Goal: Task Accomplishment & Management: Manage account settings

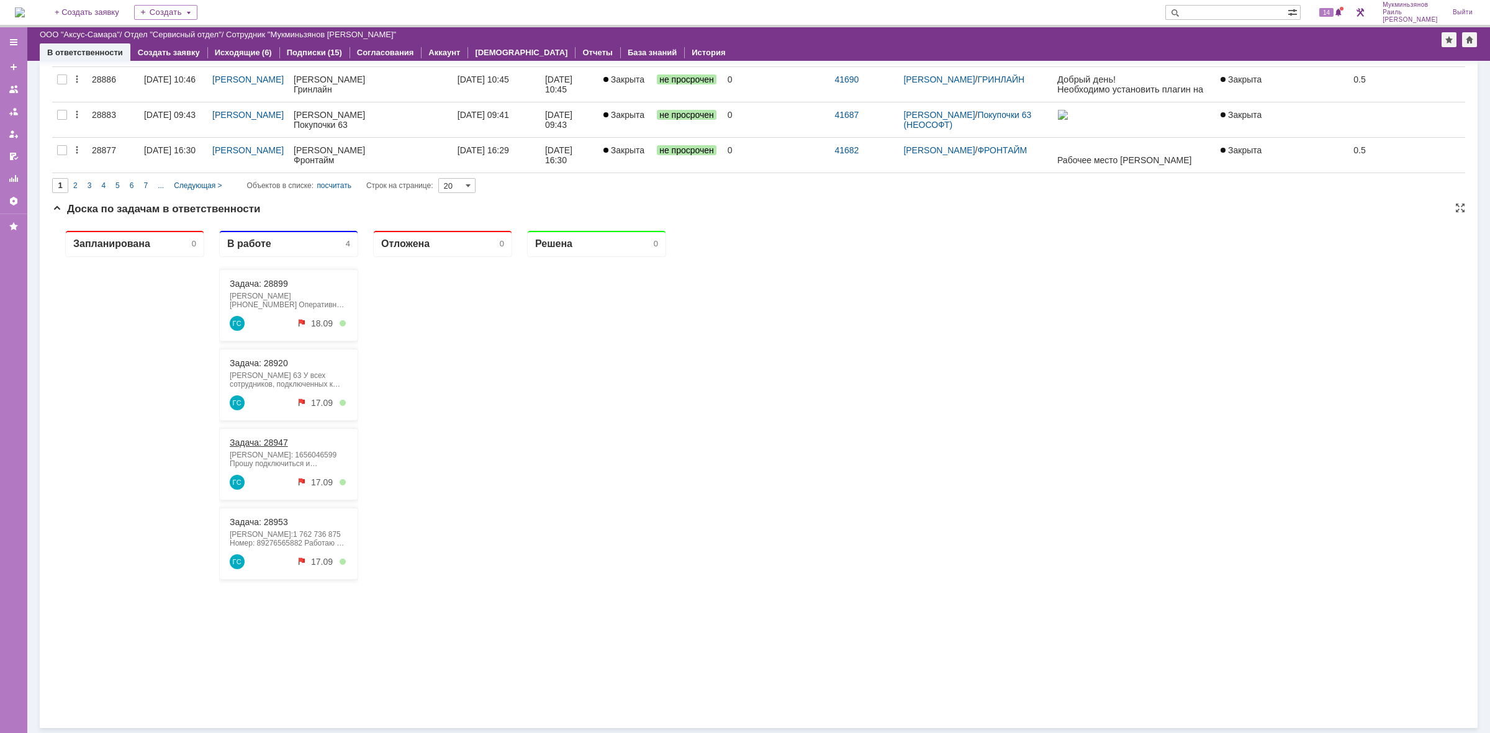
click at [272, 443] on link "Задача: 28947" at bounding box center [259, 443] width 58 height 10
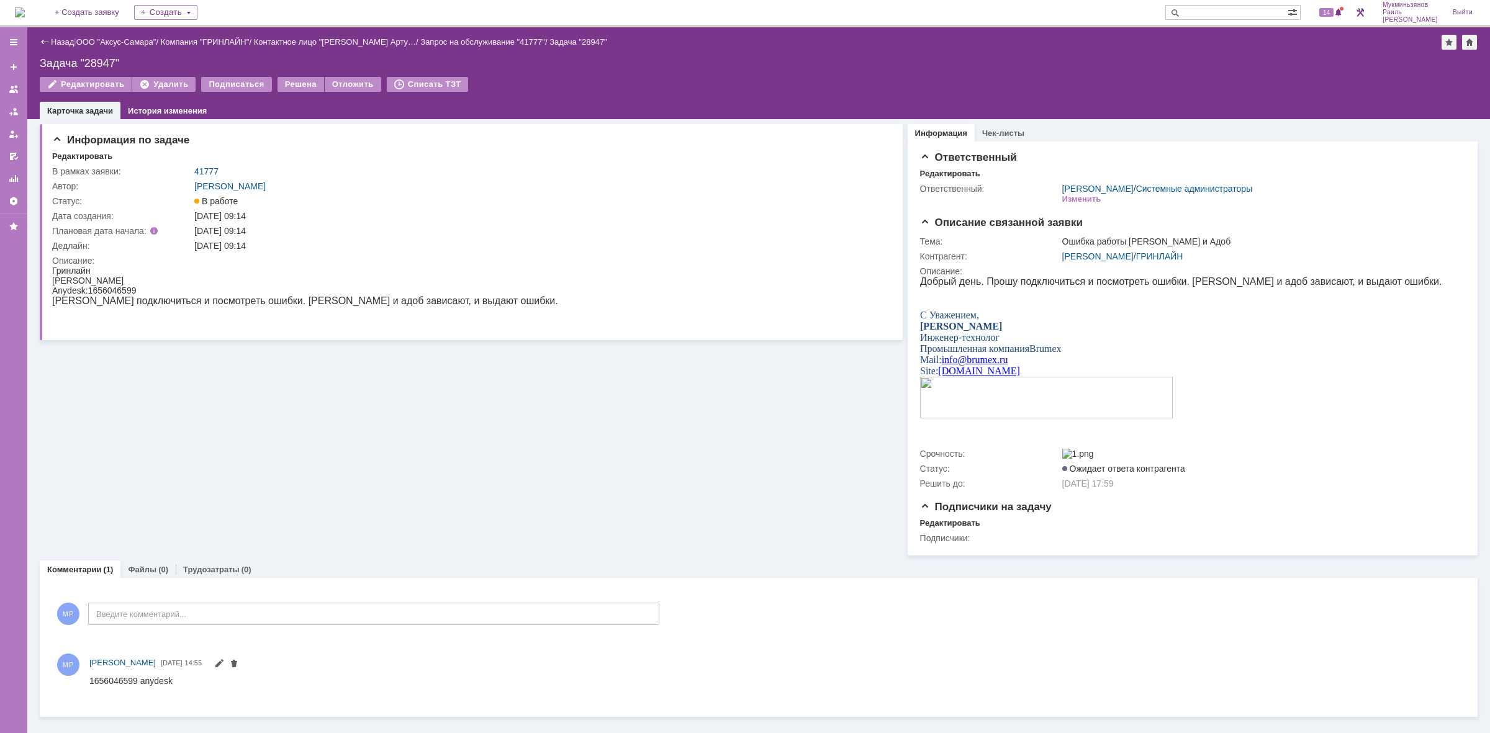
drag, startPoint x: 224, startPoint y: 453, endPoint x: 284, endPoint y: 464, distance: 60.5
click at [224, 453] on div "Информация по задаче Редактировать В рамках заявки: 41777 Автор: [PERSON_NAME]:…" at bounding box center [471, 337] width 863 height 436
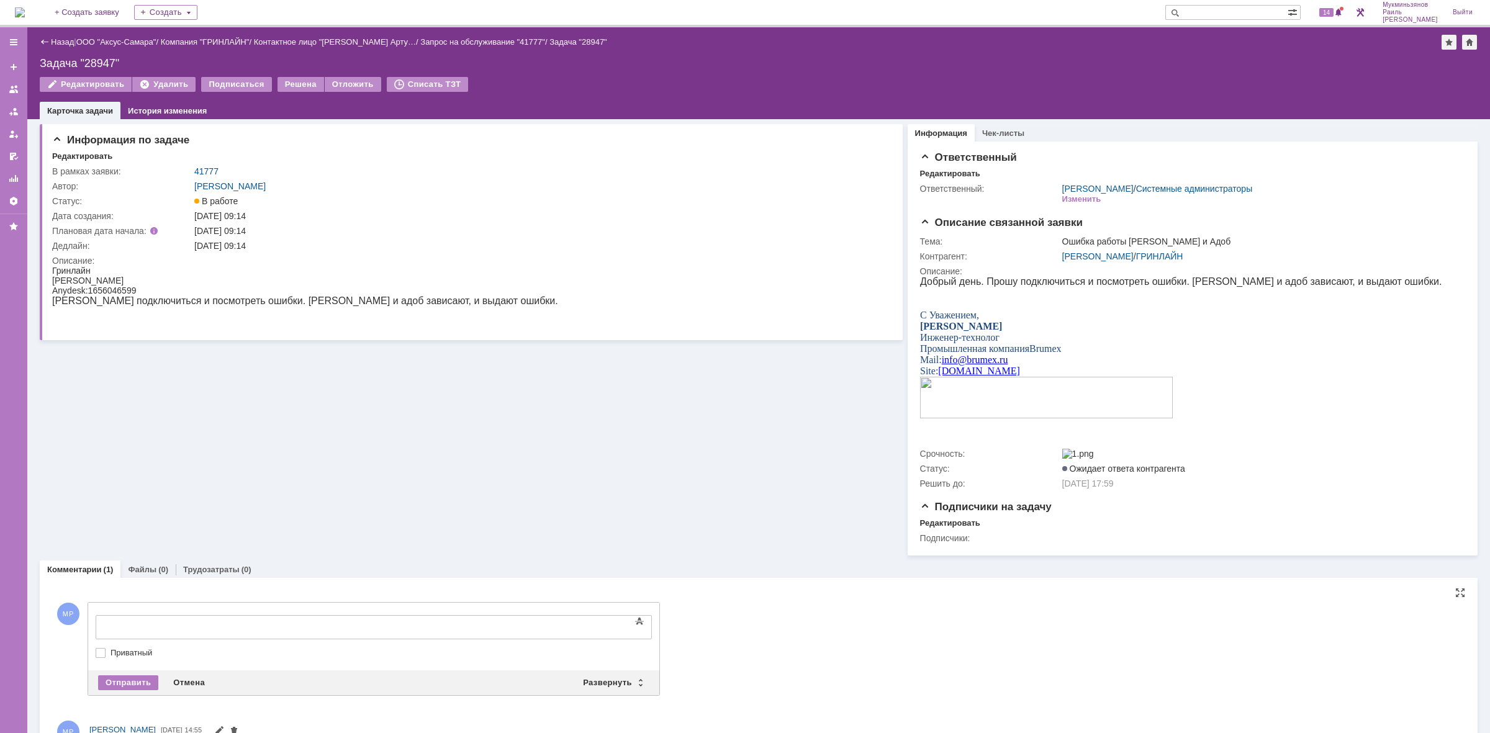
click at [285, 621] on div at bounding box center [197, 626] width 176 height 10
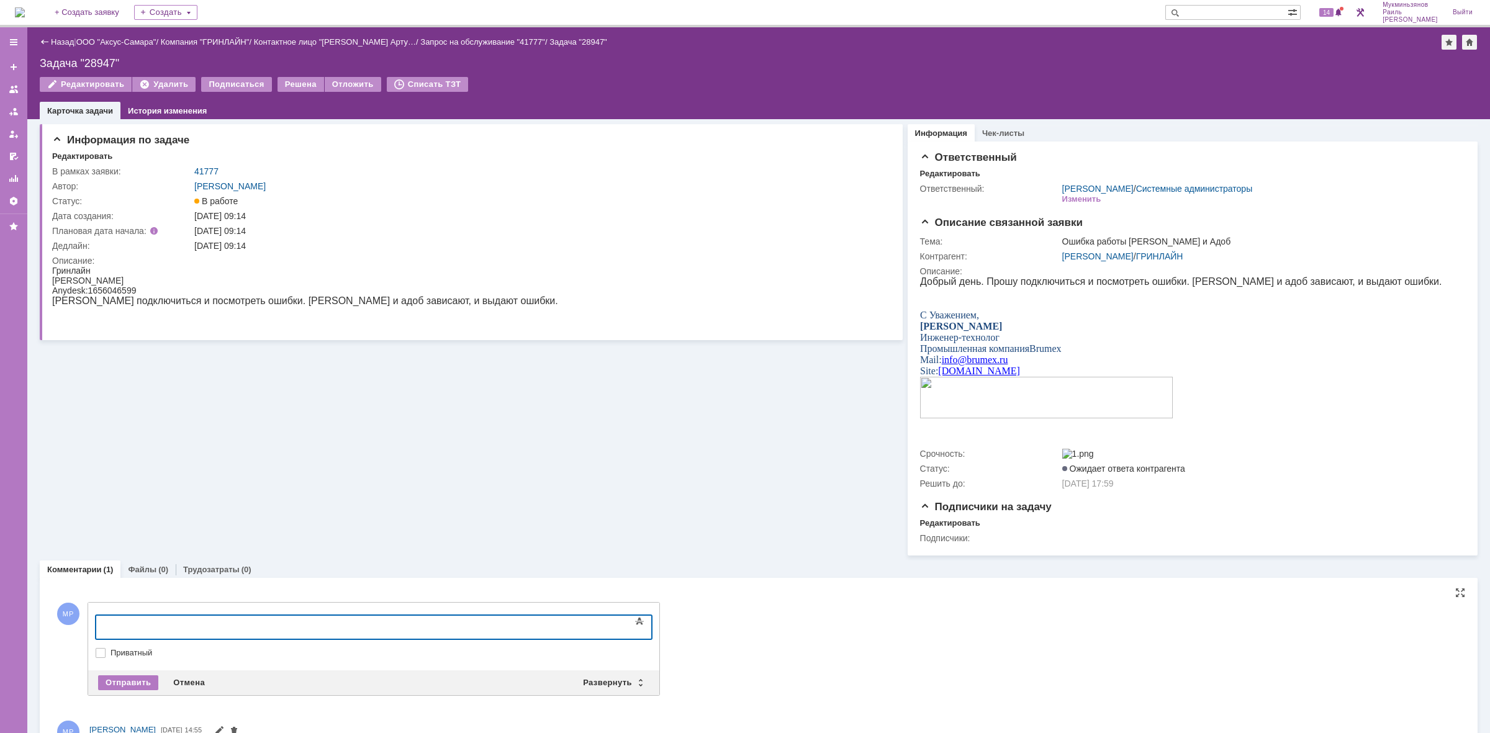
click at [285, 621] on div at bounding box center [197, 626] width 176 height 10
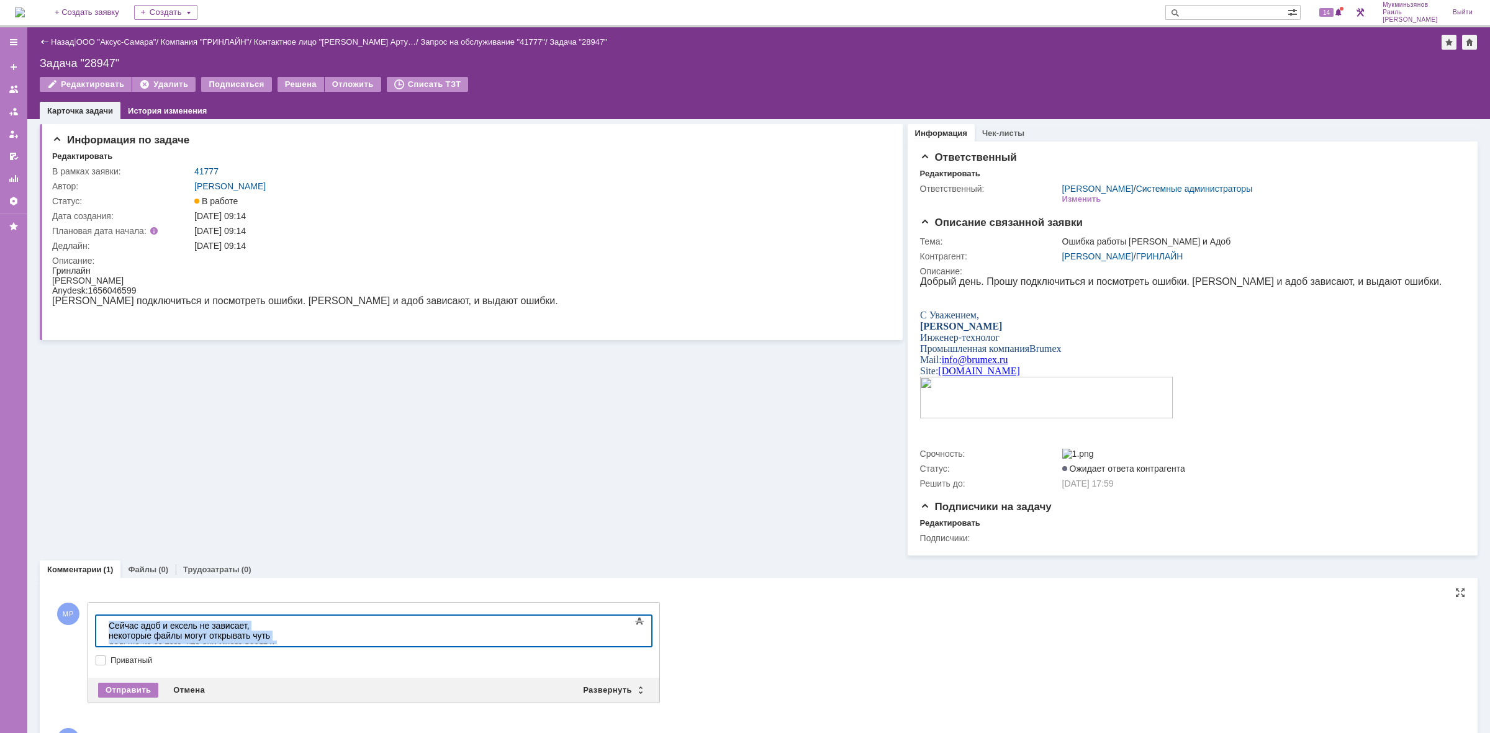
drag, startPoint x: 306, startPoint y: 634, endPoint x: 7, endPoint y: 606, distance: 300.5
click at [104, 616] on html "Сейчас адоб и ексель не зависает, некоторые файлы могут открывать чуть дольше и…" at bounding box center [197, 646] width 186 height 60
copy div "Сейчас адоб и ексель не зависает, некоторые файлы могут открывать чуть дольше и…"
click at [117, 687] on div "Отправить" at bounding box center [128, 690] width 60 height 15
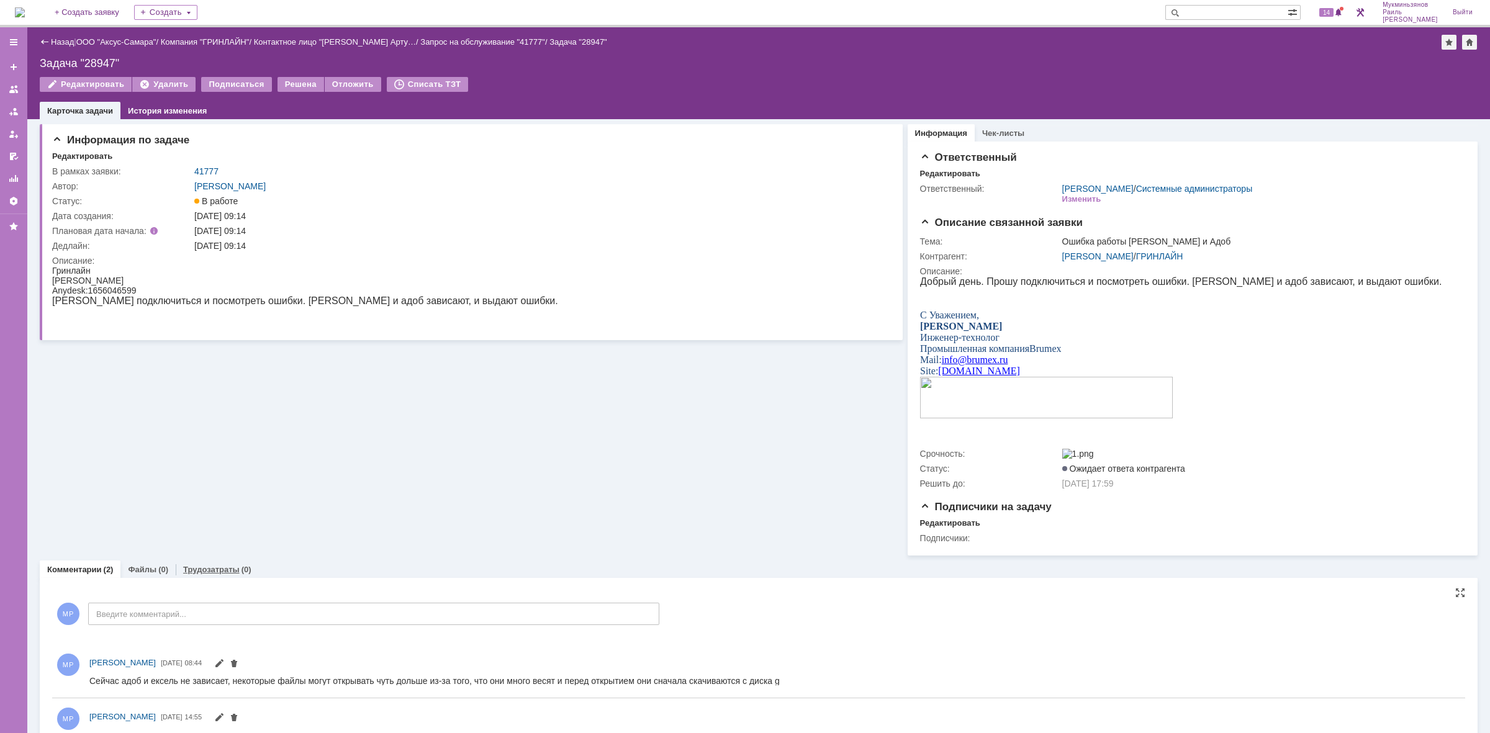
click at [206, 574] on link "Трудозатраты" at bounding box center [211, 569] width 56 height 9
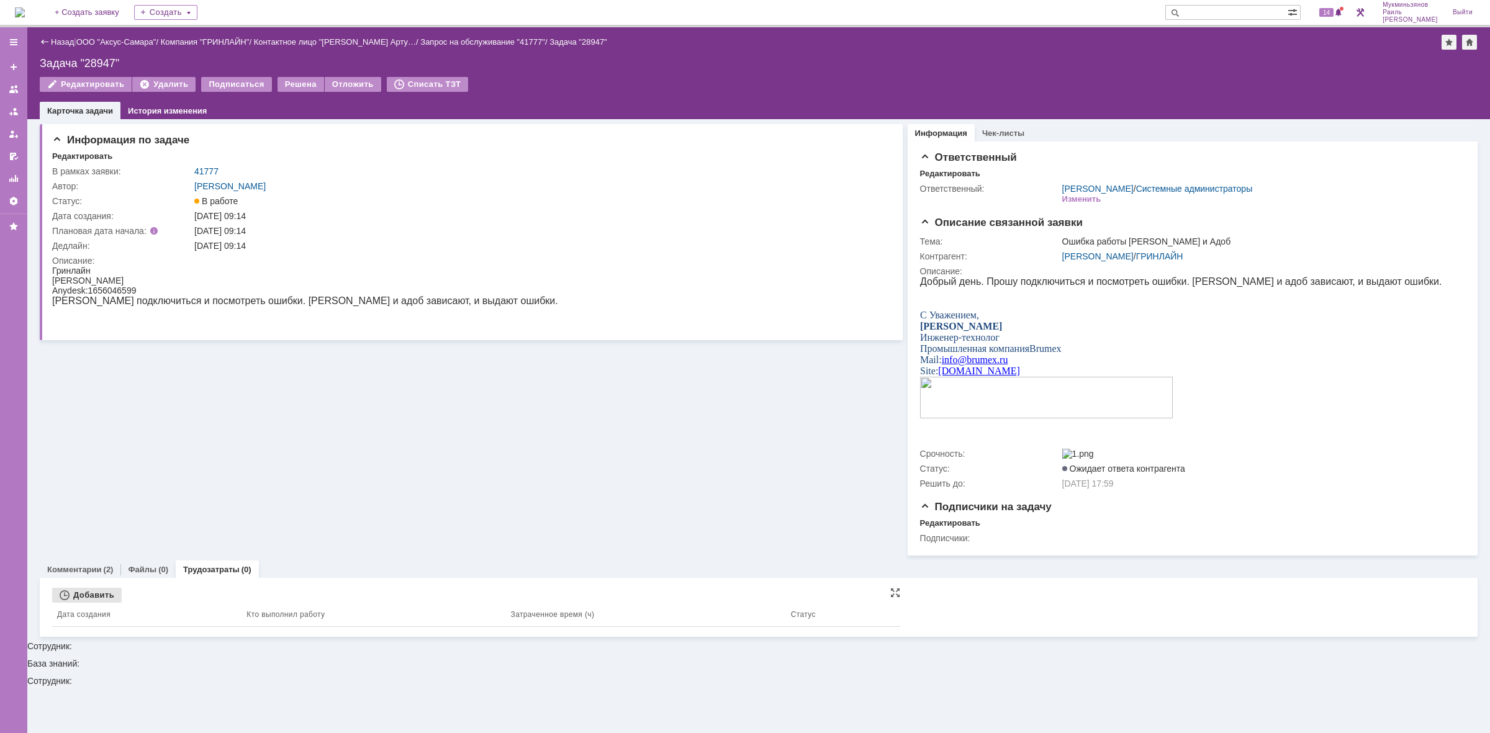
click at [83, 600] on div "Добавить" at bounding box center [87, 595] width 70 height 15
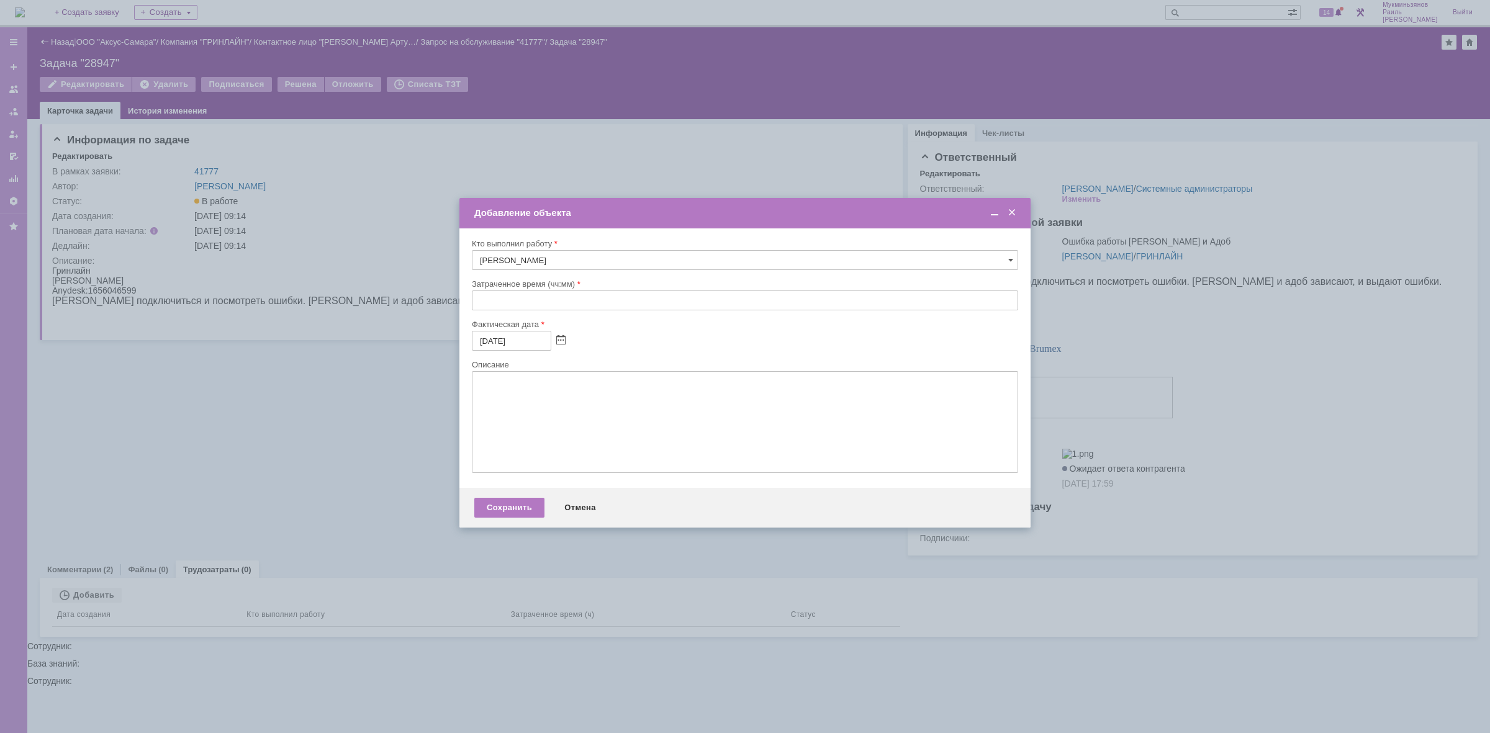
click at [672, 293] on input "text" at bounding box center [745, 300] width 546 height 20
type input "00:30"
click at [650, 398] on textarea at bounding box center [745, 422] width 546 height 102
drag, startPoint x: 650, startPoint y: 398, endPoint x: 503, endPoint y: 474, distance: 165.4
click at [532, 430] on textarea at bounding box center [745, 422] width 546 height 102
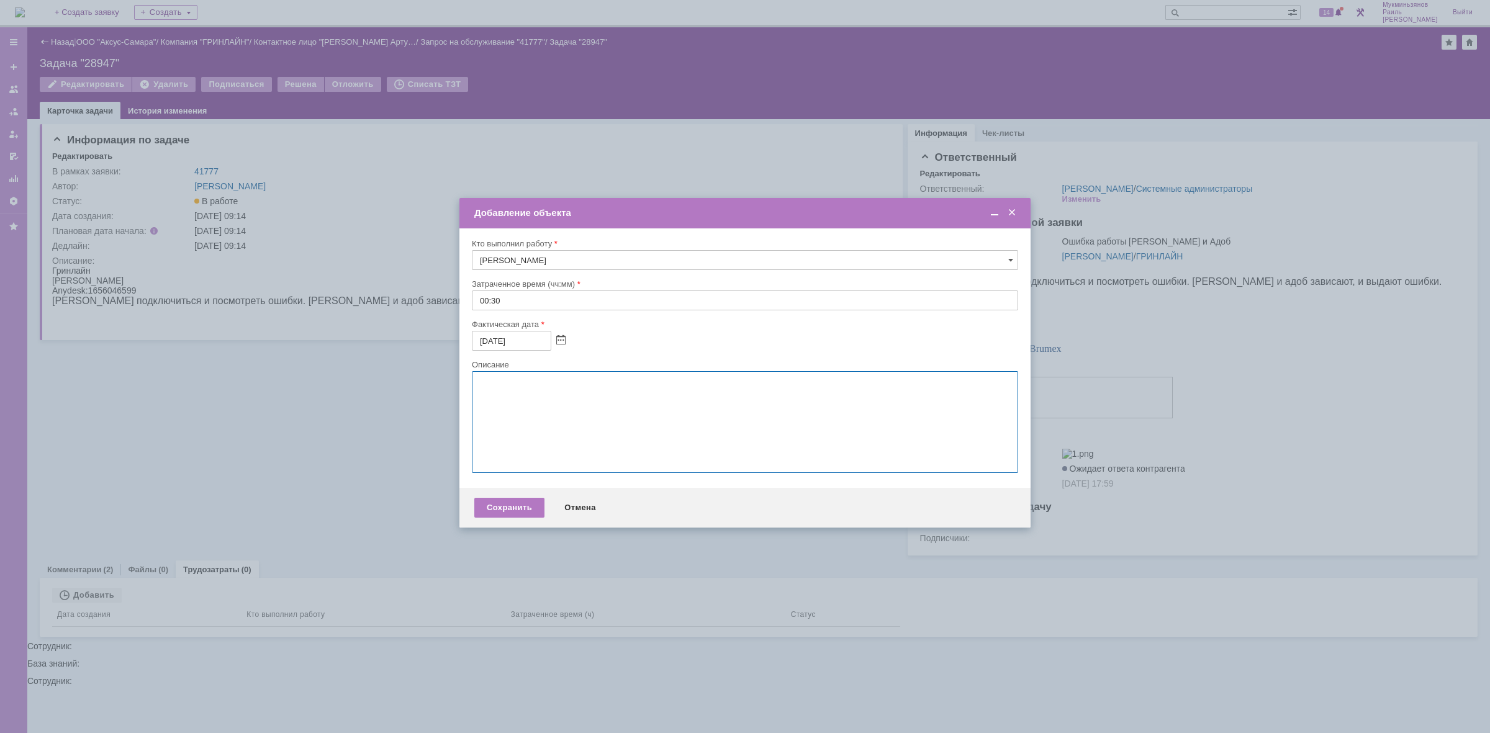
paste textarea "Сейчас адоб и ексель не зависает, некоторые файлы могут открывать чуть дольше и…"
type textarea "Сейчас адоб и ексель не зависает, некоторые файлы могут открывать чуть дольше и…"
click at [521, 506] on div "Сохранить" at bounding box center [509, 508] width 70 height 20
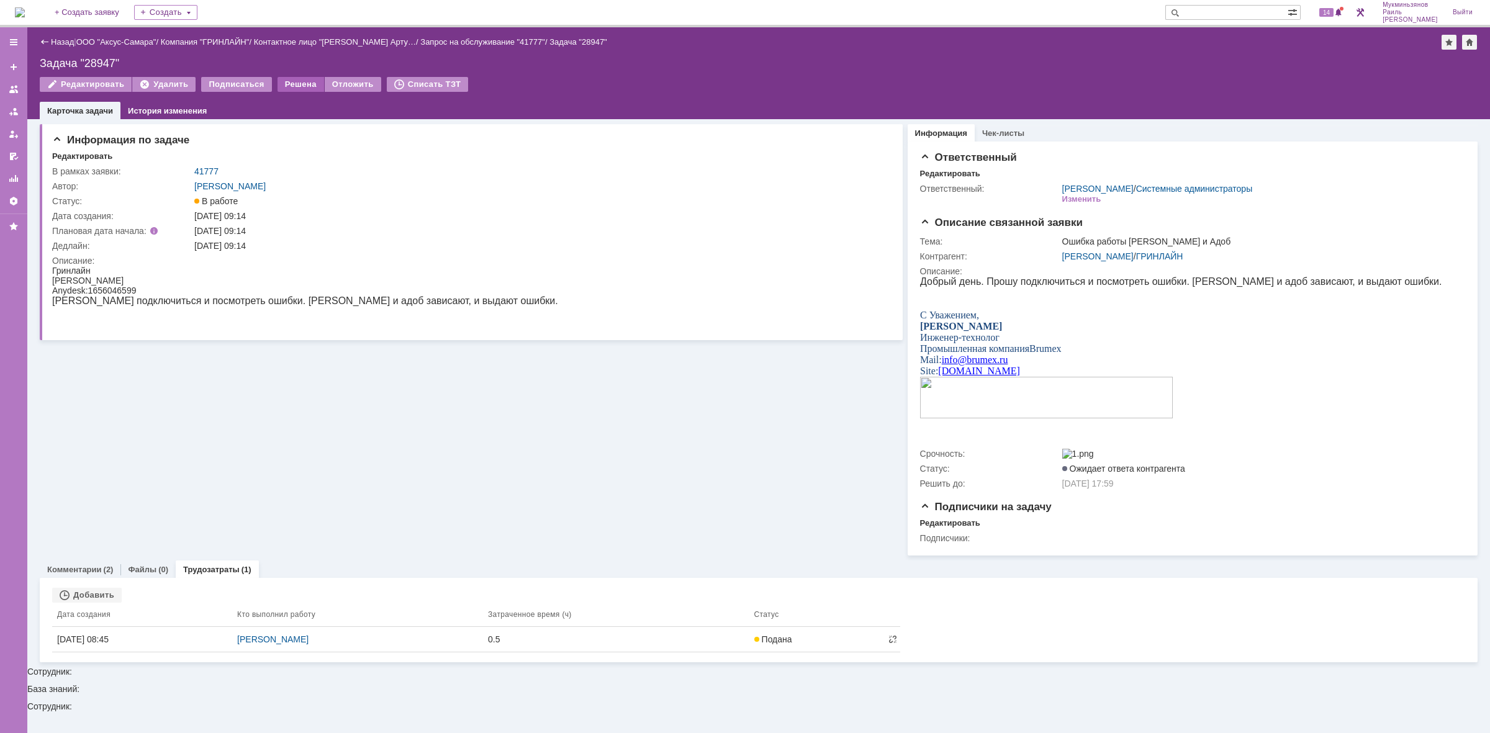
click at [277, 84] on div "Решена" at bounding box center [300, 84] width 47 height 15
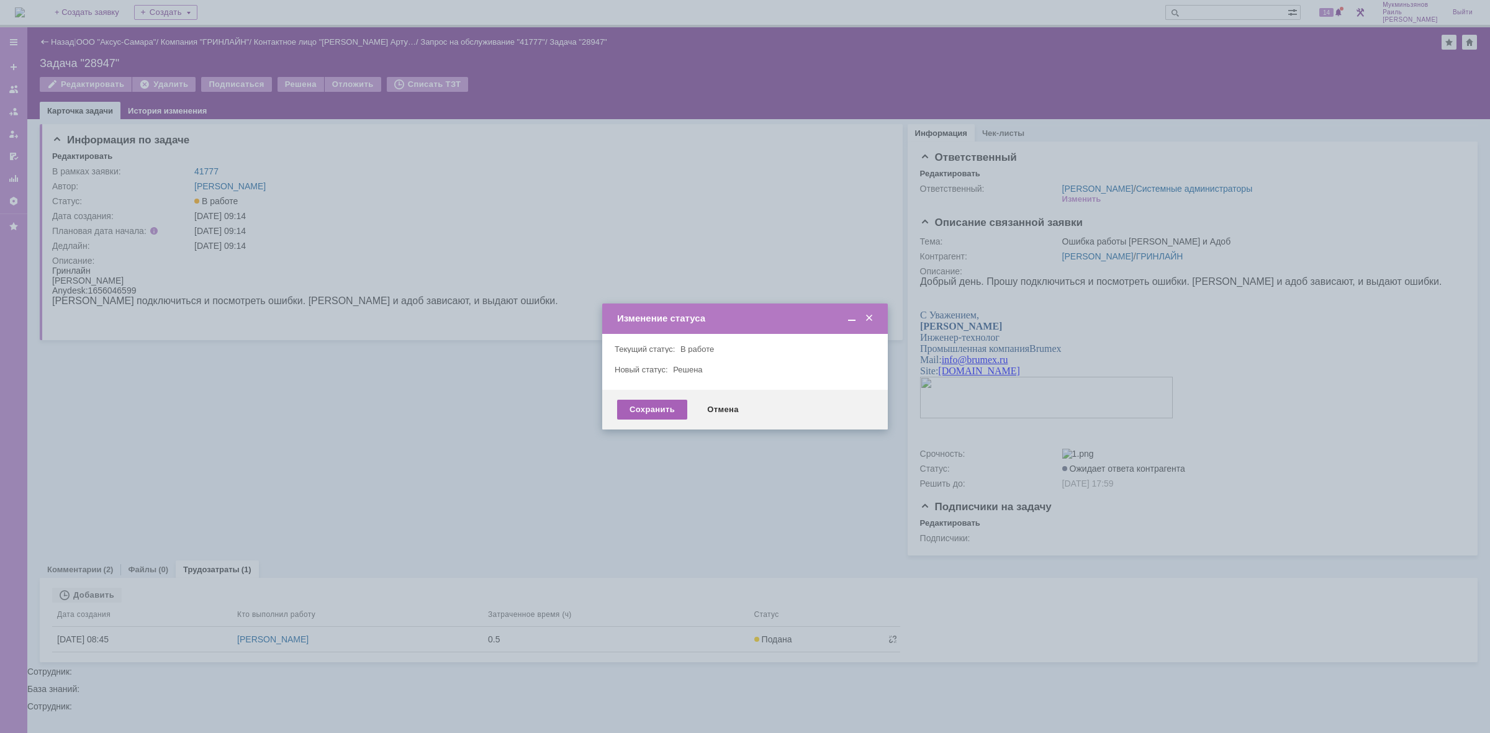
click at [644, 400] on div "Сохранить" at bounding box center [652, 410] width 70 height 20
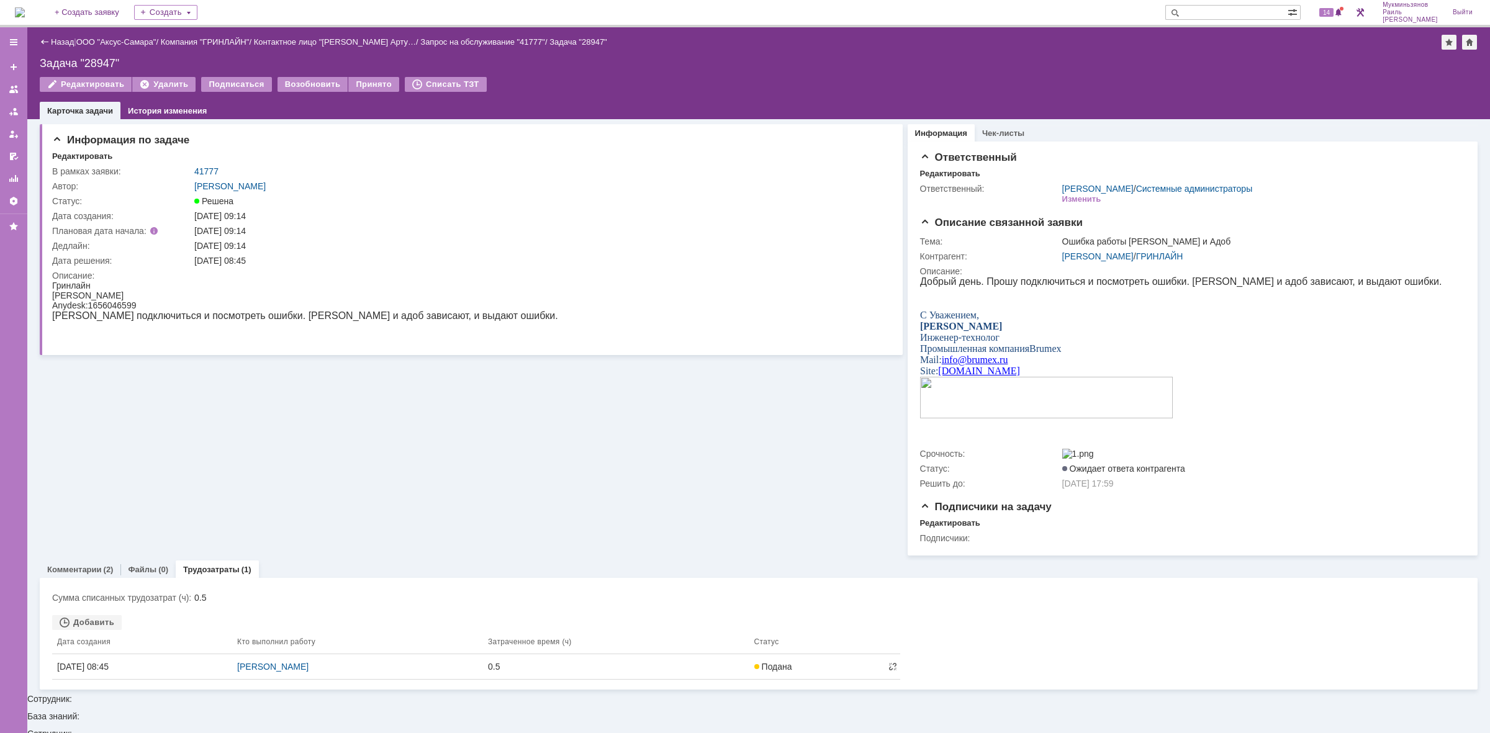
click at [25, 7] on img at bounding box center [20, 12] width 10 height 10
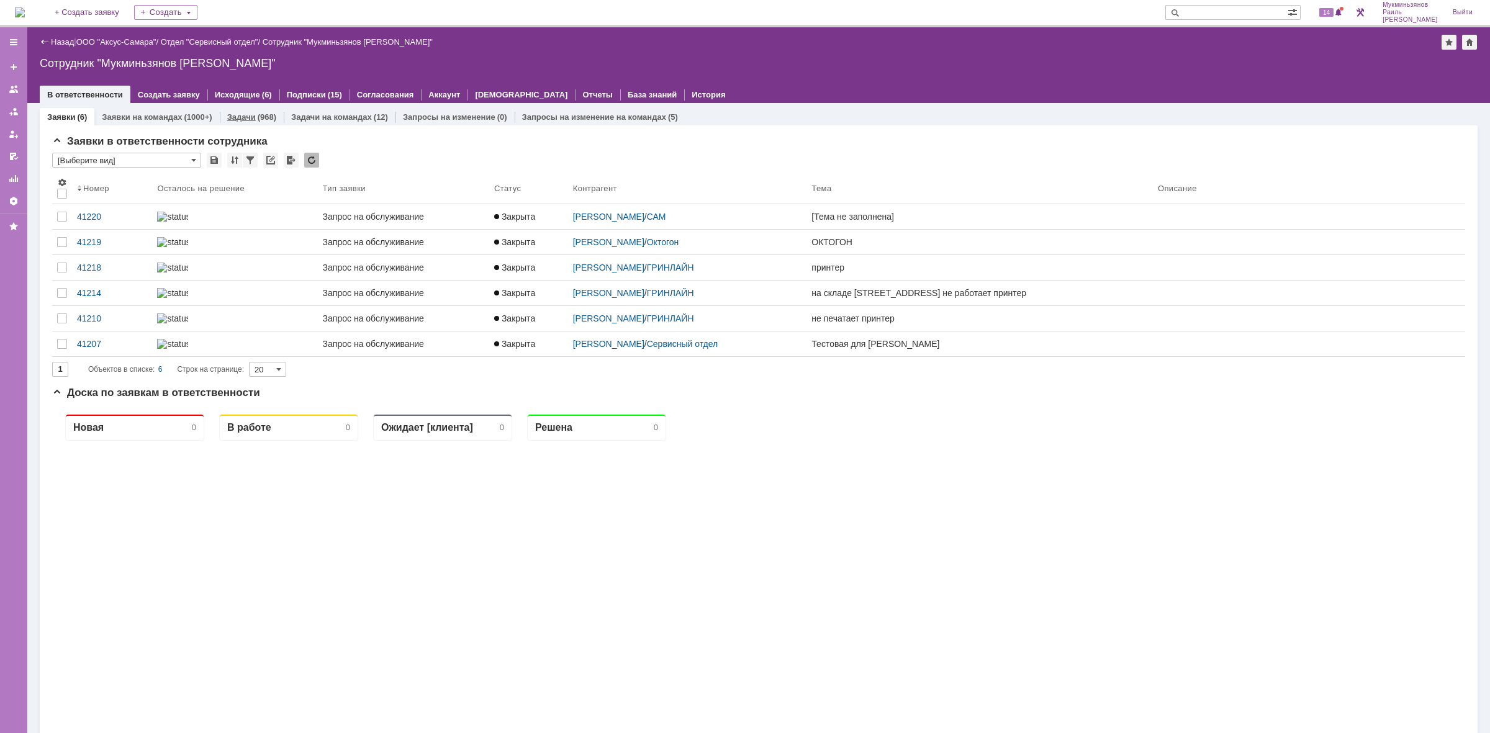
click at [241, 117] on link "Задачи" at bounding box center [241, 116] width 29 height 9
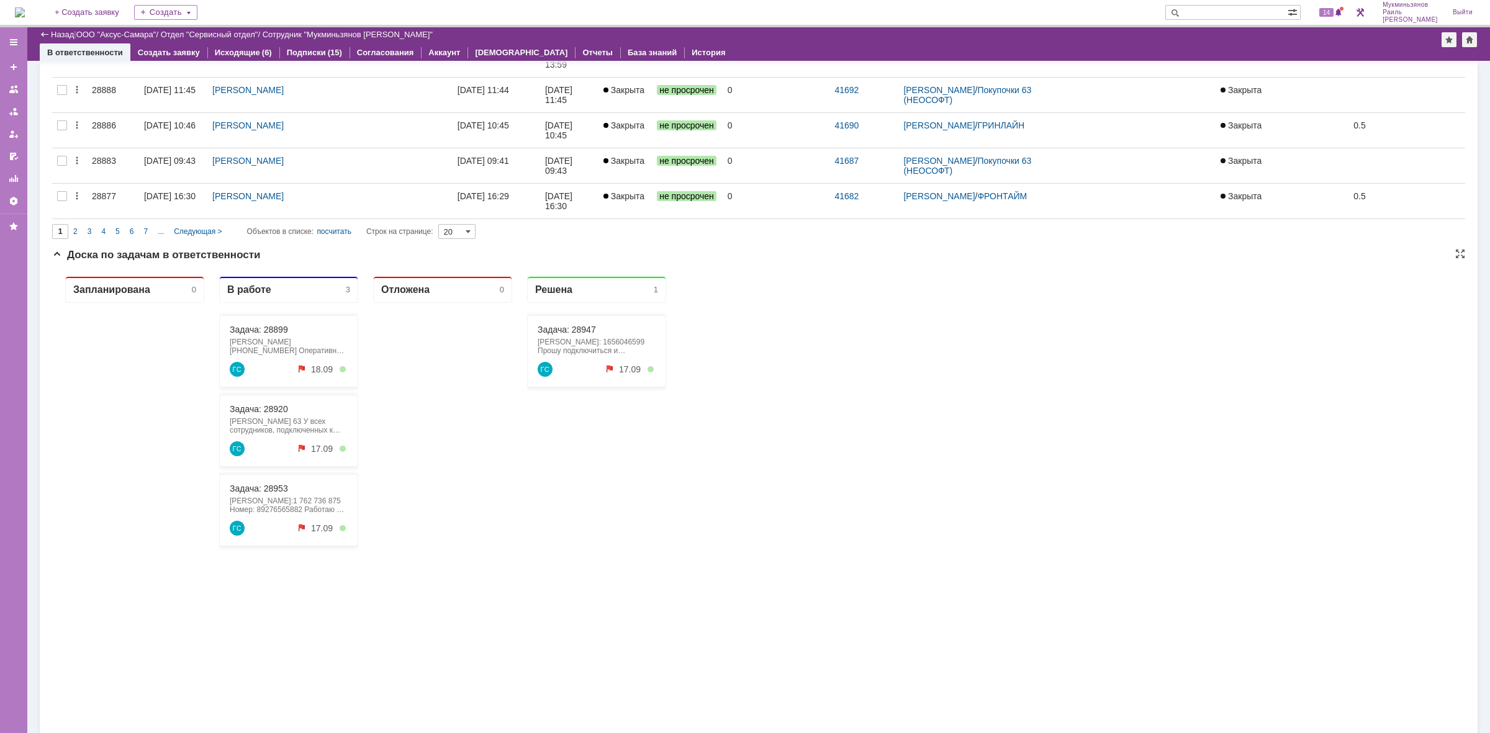
scroll to position [699, 0]
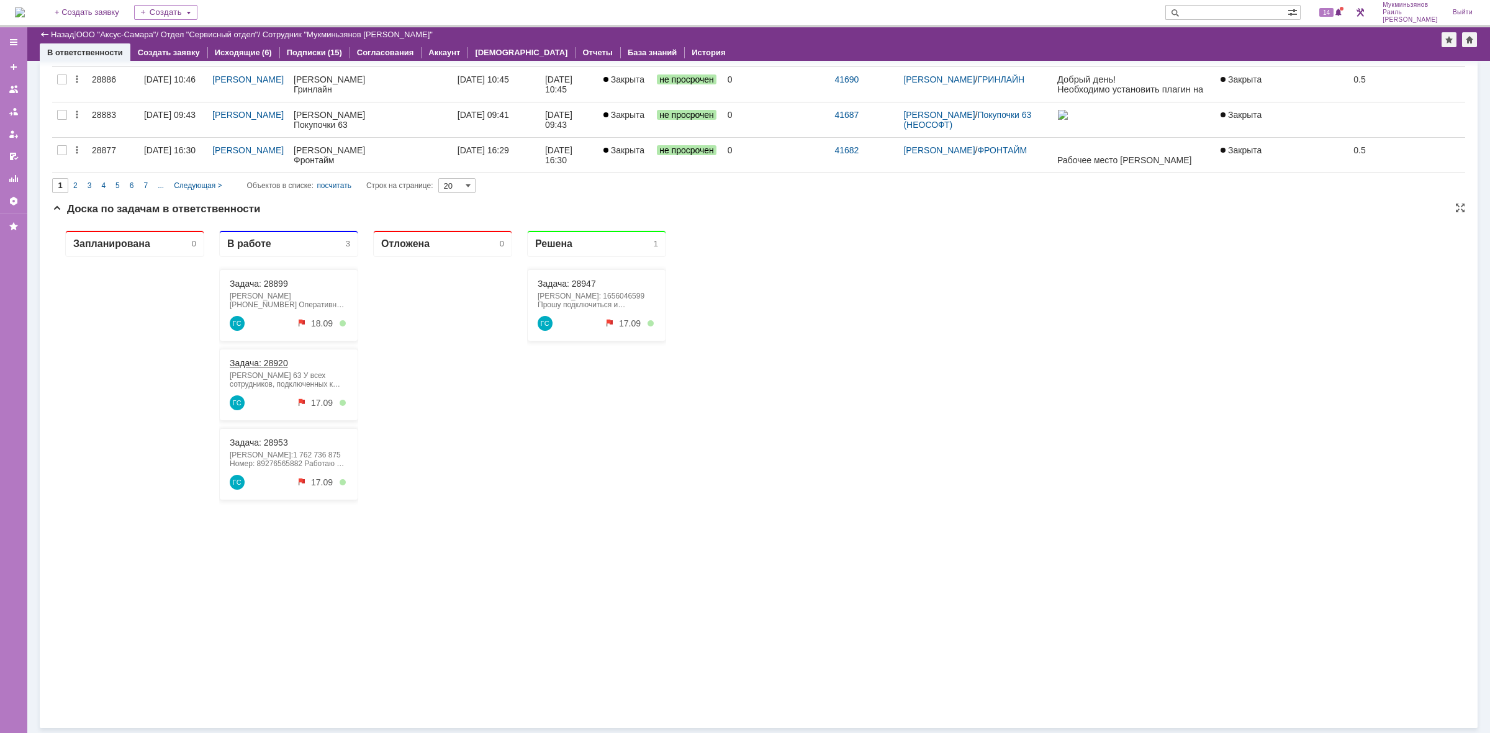
click at [259, 367] on link "Задача: 28920" at bounding box center [259, 363] width 58 height 10
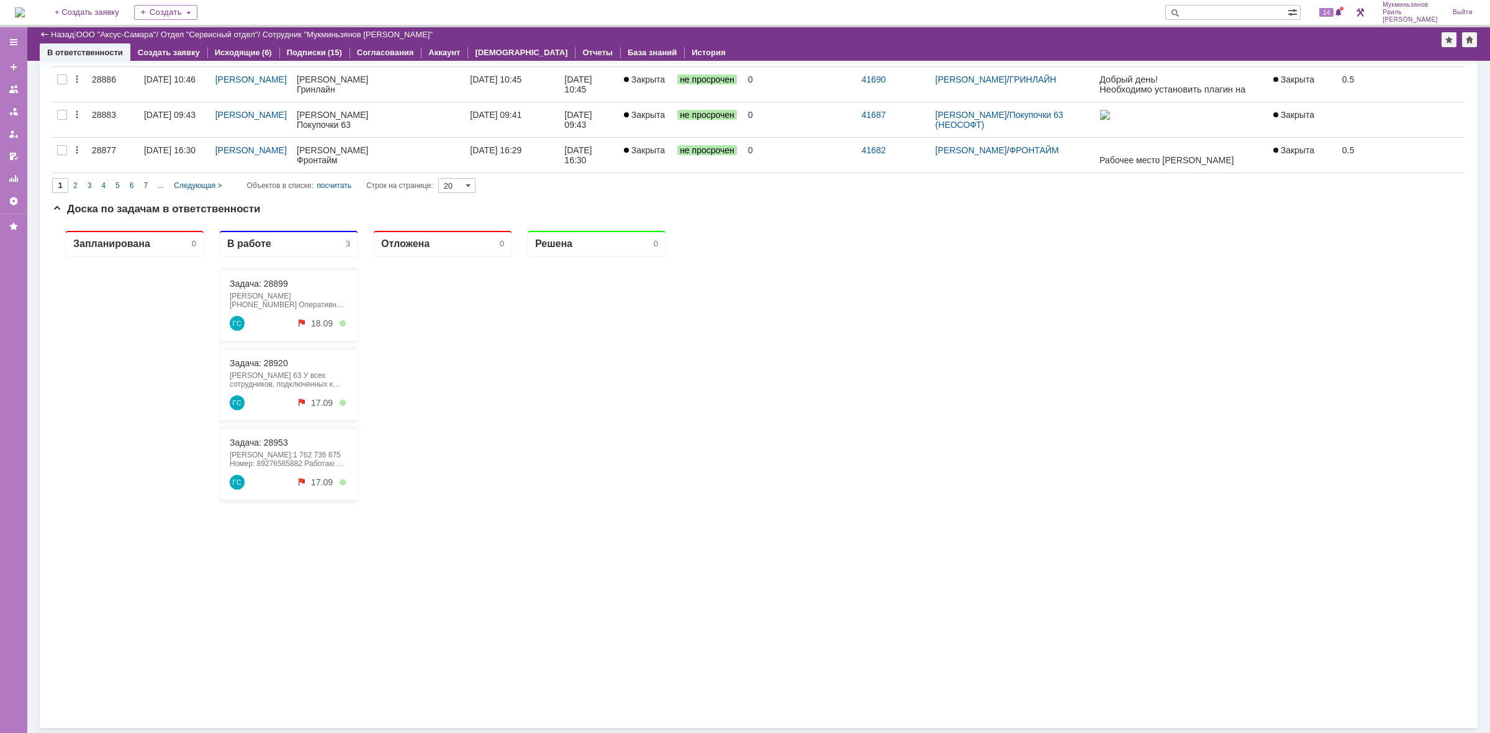
click at [1109, 16] on div "На домашнюю + Создать заявку Создать 14 Мукминьзянов [PERSON_NAME]" at bounding box center [745, 13] width 1490 height 27
click at [1327, 9] on span "14" at bounding box center [1326, 12] width 14 height 9
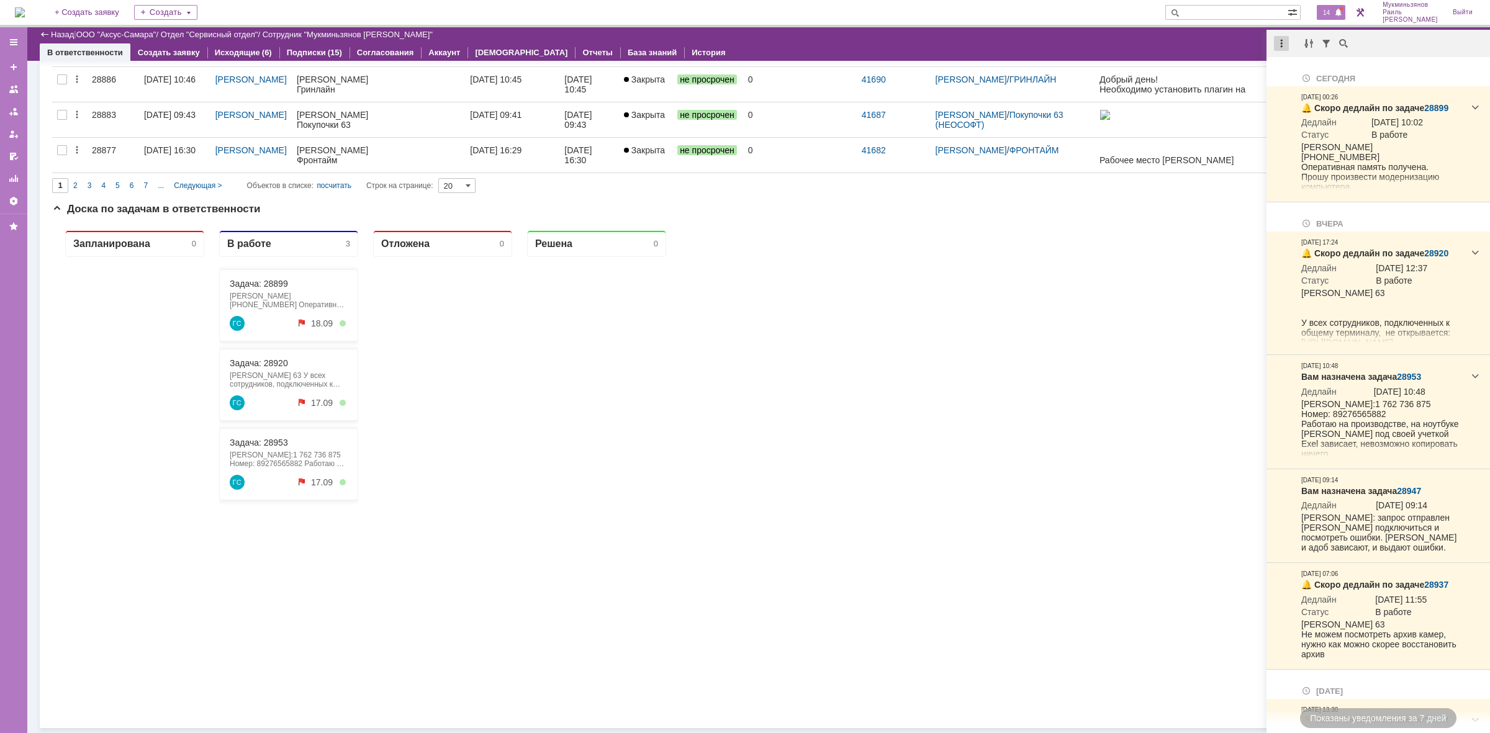
click at [1279, 42] on div at bounding box center [1281, 43] width 15 height 15
click at [1303, 68] on div "Отметить уведомления прочитанными" at bounding box center [1366, 75] width 181 height 19
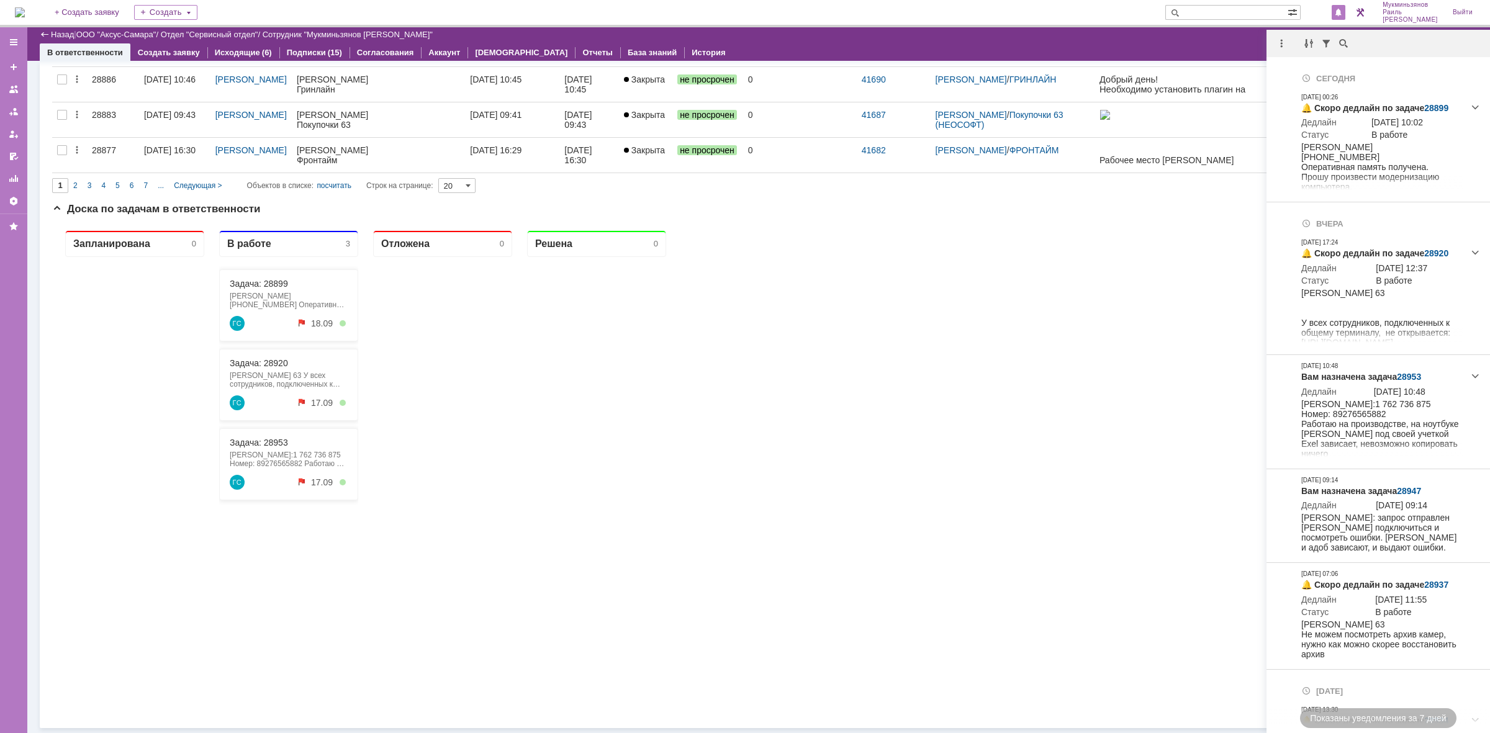
click at [1187, 37] on div "Назад | ООО "Аксус-Самара" / Отдел "Сервисный отдел" / Сотрудник "Мукминьзянов …" at bounding box center [758, 34] width 1437 height 15
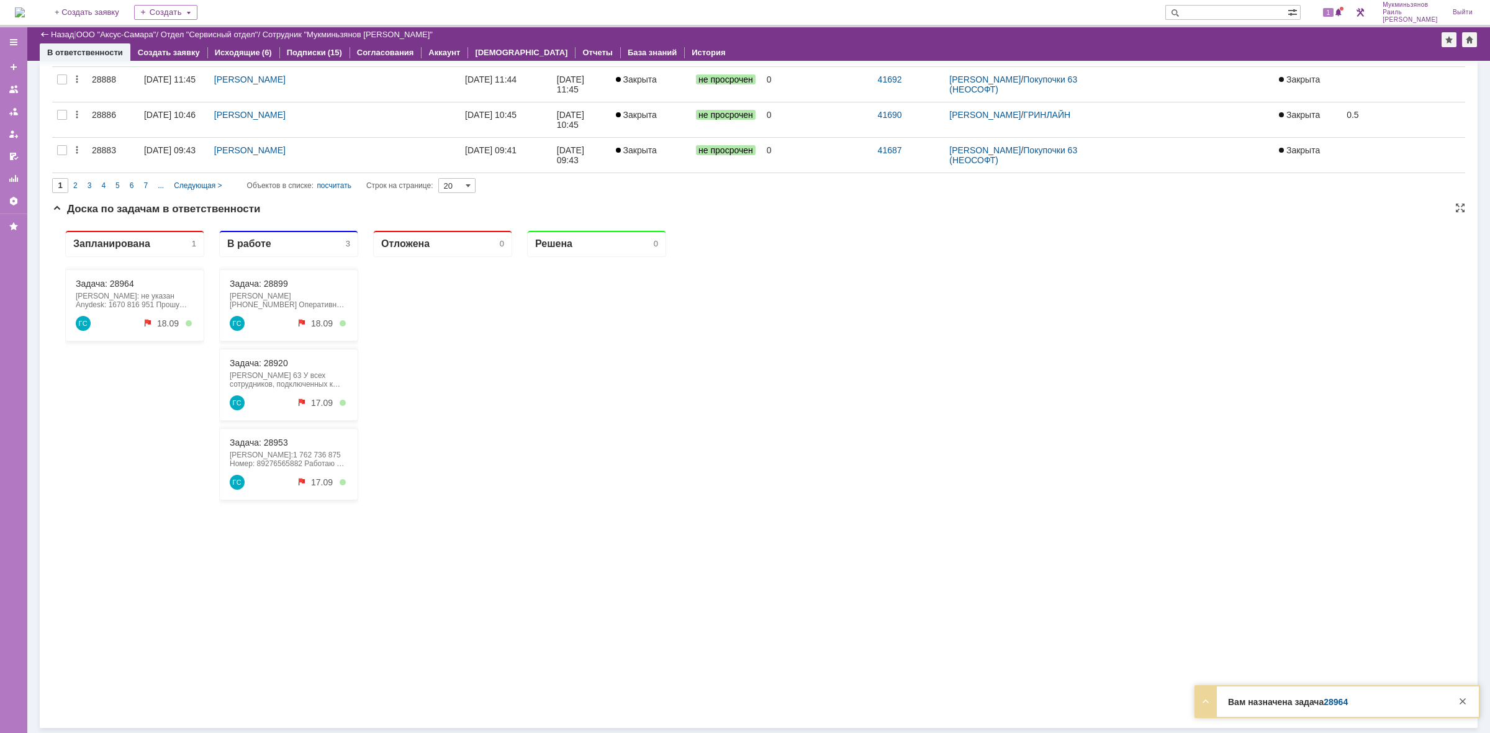
click at [116, 289] on div "Задача: 28964 [PERSON_NAME]: не указан Anydesk: 1670 816 951 Прошу настроить на…" at bounding box center [134, 305] width 139 height 72
click at [110, 285] on link "Задача: 28964" at bounding box center [105, 284] width 58 height 10
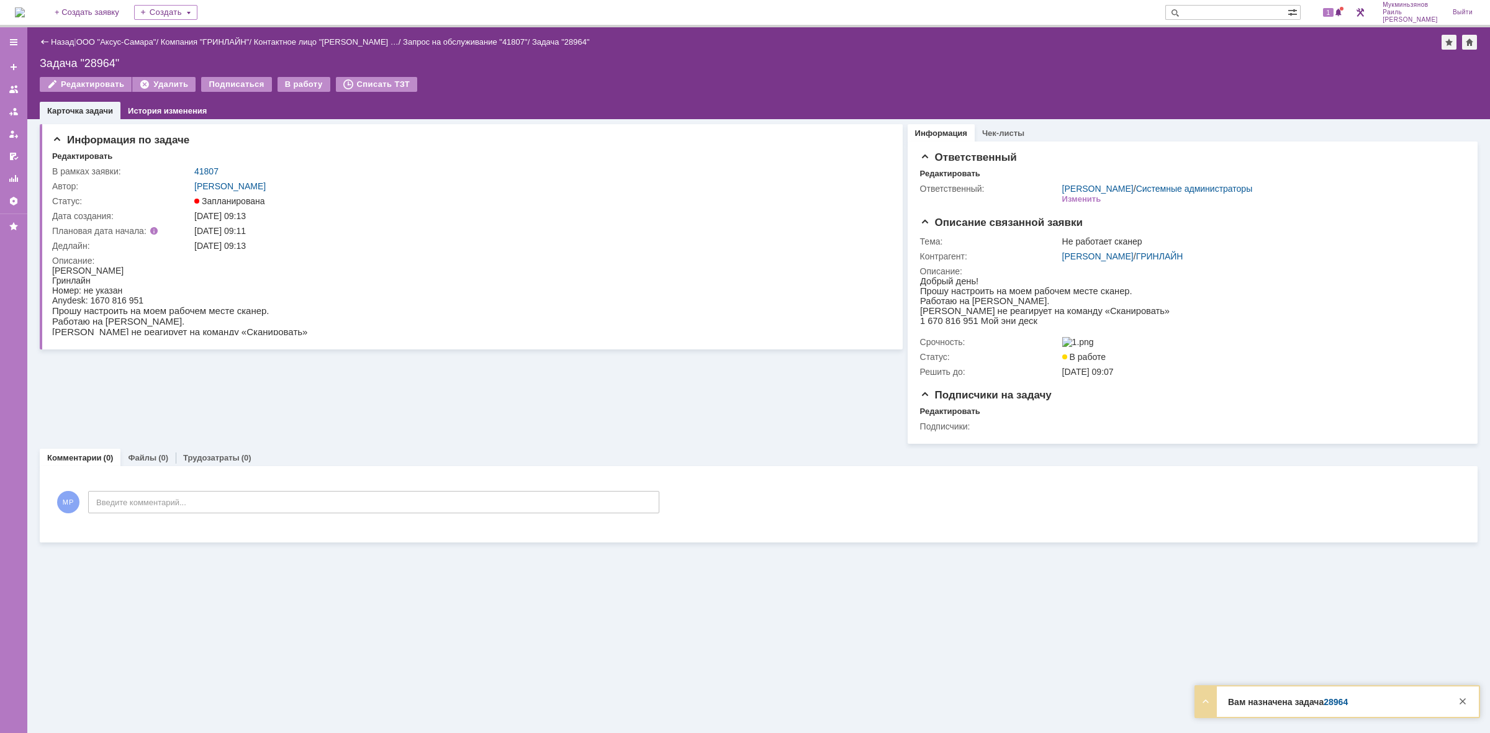
click at [277, 74] on div "Назад | ООО "Аксус-Самара" / Компания "ГРИНЛАЙН" / Контактное лицо "[PERSON_NAM…" at bounding box center [758, 73] width 1462 height 92
click at [289, 81] on div "В работу" at bounding box center [303, 84] width 53 height 15
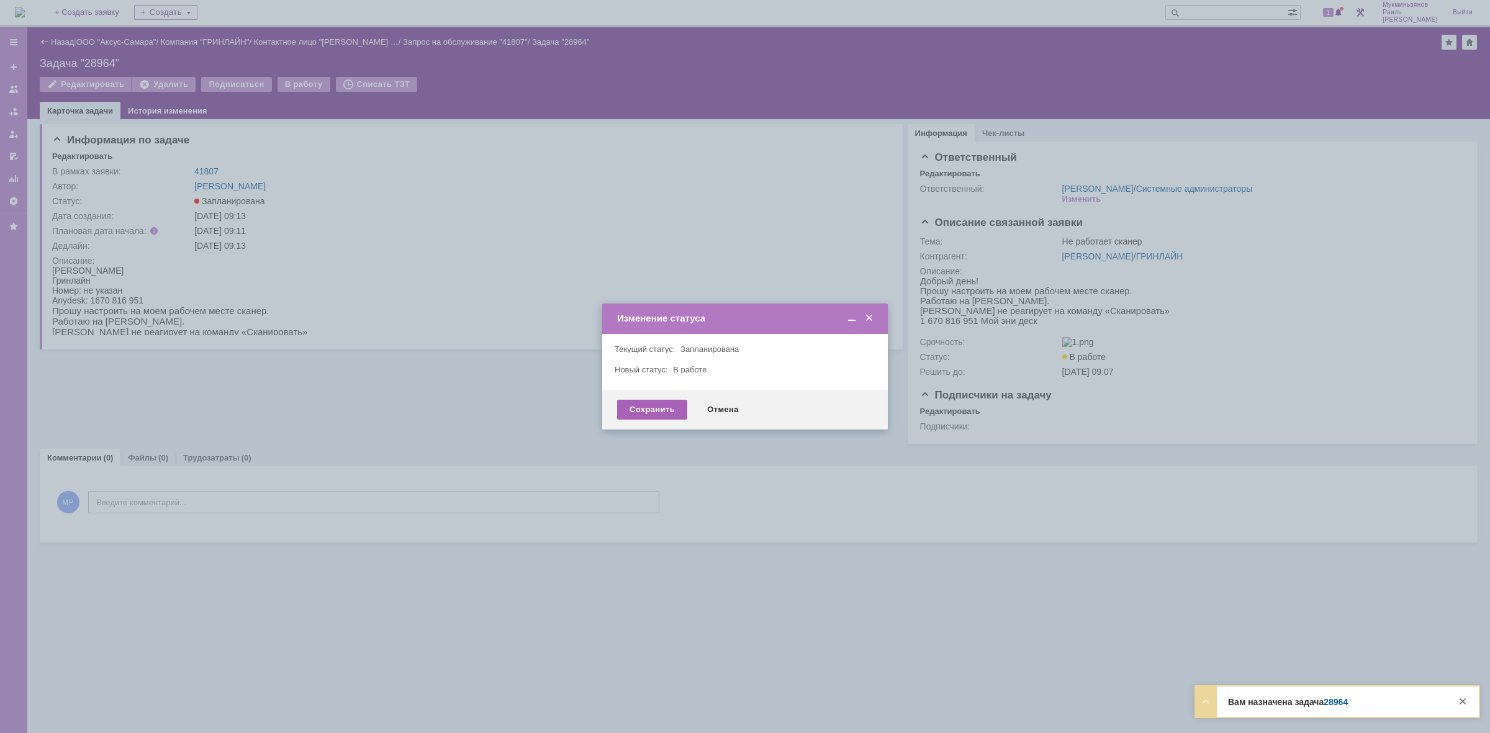
click at [643, 405] on div "Сохранить" at bounding box center [652, 410] width 70 height 20
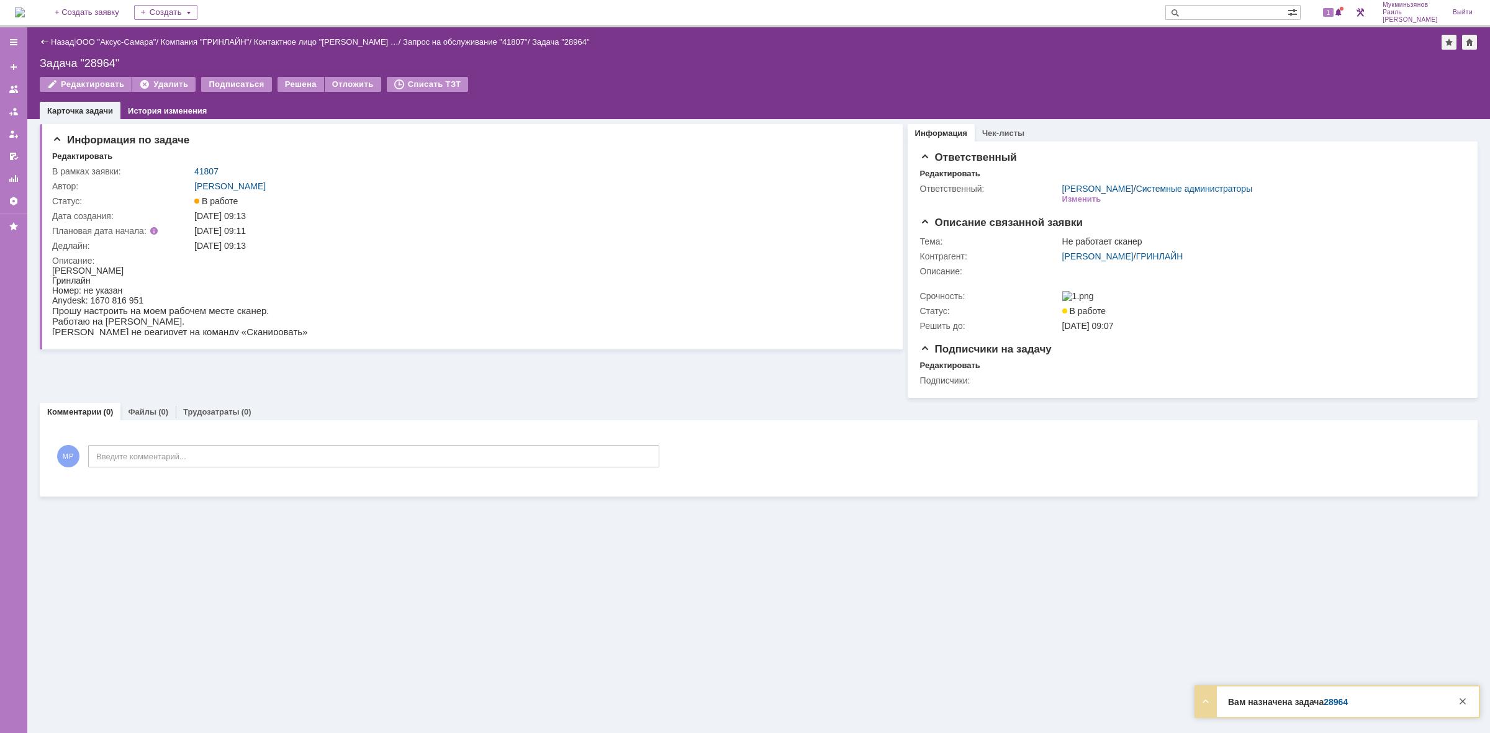
click at [336, 501] on div "Информация по задаче Редактировать В рамках заявки: 41807 Автор: [PERSON_NAME]:…" at bounding box center [758, 310] width 1462 height 382
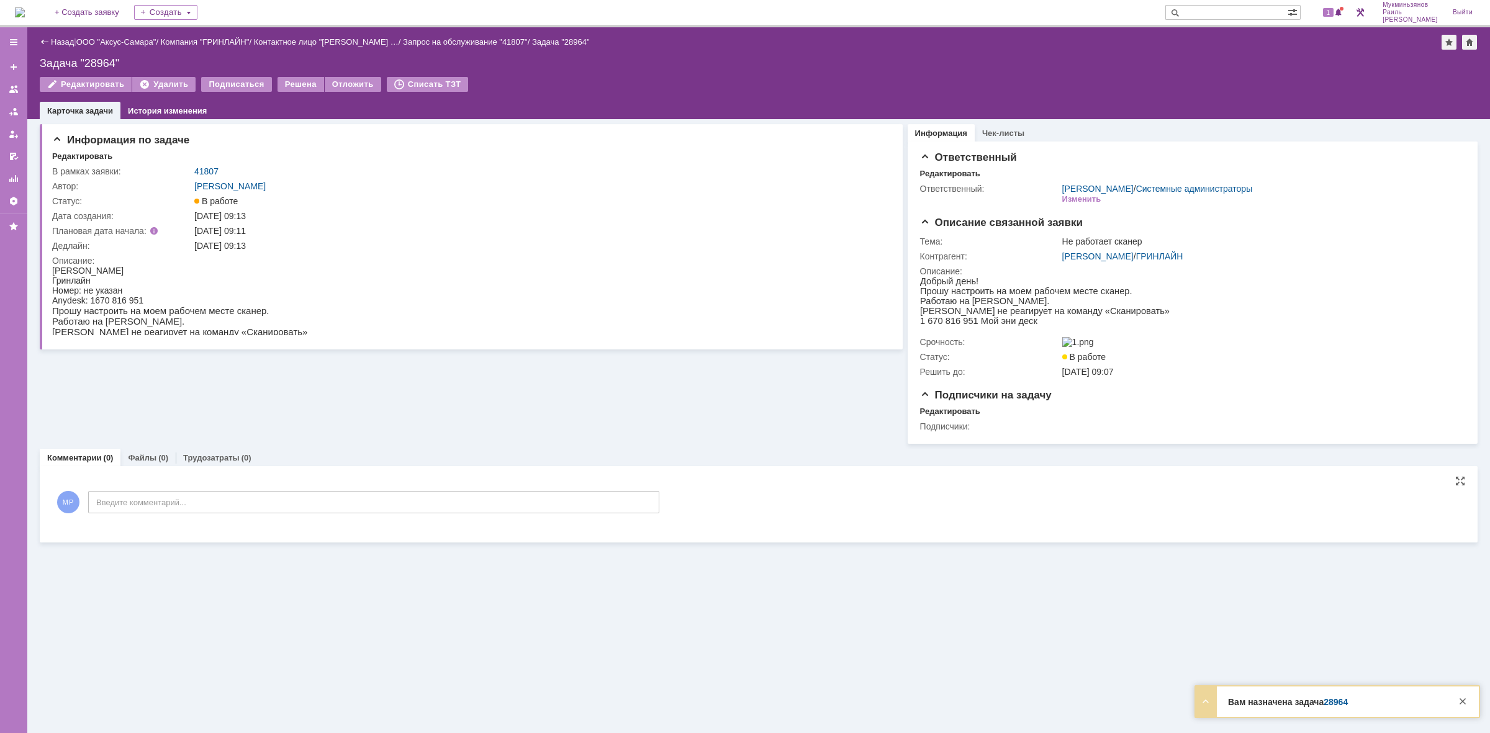
click at [345, 487] on div "МР Введите комментарий..." at bounding box center [355, 504] width 607 height 58
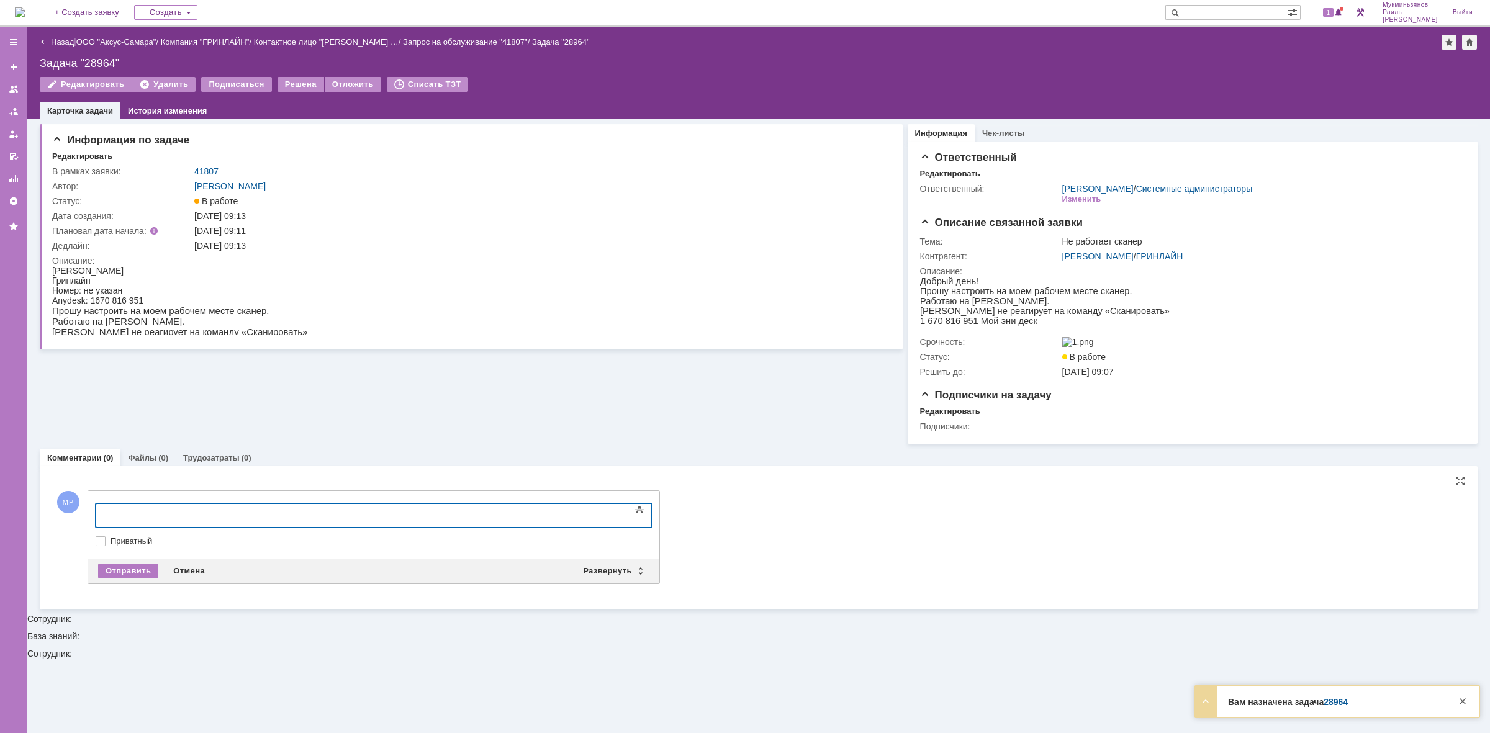
click at [290, 508] on body at bounding box center [197, 514] width 186 height 21
drag, startPoint x: 148, startPoint y: 518, endPoint x: 7, endPoint y: 553, distance: 145.9
click at [104, 544] on html "Показали как правильно менять настойки сканера. Сканировали со стекла, а нужно …" at bounding box center [197, 524] width 186 height 40
copy div "Показали как правильно менять настойки сканера. Сканировали со стекла, а нужно …"
click at [131, 578] on div "Отправить" at bounding box center [128, 571] width 60 height 15
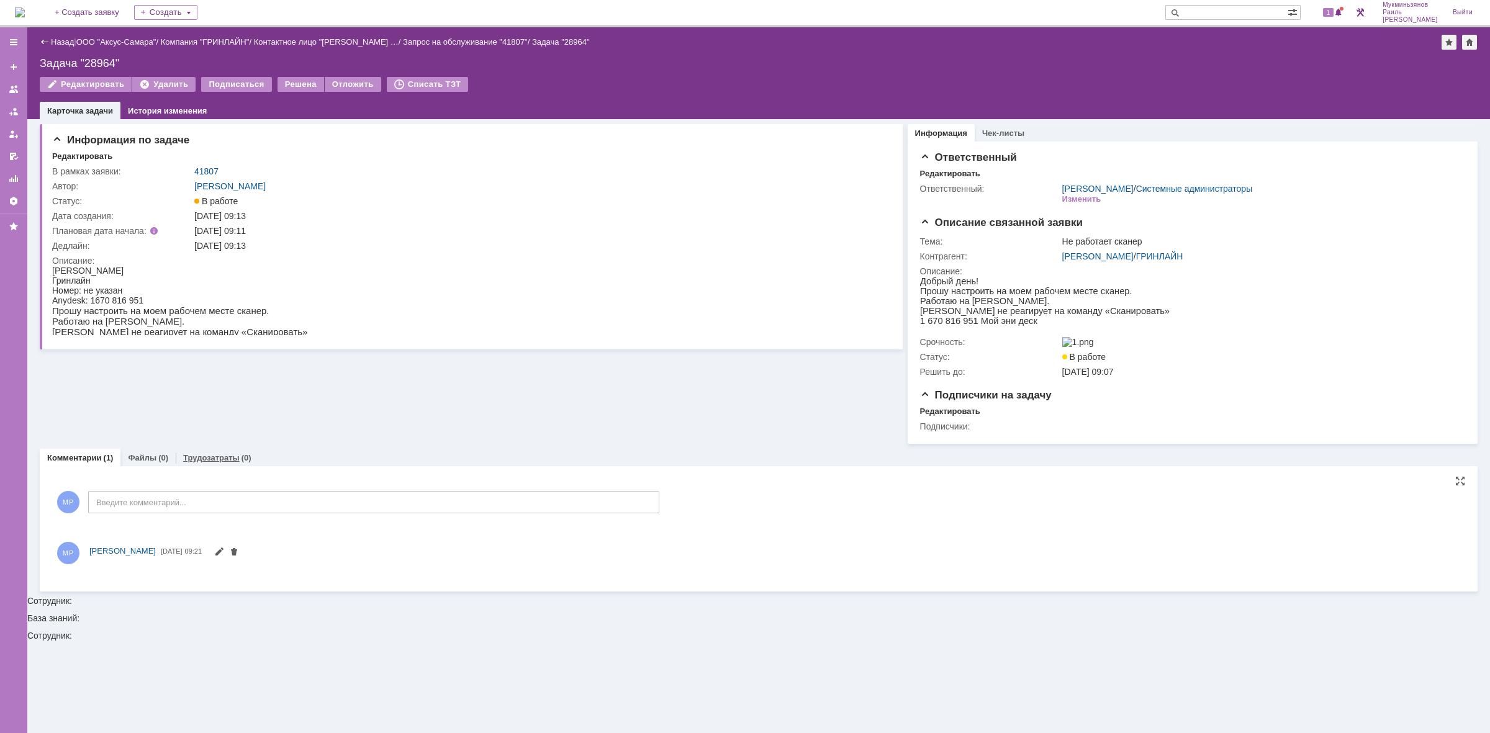
click at [191, 462] on link "Трудозатраты" at bounding box center [211, 457] width 56 height 9
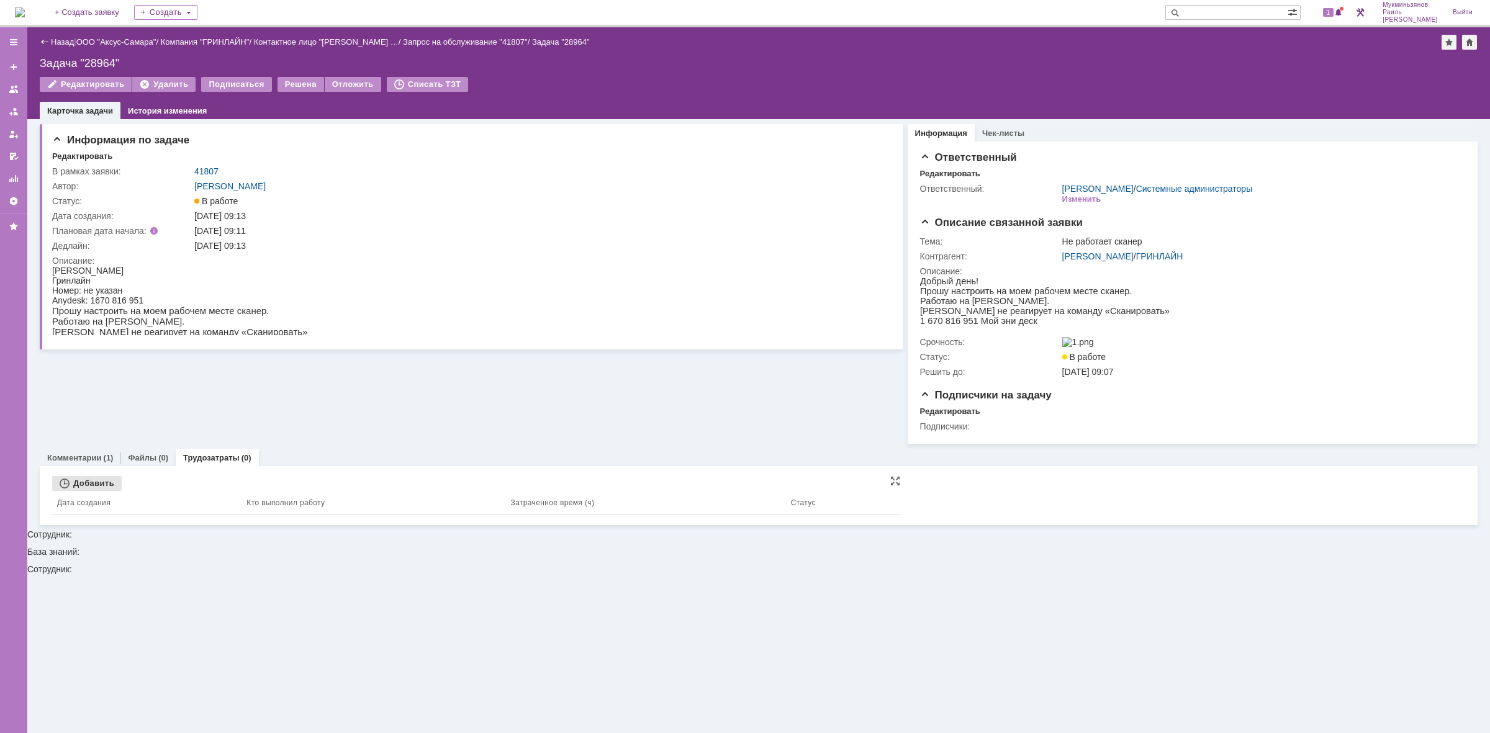
click at [92, 487] on div "Добавить" at bounding box center [87, 483] width 70 height 15
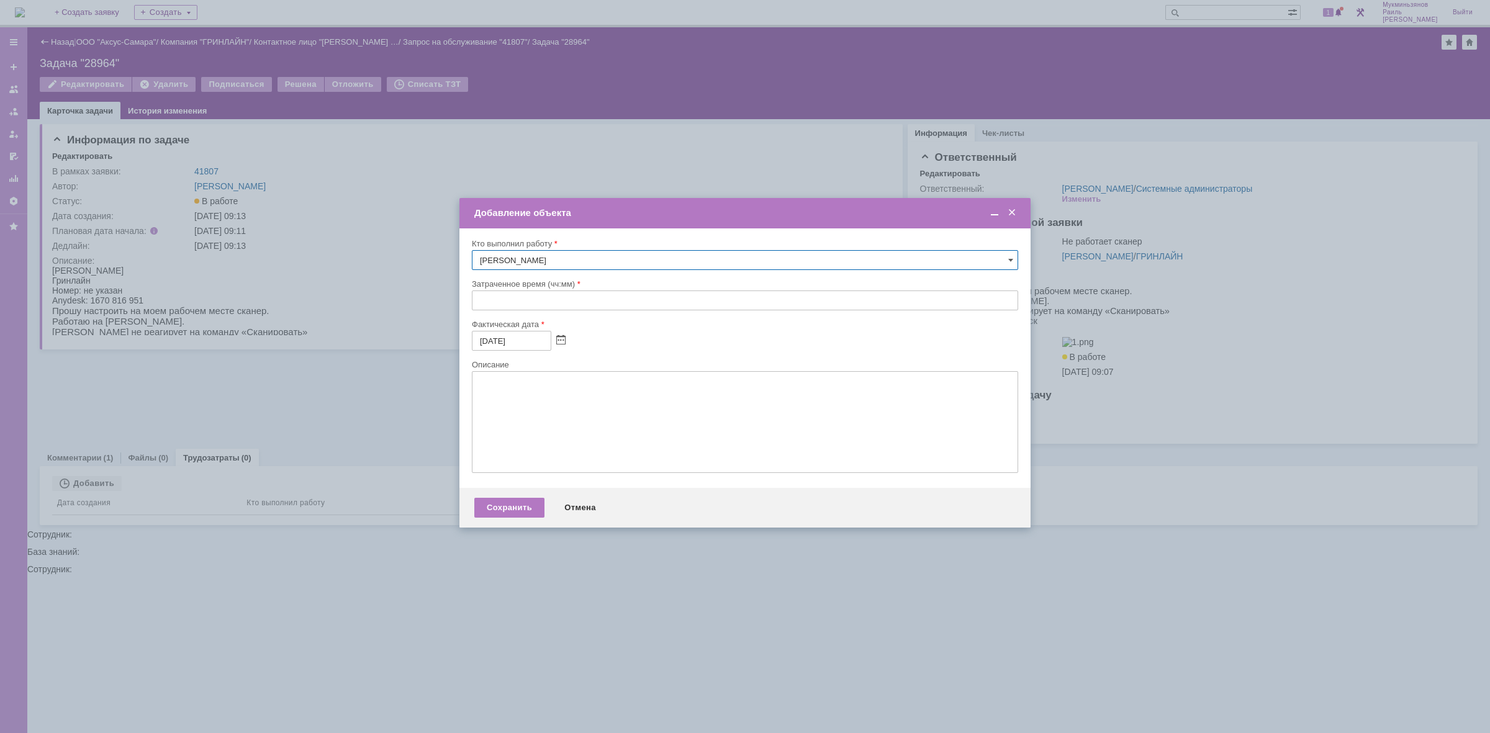
click at [549, 299] on input "text" at bounding box center [745, 300] width 546 height 20
type input "00:30"
drag, startPoint x: 537, startPoint y: 429, endPoint x: 513, endPoint y: 472, distance: 49.5
click at [537, 429] on textarea at bounding box center [745, 422] width 546 height 102
paste textarea "Показали как правильно менять настойки сканера. Сканировали со стекла, а нужно …"
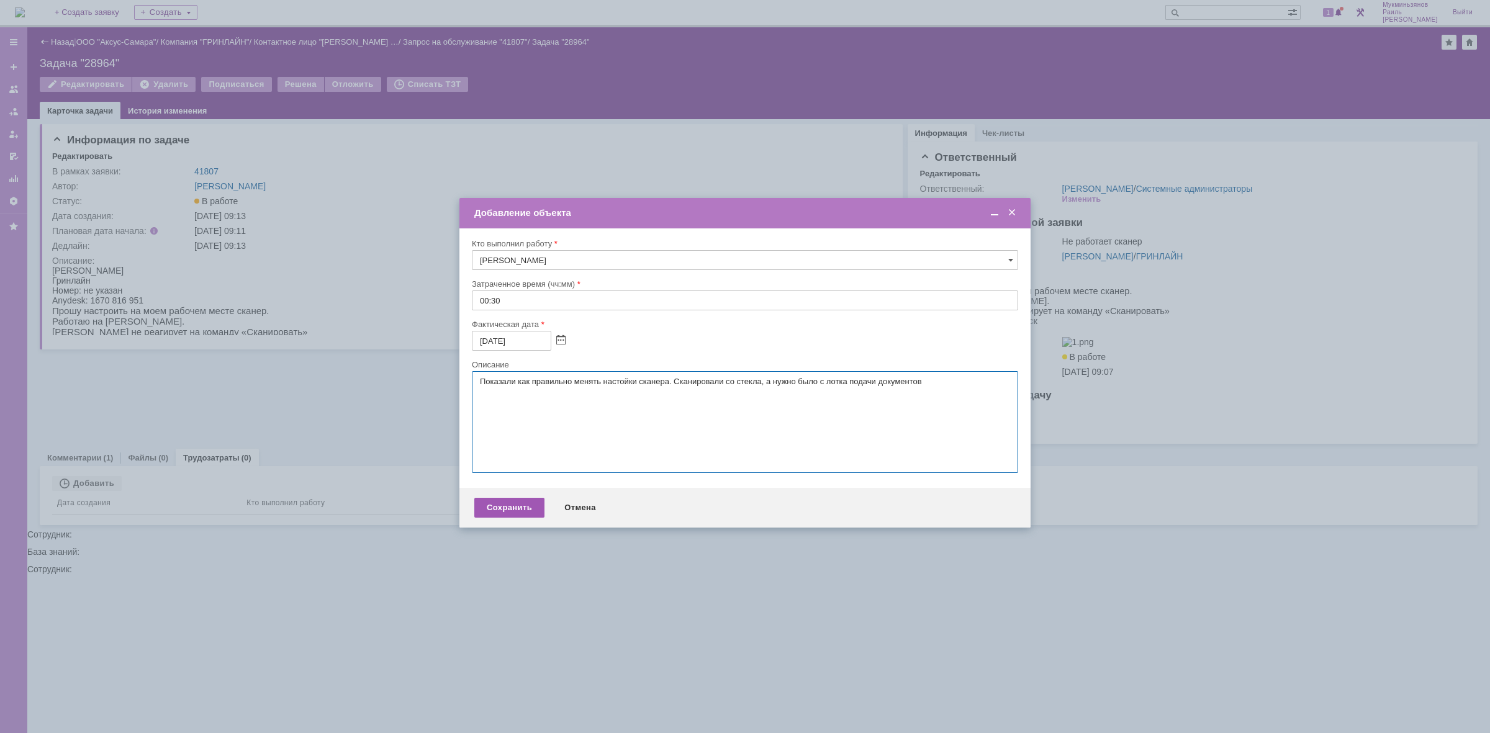
type textarea "Показали как правильно менять настойки сканера. Сканировали со стекла, а нужно …"
click at [509, 518] on div "Сохранить" at bounding box center [509, 508] width 70 height 20
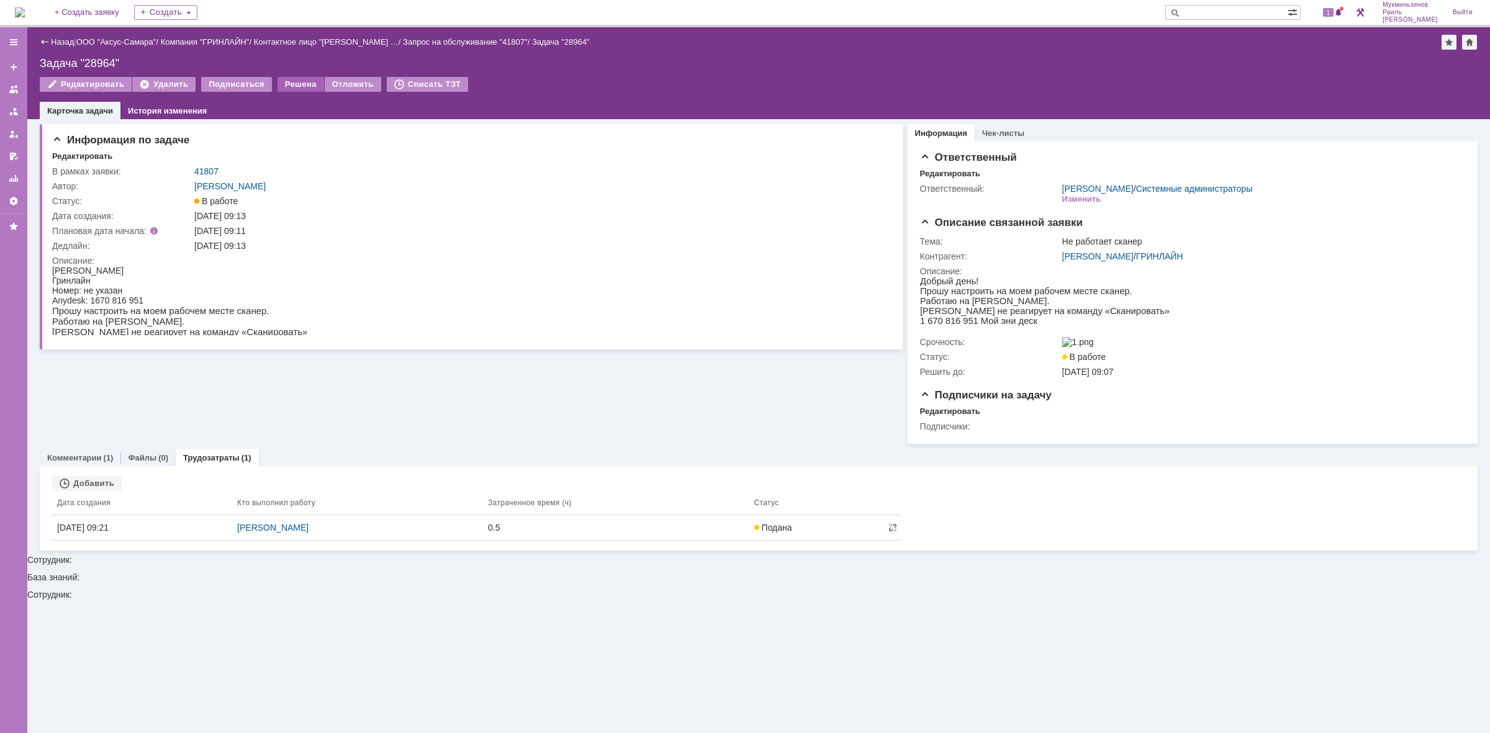
click at [304, 85] on div "Решена" at bounding box center [300, 84] width 47 height 15
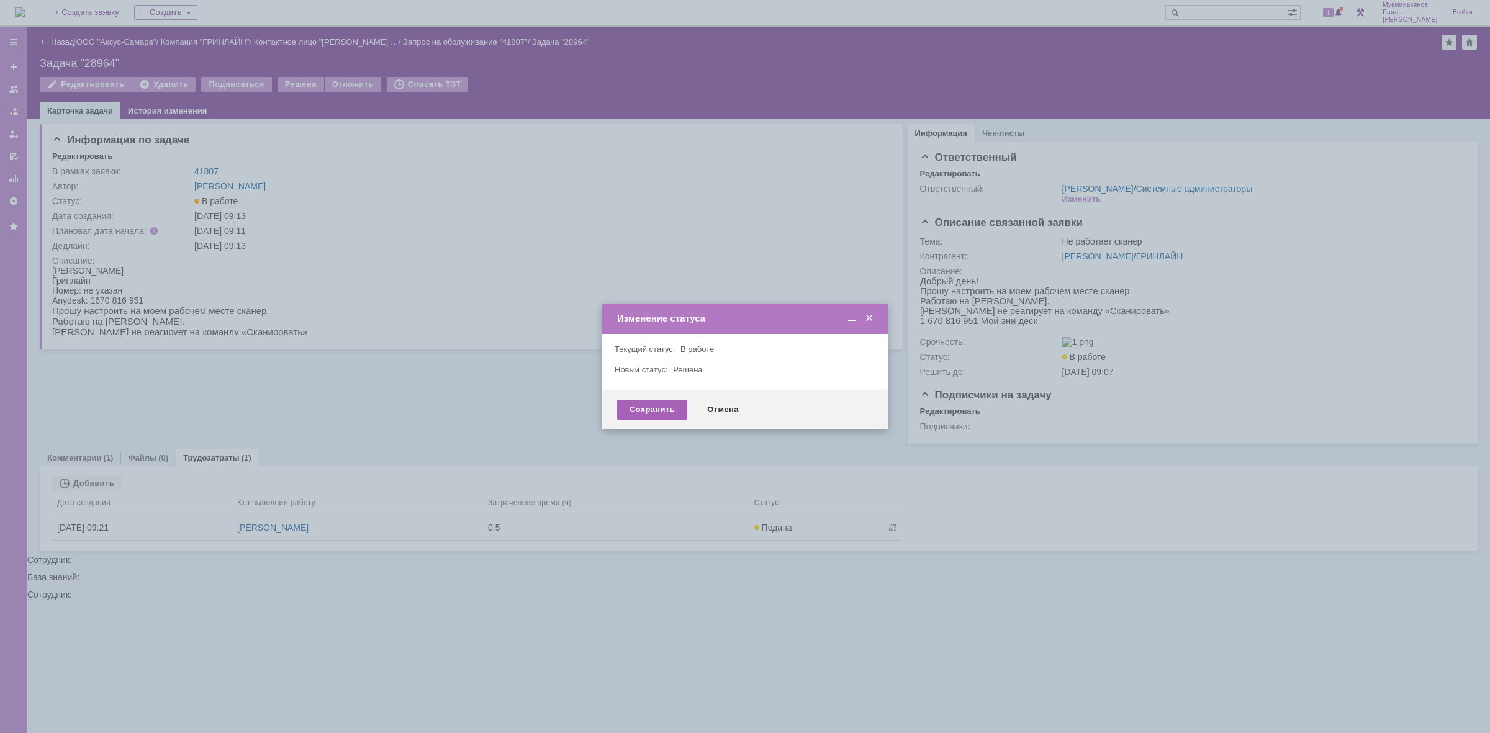
click at [629, 408] on div "Сохранить" at bounding box center [652, 410] width 70 height 20
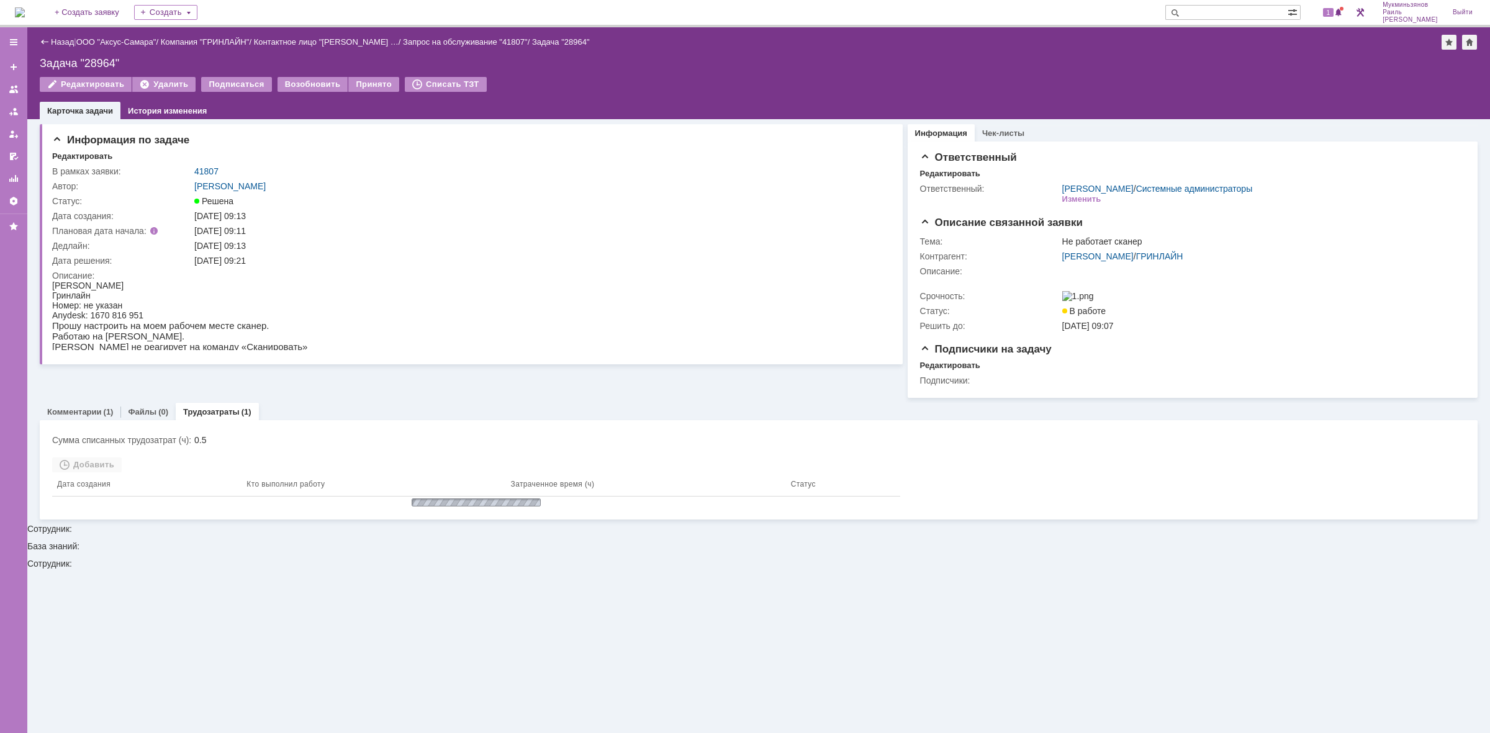
click at [25, 16] on img at bounding box center [20, 12] width 10 height 10
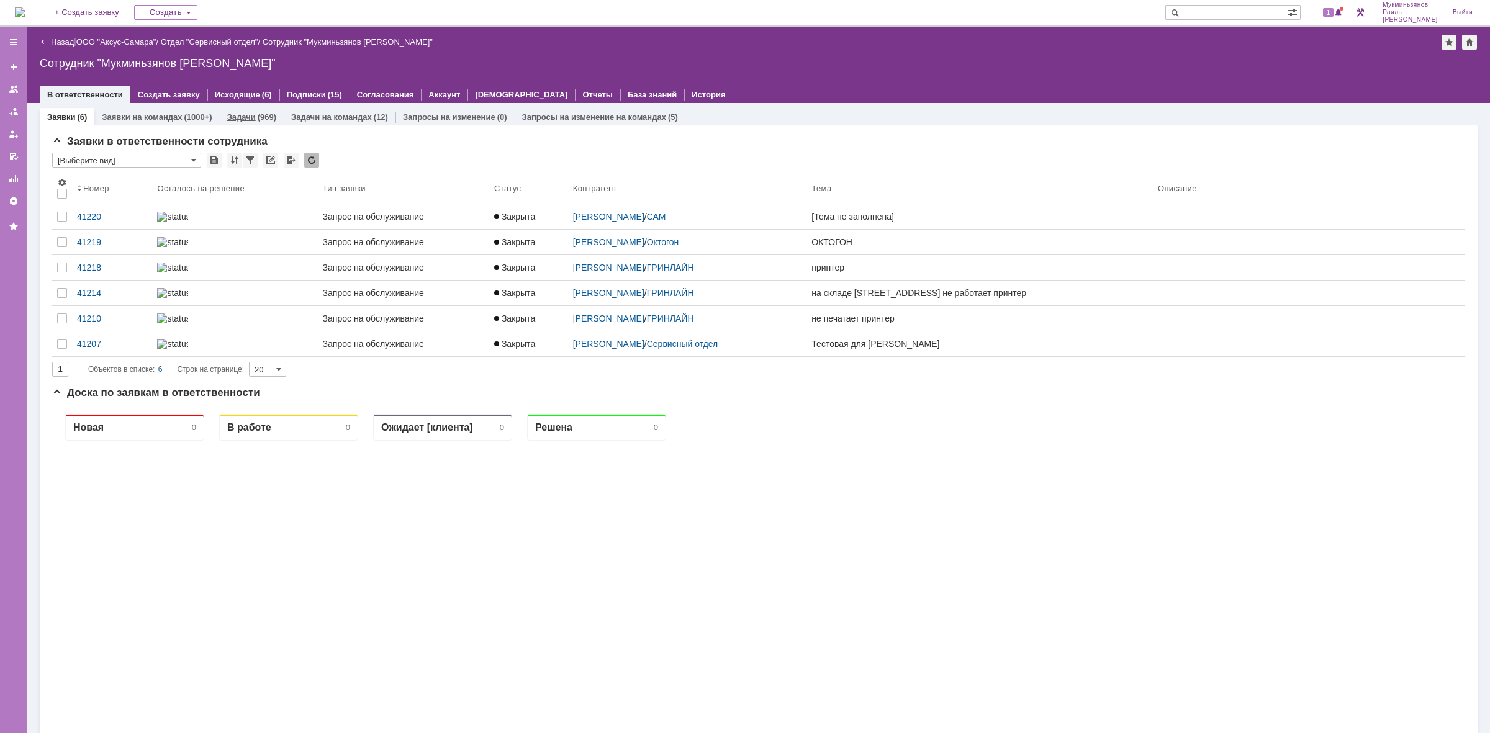
click at [234, 119] on link "Задачи" at bounding box center [241, 116] width 29 height 9
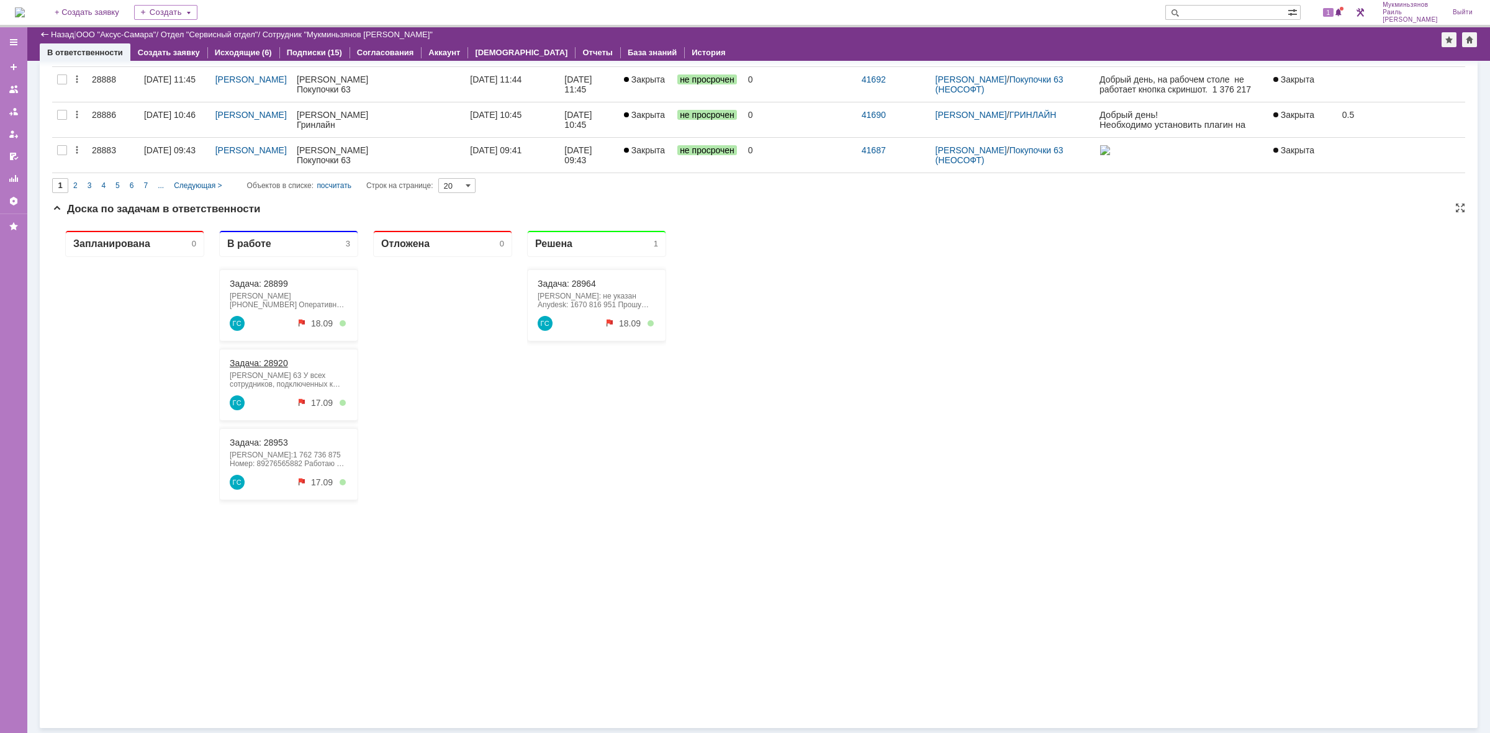
click at [236, 370] on div "Задача: 28920 [PERSON_NAME] Покупочка 63 У всех сотрудников, подключенных к общ…" at bounding box center [288, 385] width 139 height 72
click at [240, 365] on link "Задача: 28920" at bounding box center [259, 363] width 58 height 10
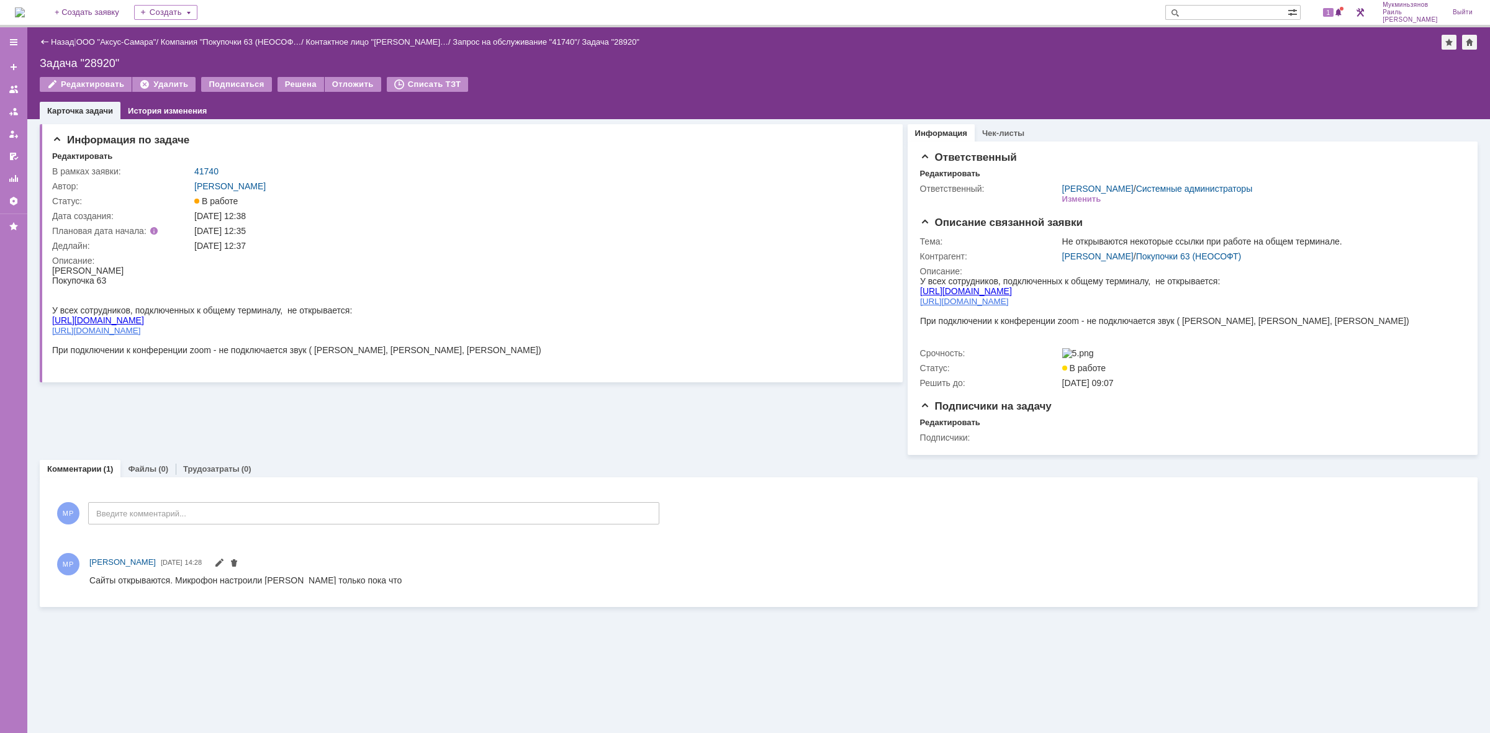
click at [25, 7] on img at bounding box center [20, 12] width 10 height 10
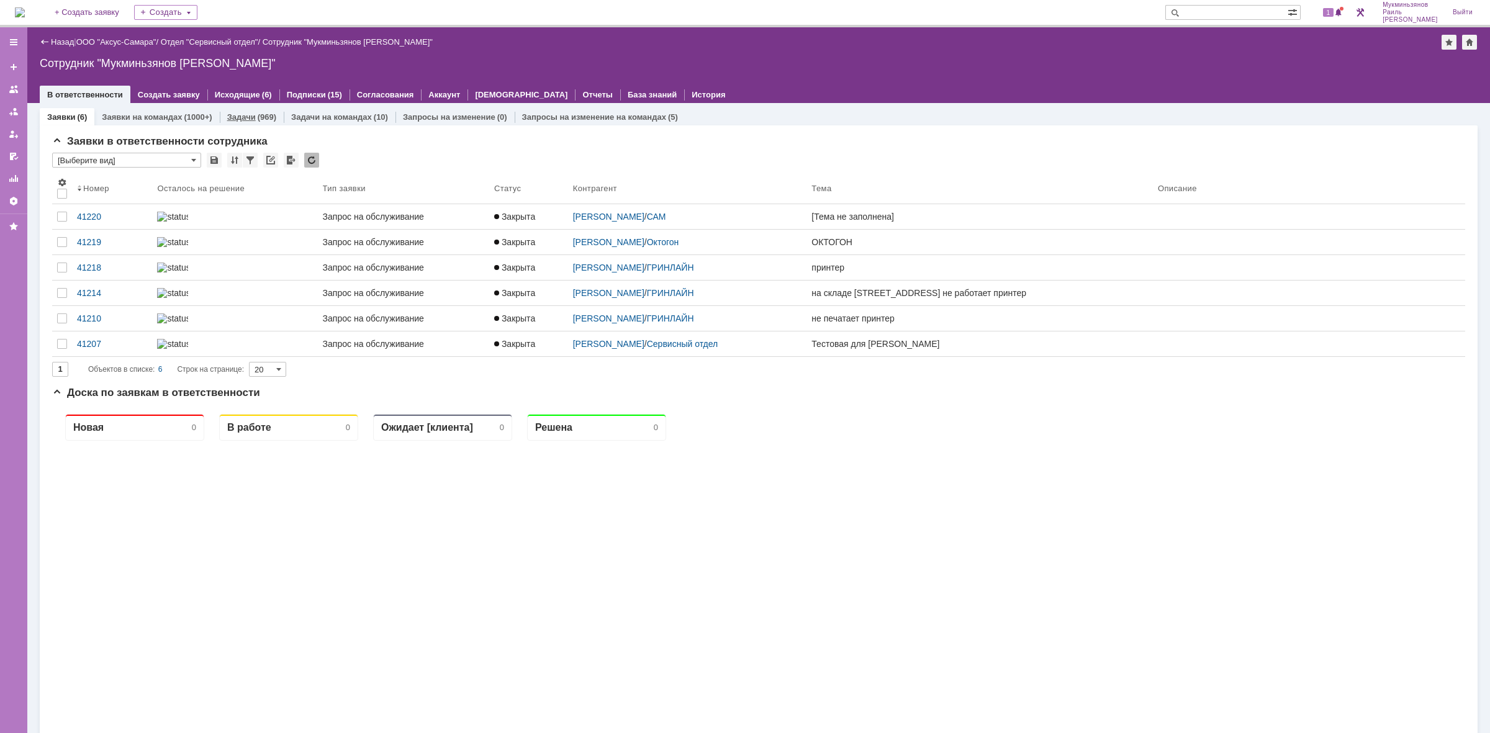
click at [246, 118] on link "Задачи" at bounding box center [241, 116] width 29 height 9
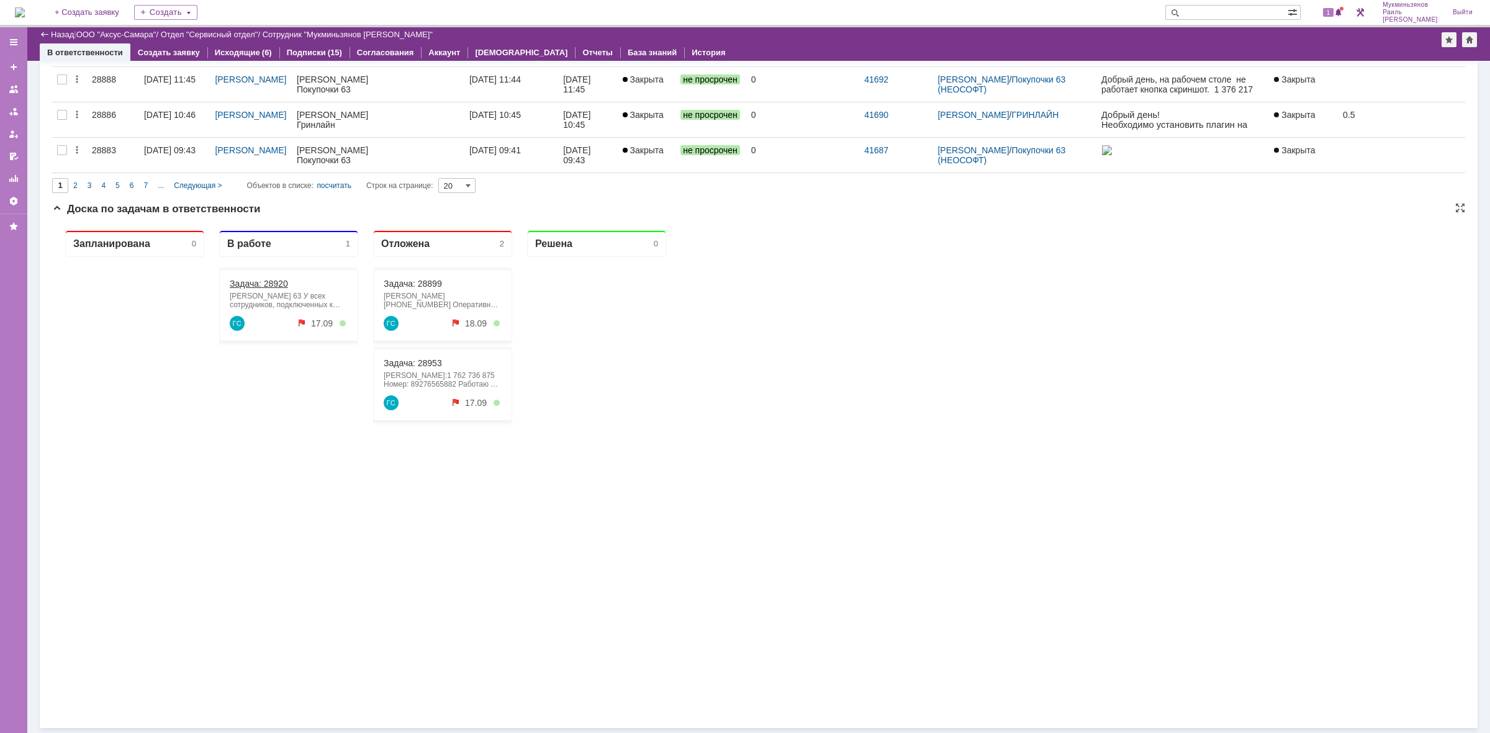
click at [264, 282] on link "Задача: 28920" at bounding box center [259, 284] width 58 height 10
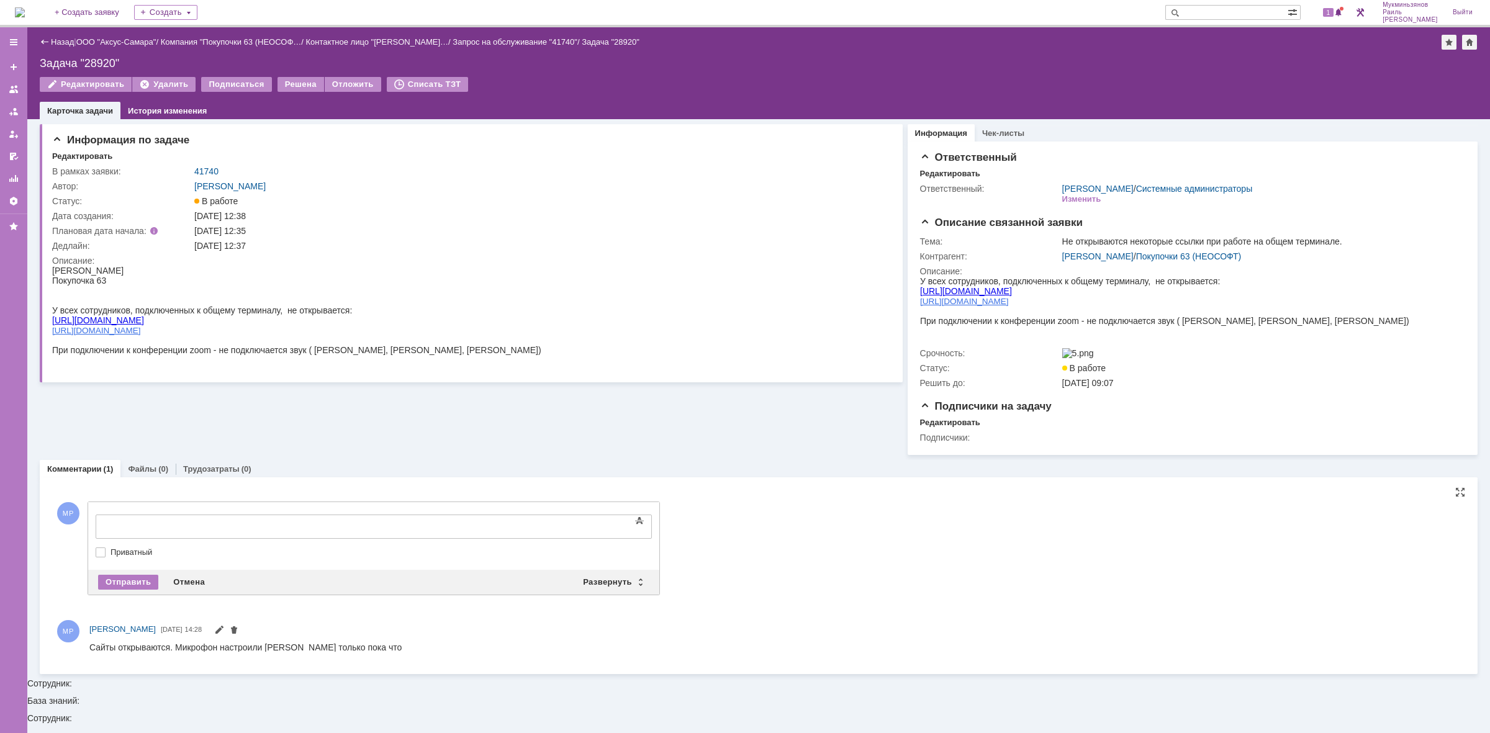
click at [290, 519] on body at bounding box center [197, 525] width 186 height 21
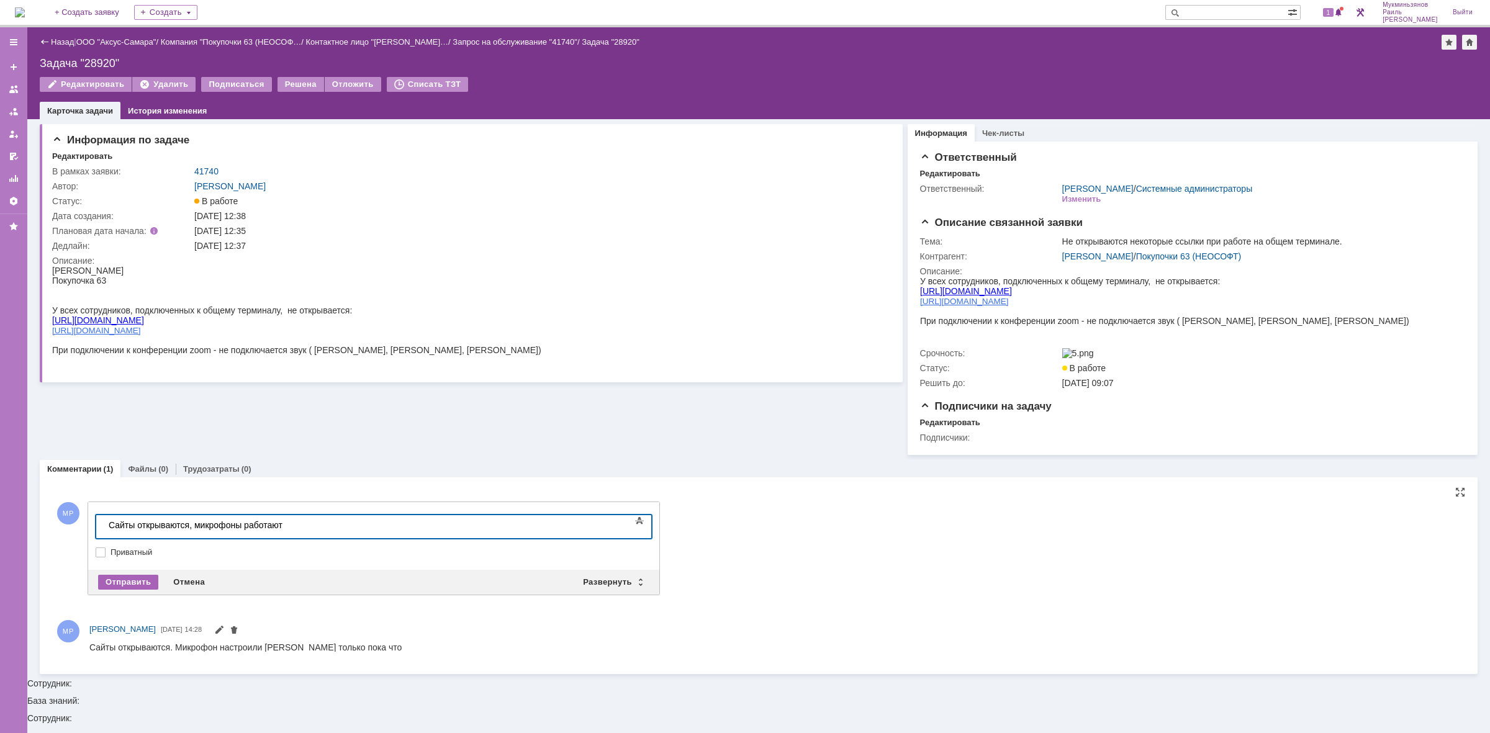
click at [115, 583] on div "Отправить" at bounding box center [128, 582] width 60 height 15
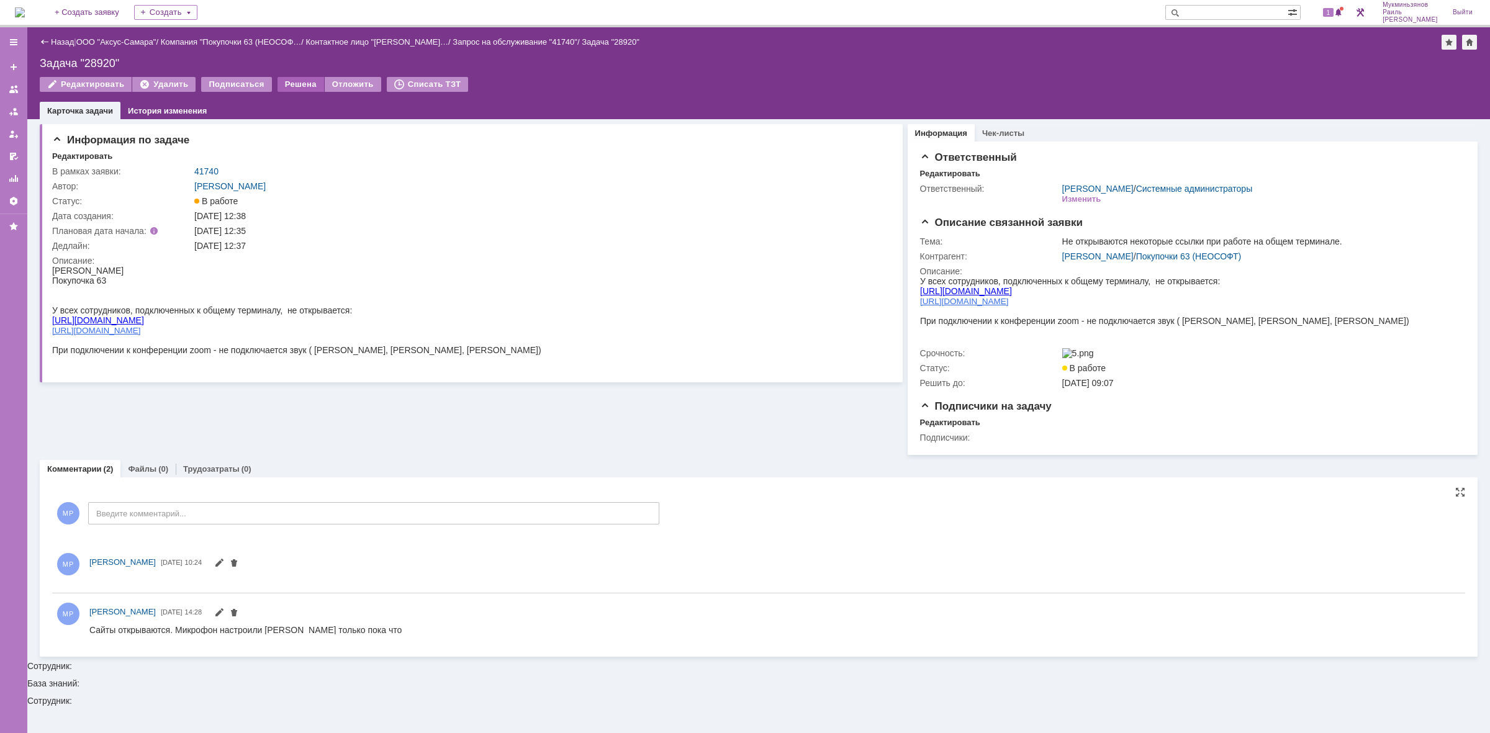
click at [295, 77] on div "Решена" at bounding box center [300, 84] width 47 height 15
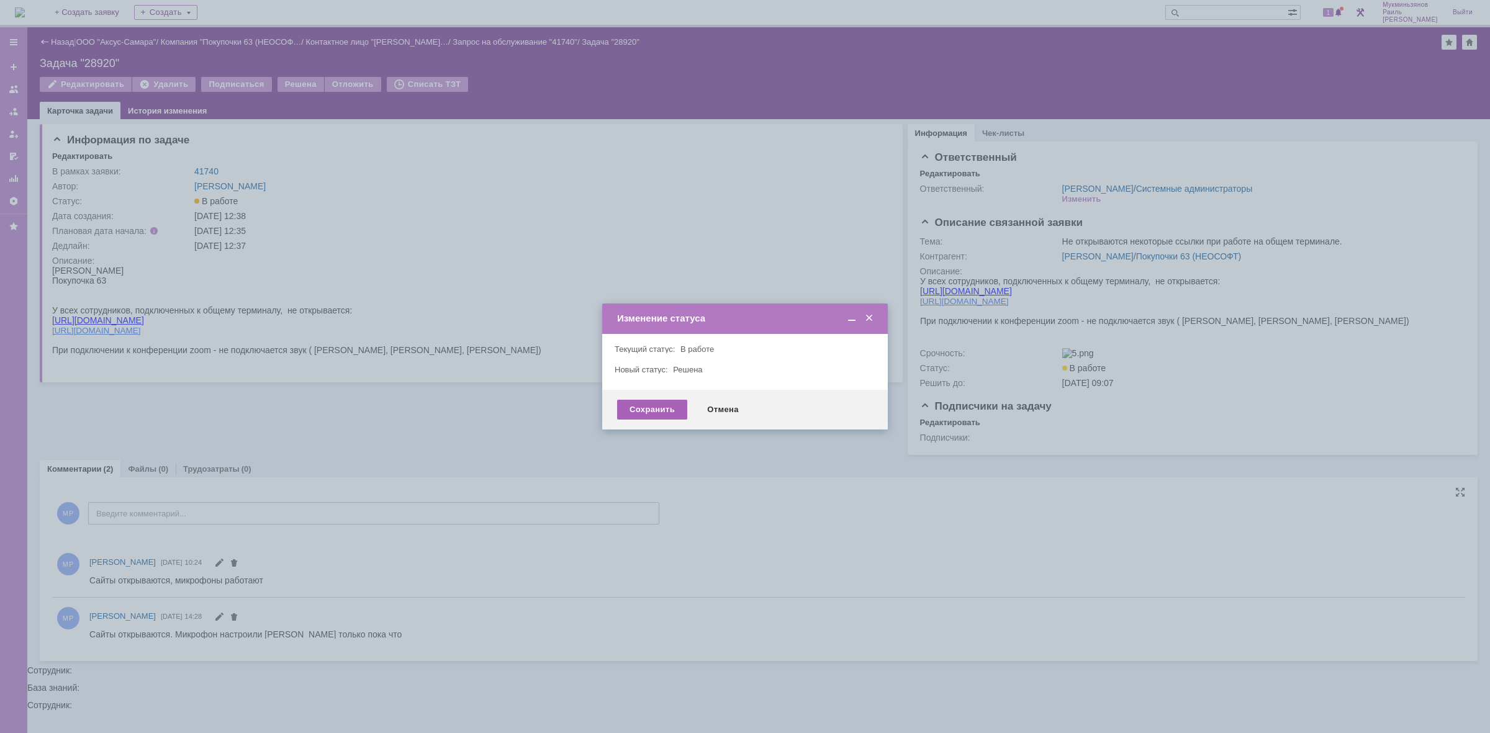
click at [660, 414] on div "Сохранить" at bounding box center [652, 410] width 70 height 20
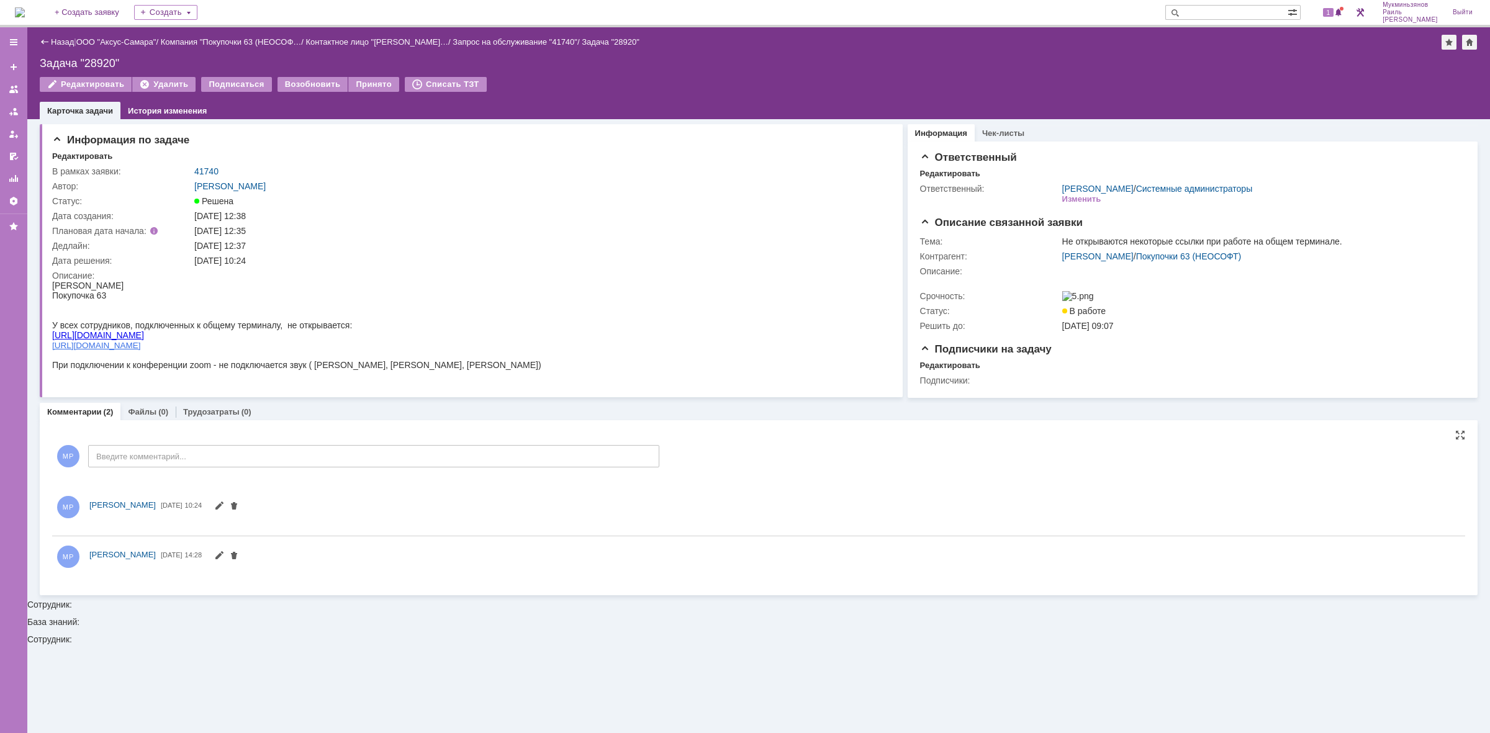
click at [22, 9] on img at bounding box center [20, 12] width 10 height 10
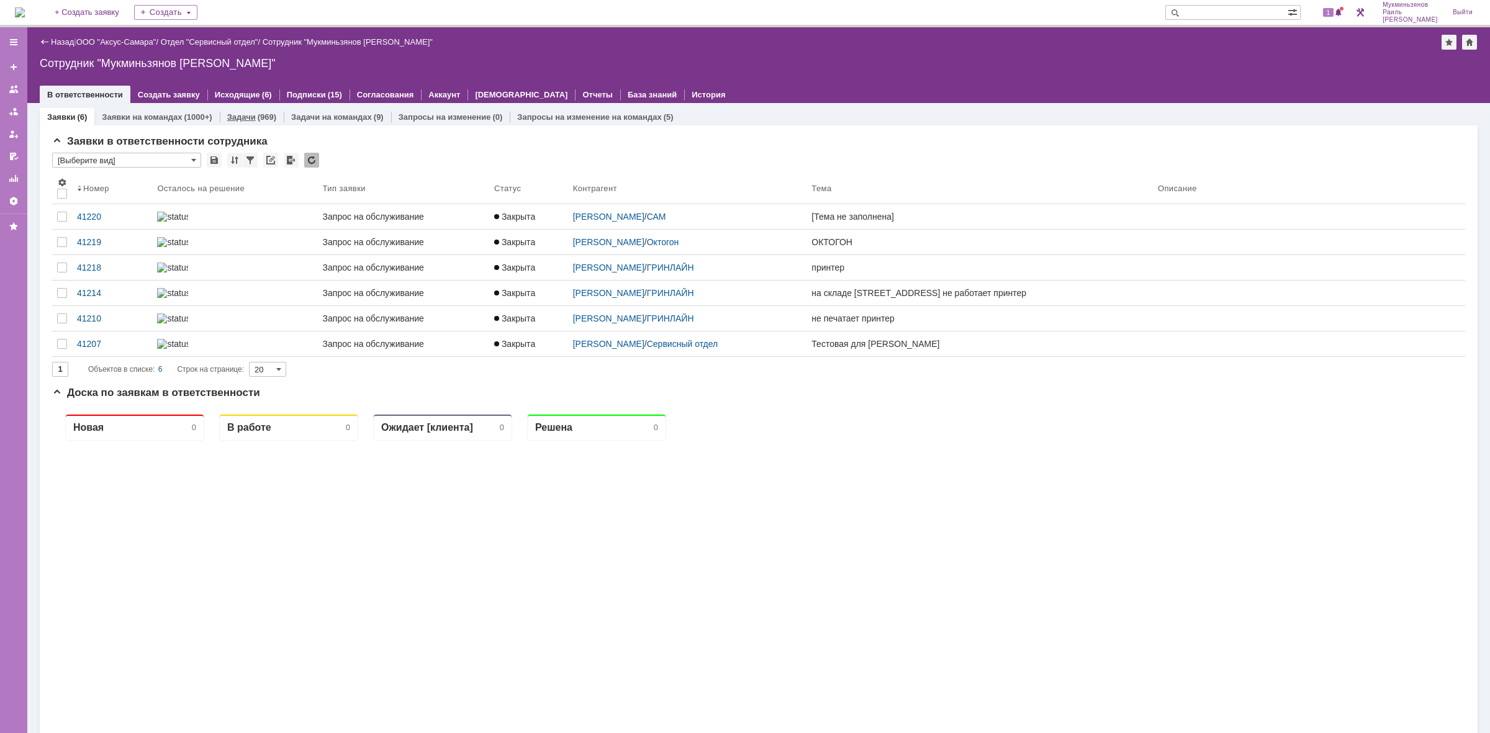
click at [245, 113] on link "Задачи" at bounding box center [241, 116] width 29 height 9
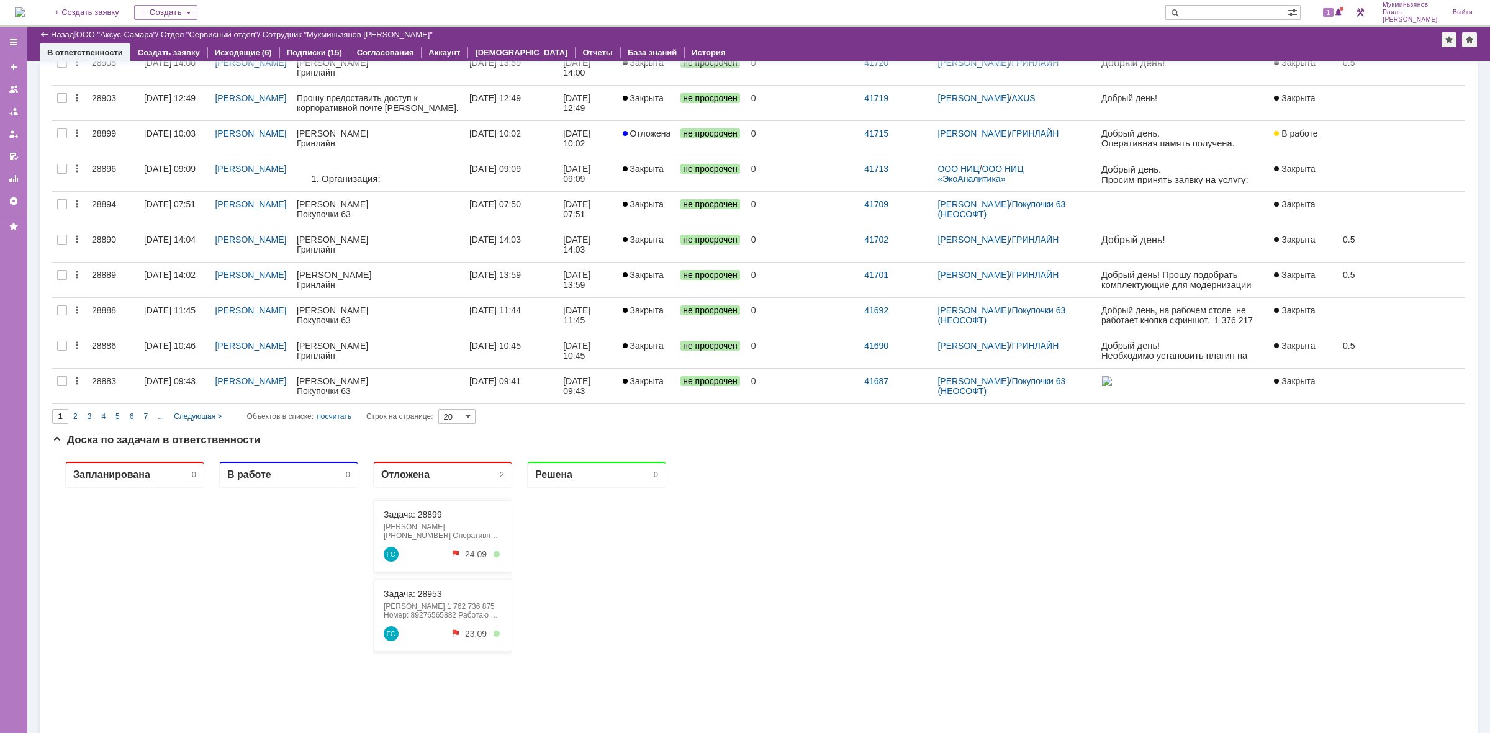
scroll to position [699, 0]
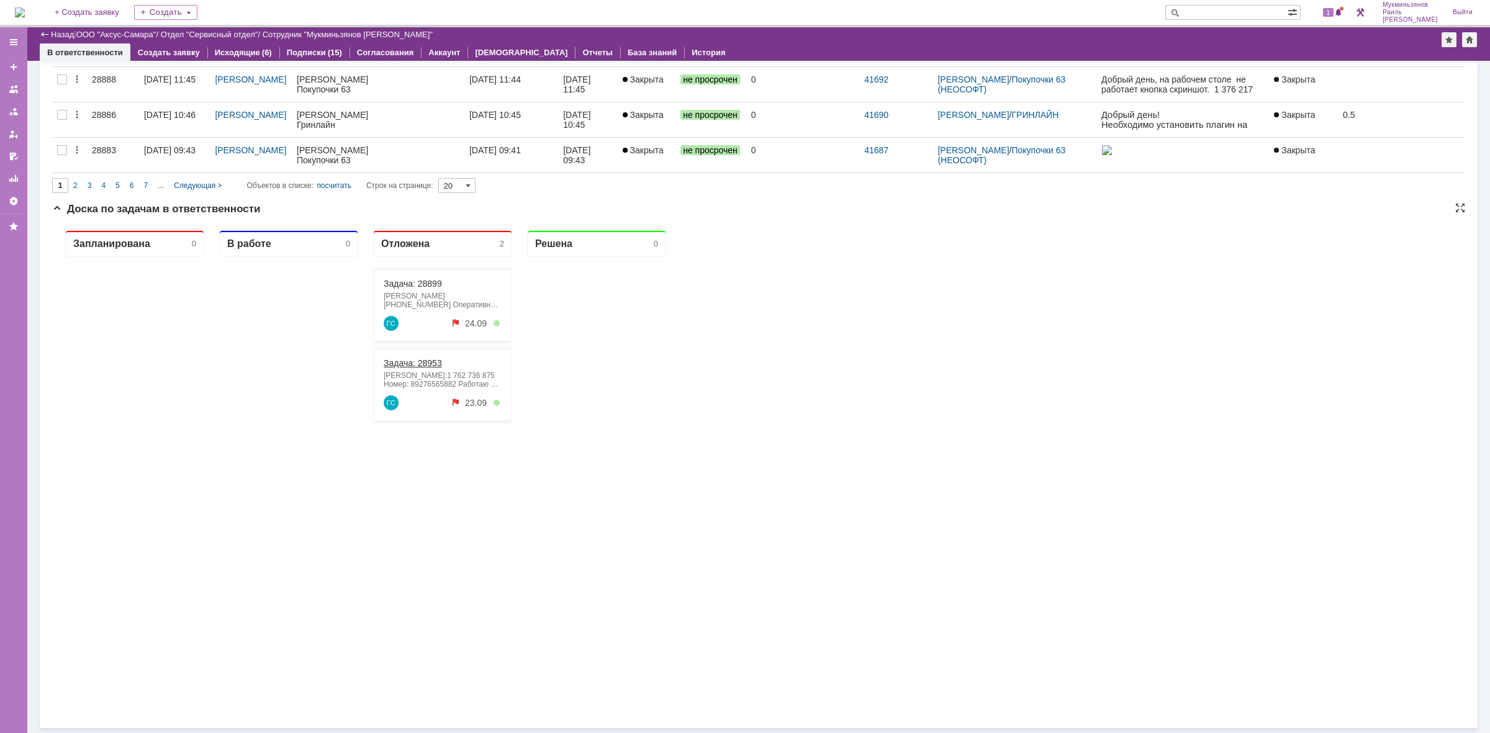
click at [429, 365] on link "Задача: 28953" at bounding box center [413, 363] width 58 height 10
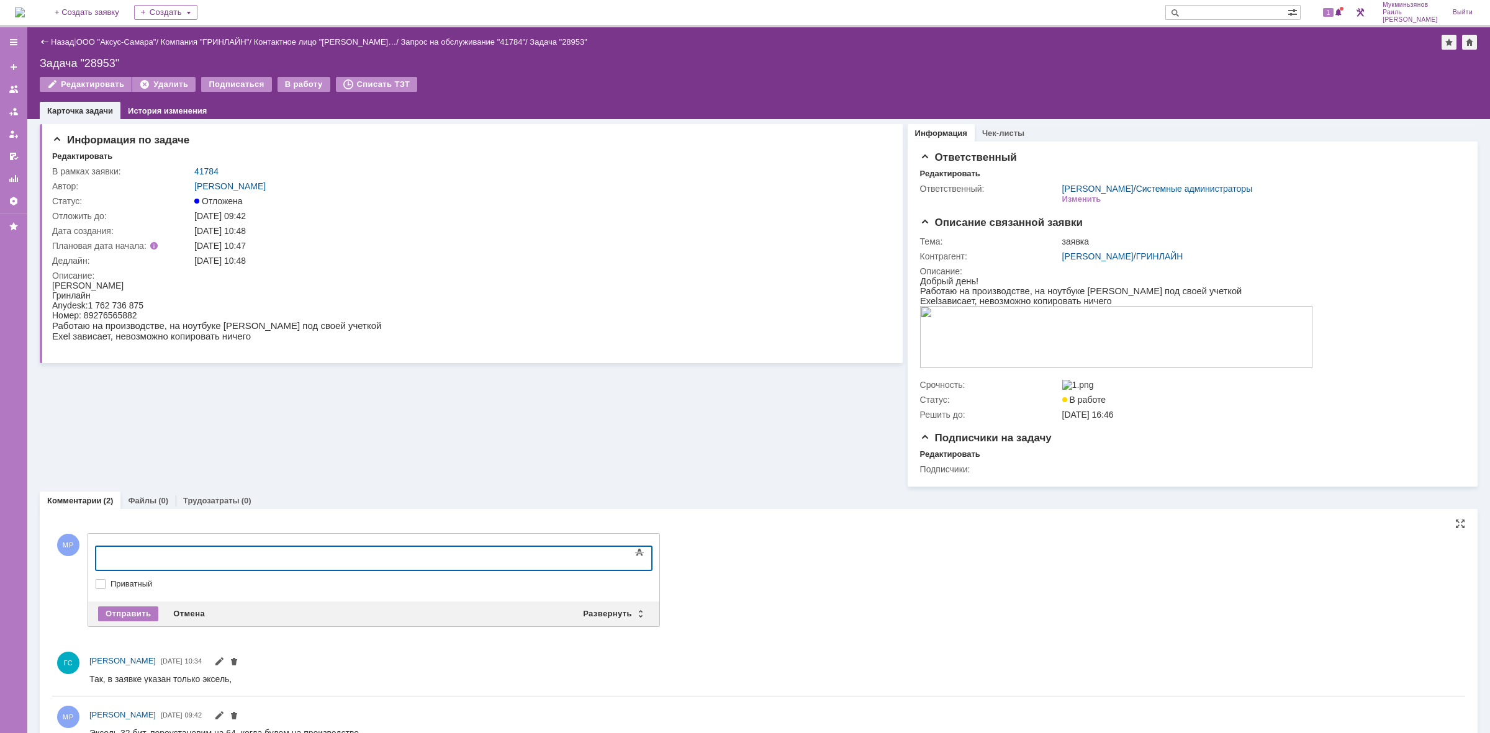
click at [285, 553] on div at bounding box center [197, 557] width 176 height 10
click at [285, 552] on div "​[PERSON_NAME]" at bounding box center [197, 557] width 176 height 10
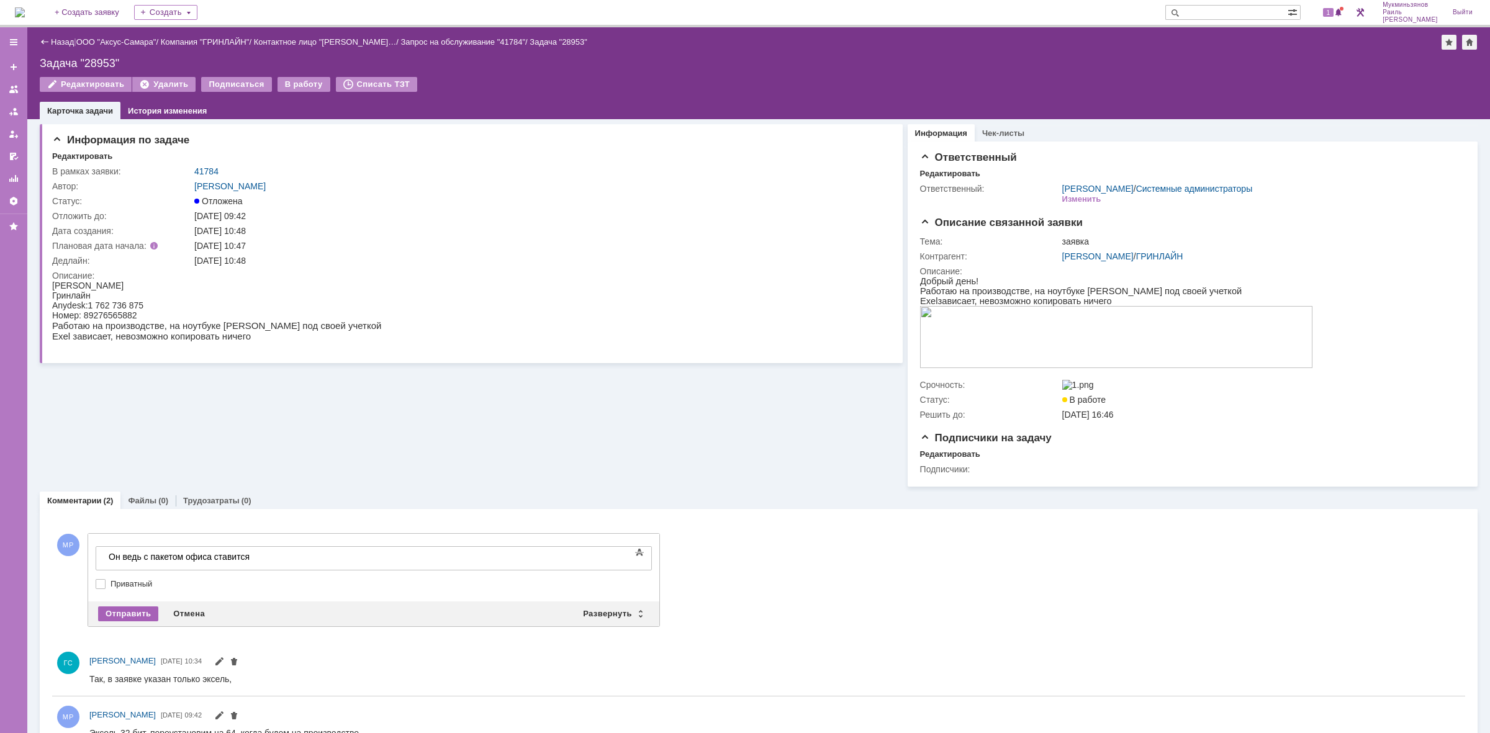
click at [133, 609] on div "Отправить" at bounding box center [128, 613] width 60 height 15
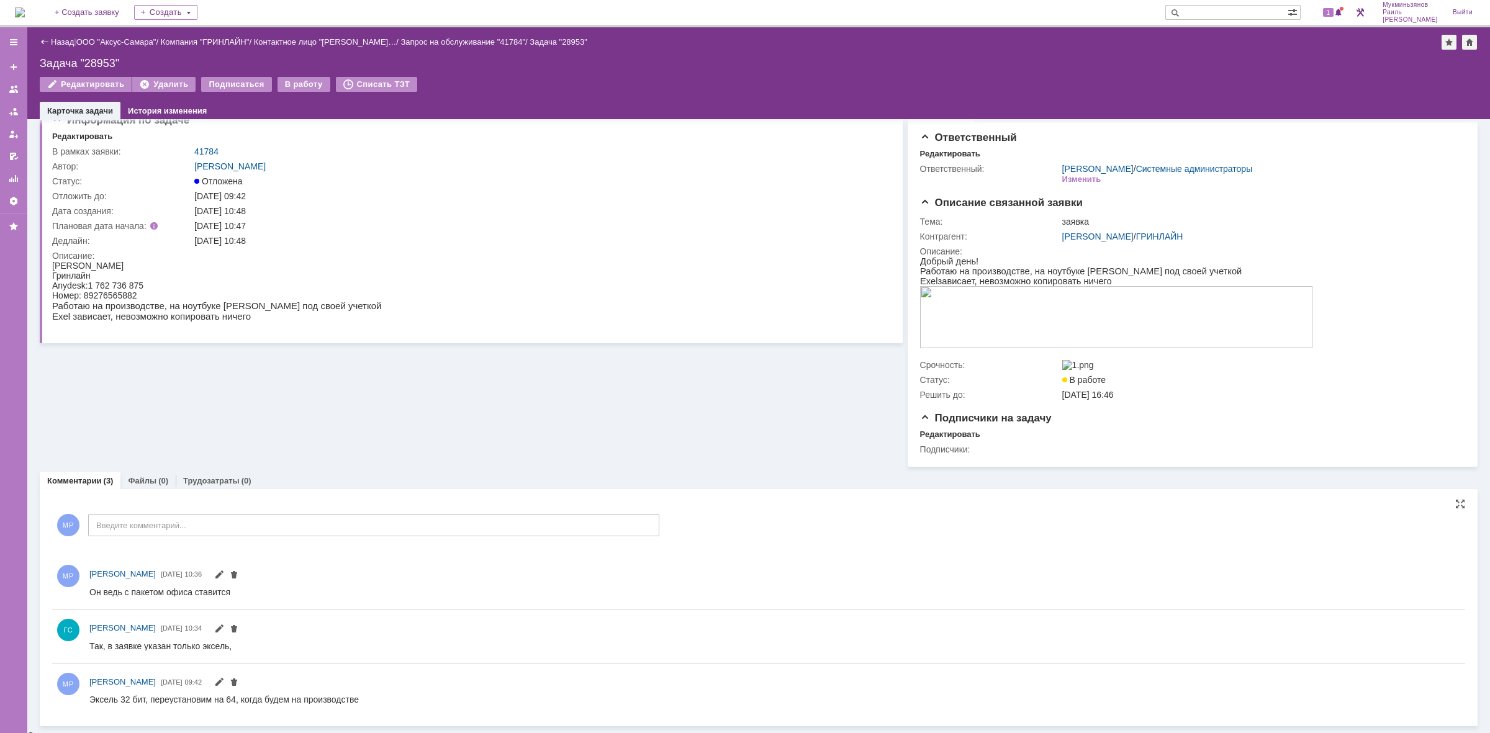
scroll to position [25, 0]
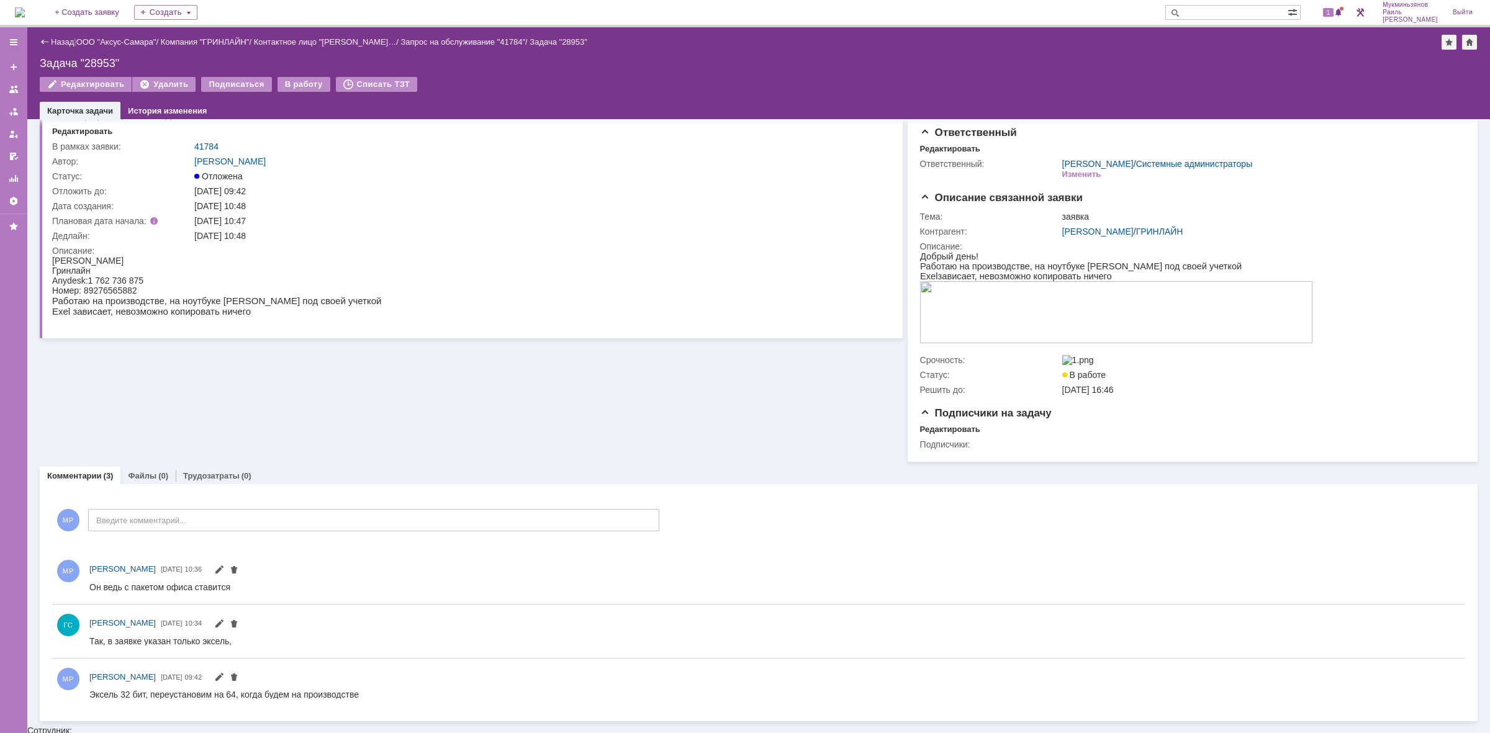
click at [22, 7] on img at bounding box center [20, 12] width 10 height 10
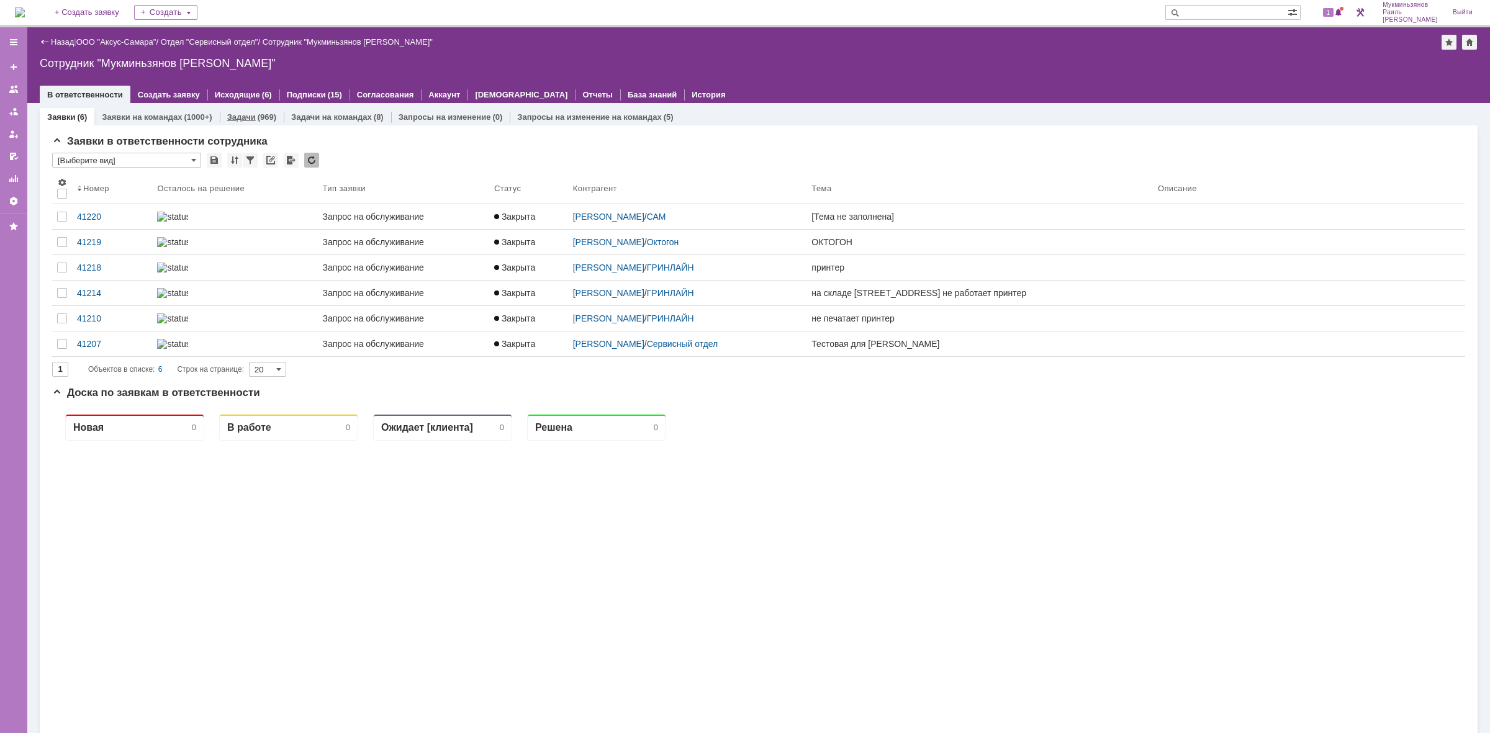
click at [259, 109] on div "Задачи (969)" at bounding box center [252, 117] width 64 height 18
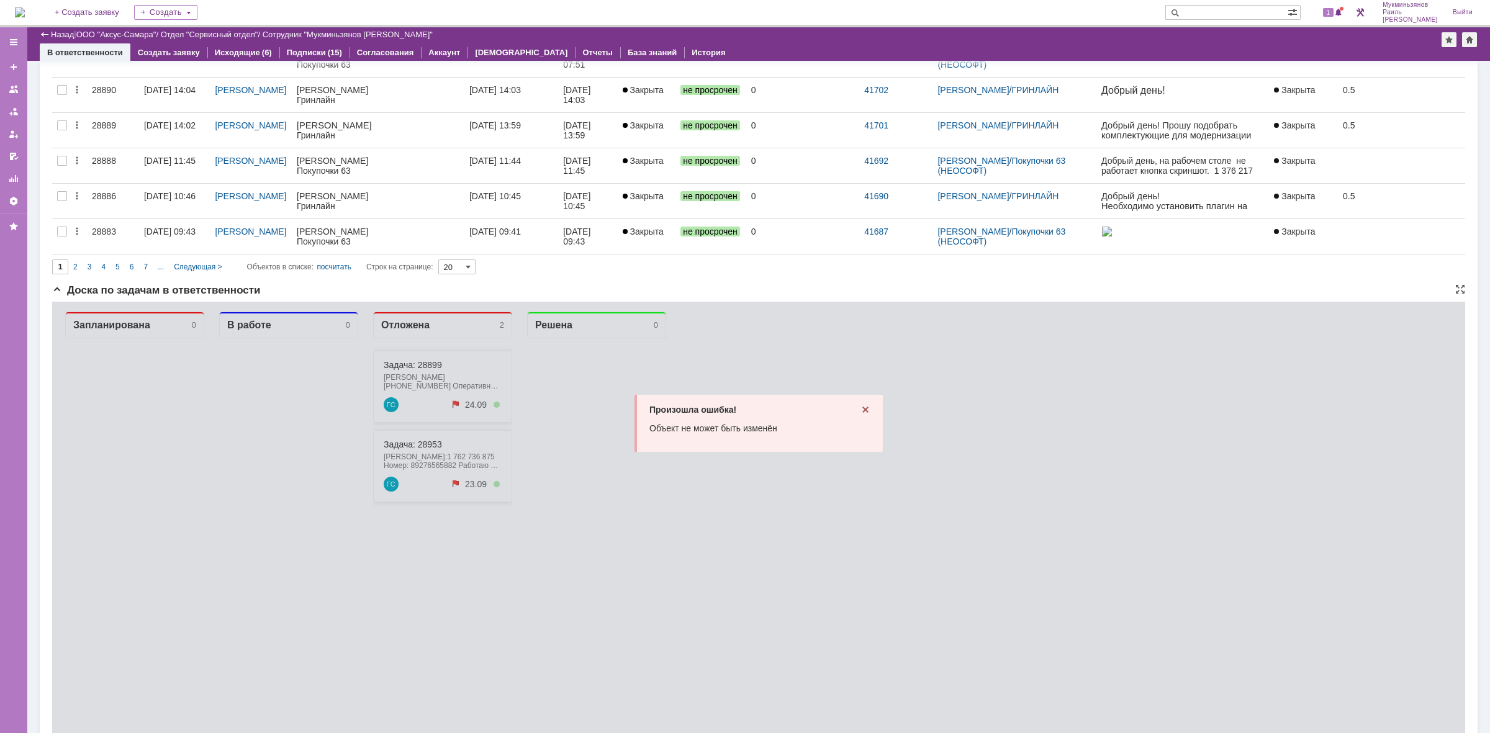
scroll to position [699, 0]
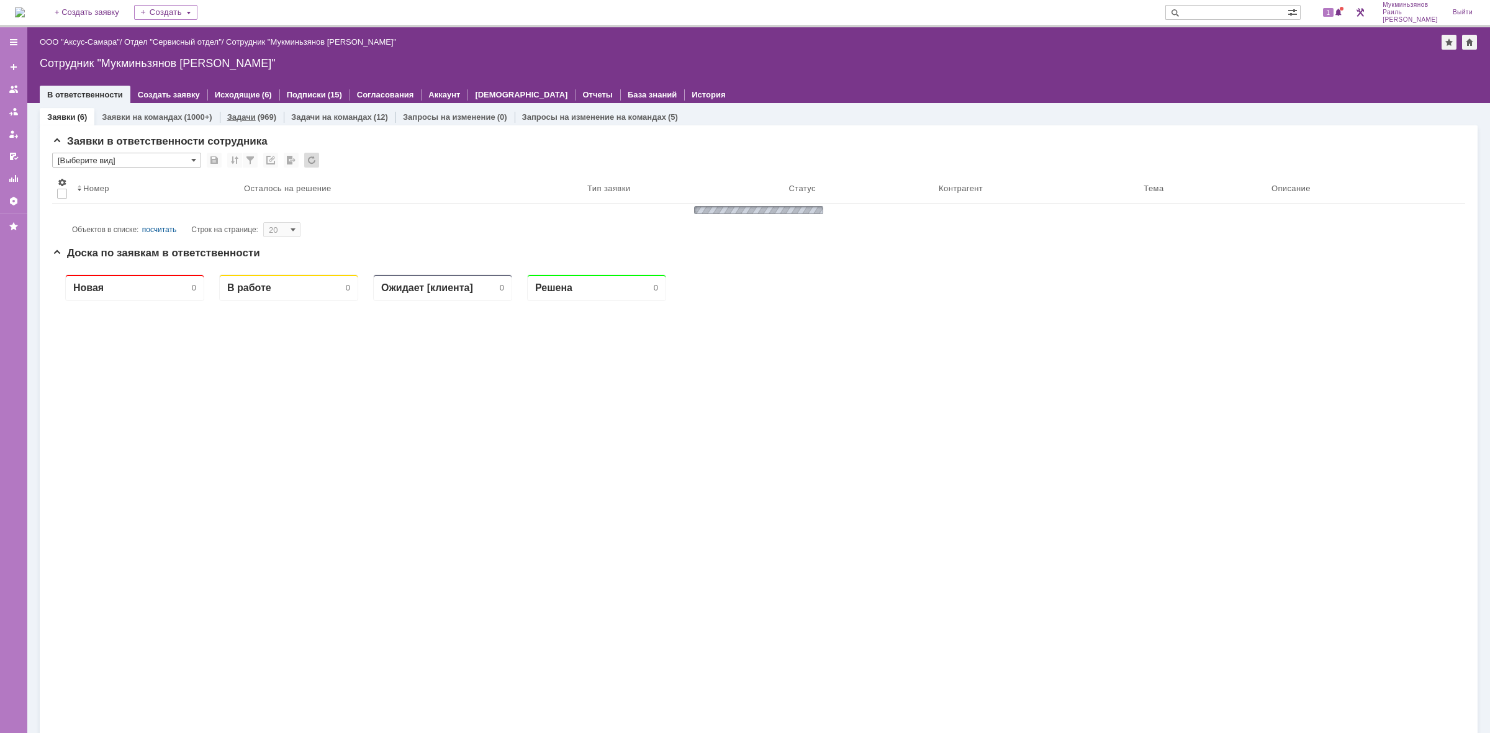
click at [227, 113] on link "Задачи" at bounding box center [241, 116] width 29 height 9
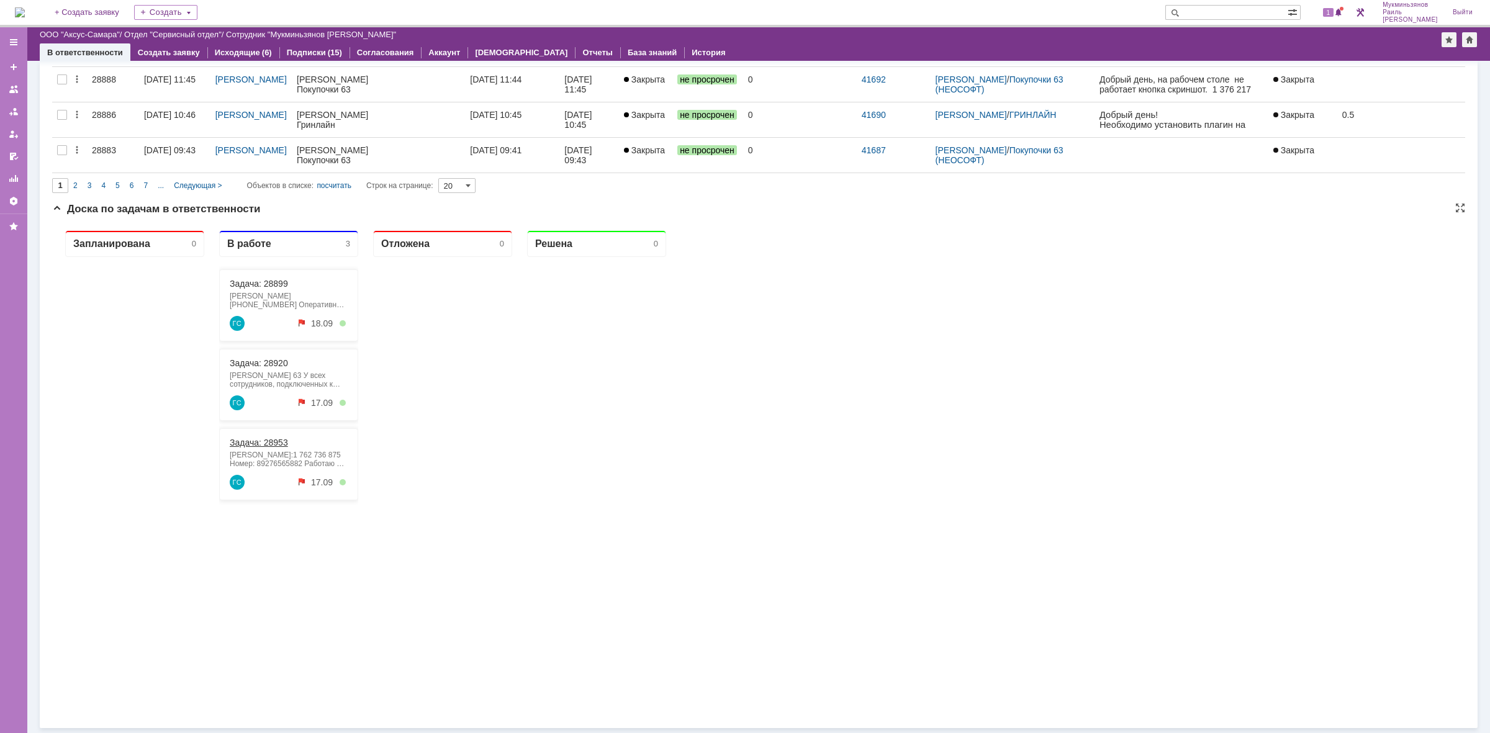
click at [253, 439] on link "Задача: 28953" at bounding box center [259, 443] width 58 height 10
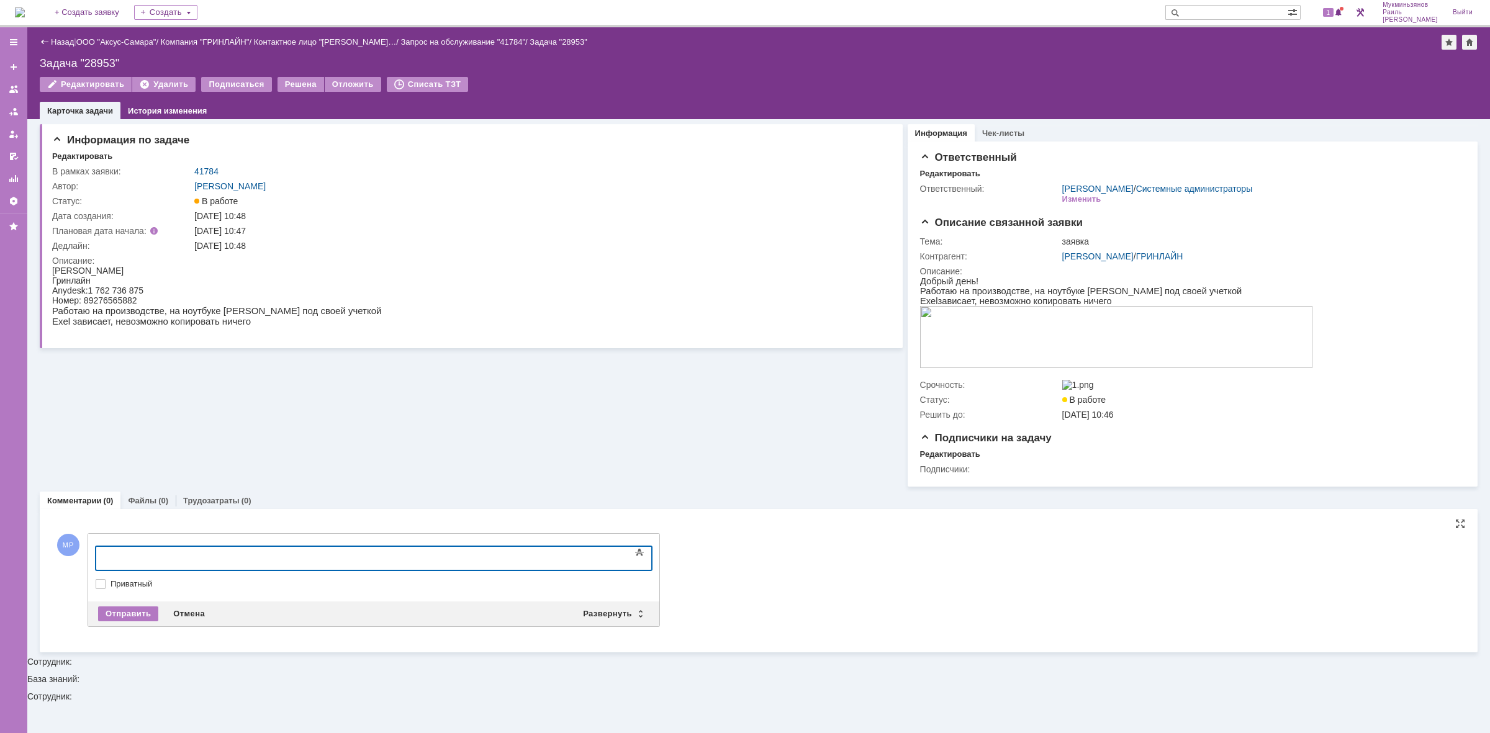
click at [158, 552] on div at bounding box center [197, 557] width 176 height 10
click at [144, 621] on div "Отправить" at bounding box center [128, 613] width 60 height 15
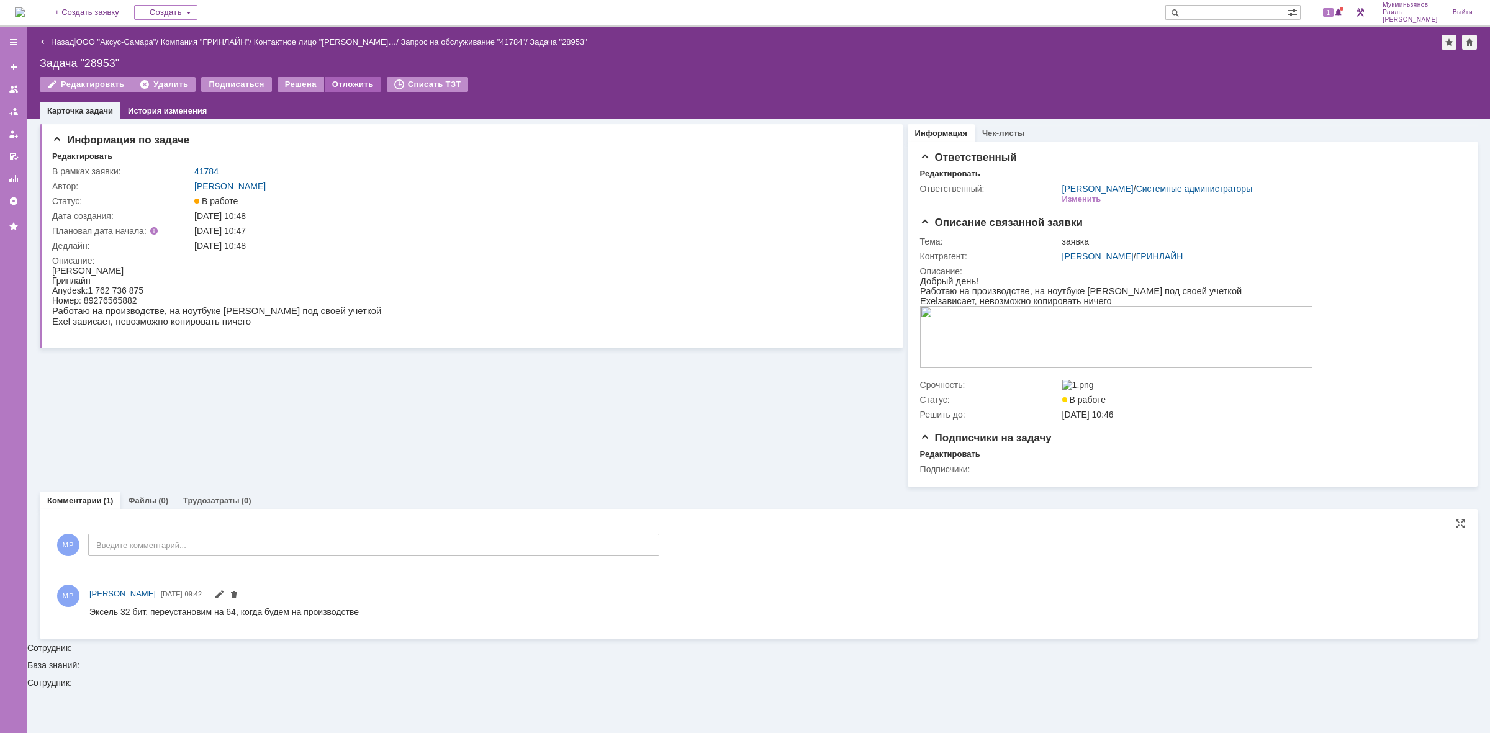
click at [336, 82] on div "Отложить" at bounding box center [353, 84] width 56 height 15
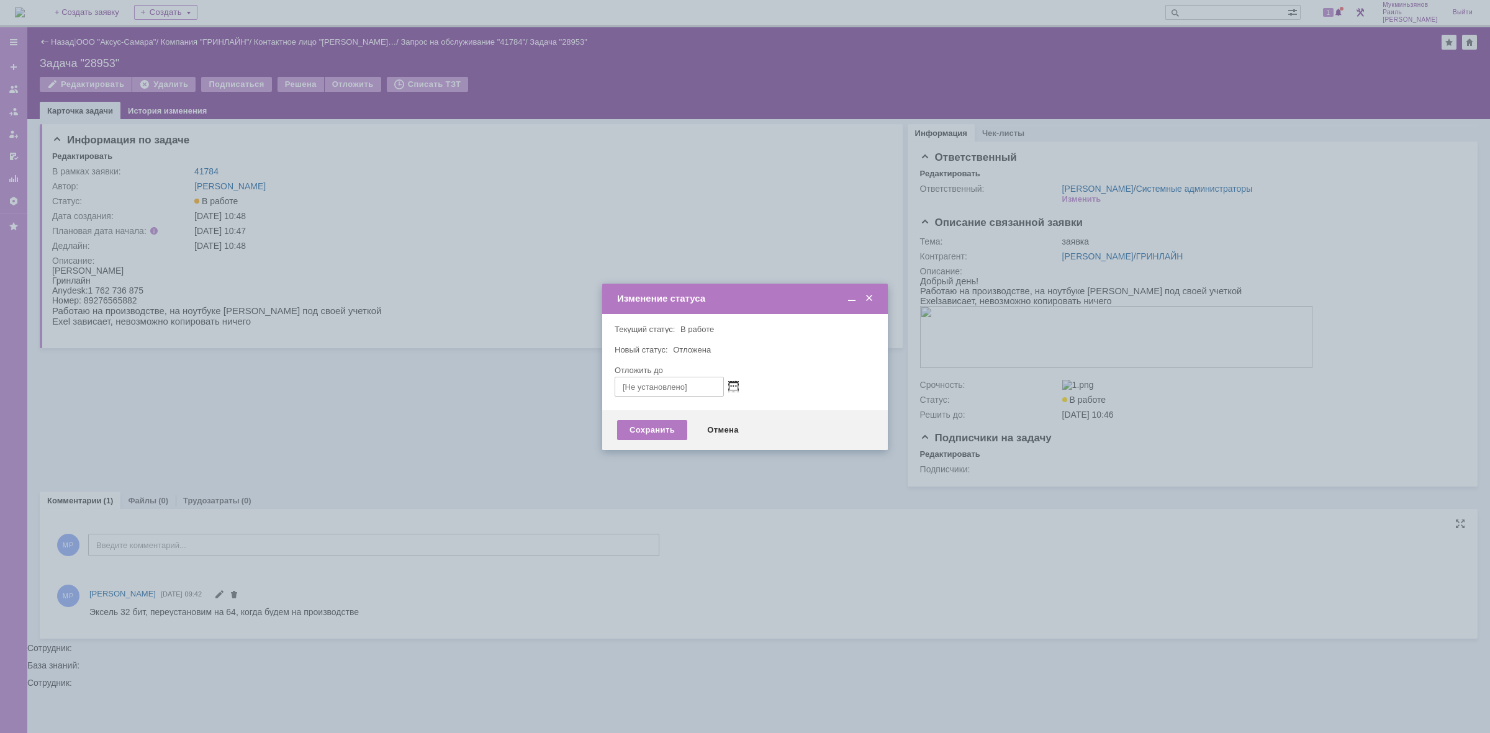
click at [737, 383] on span at bounding box center [733, 387] width 9 height 10
click at [687, 470] on div "18" at bounding box center [684, 471] width 12 height 11
type input "[DATE] 09:42"
click at [639, 432] on div "Сохранить" at bounding box center [652, 430] width 70 height 20
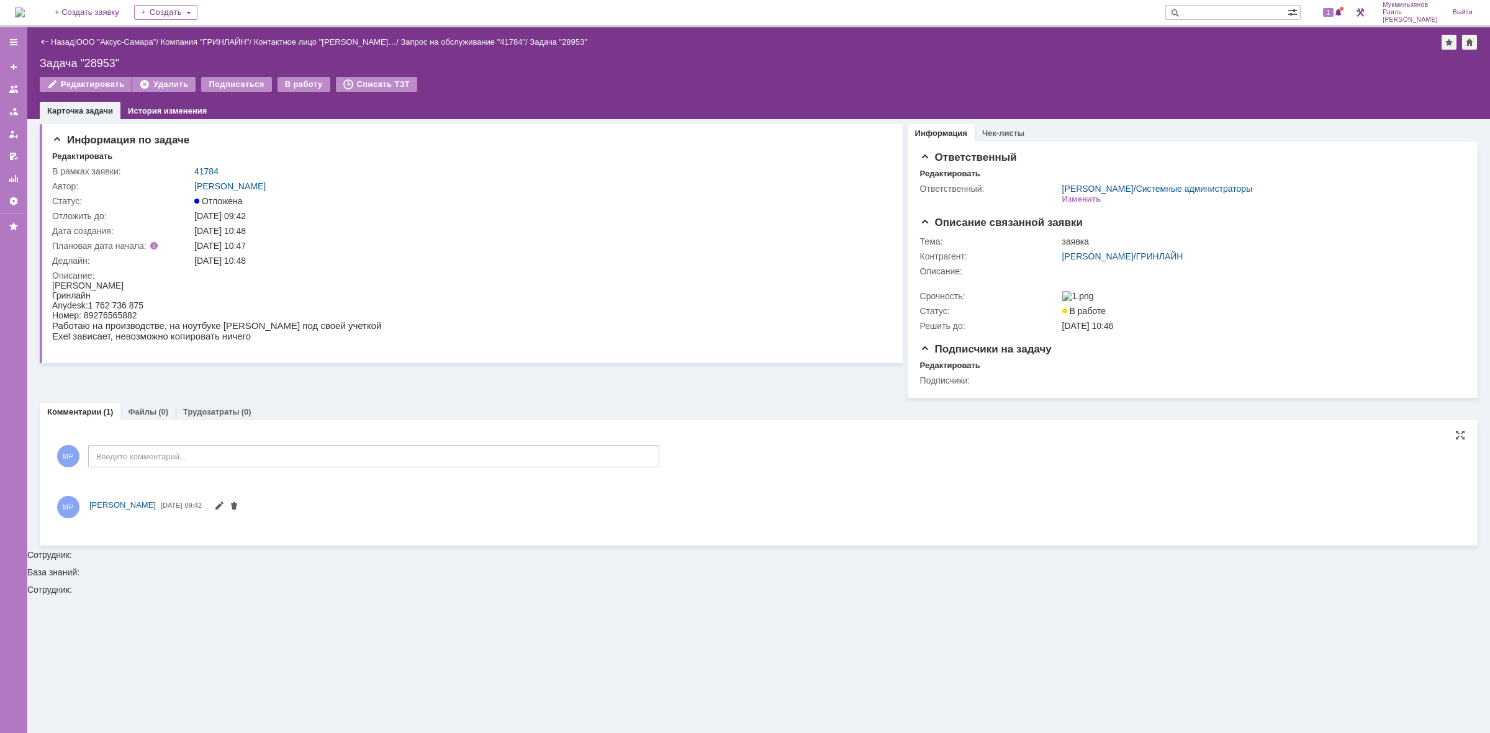
click at [24, 9] on img at bounding box center [20, 12] width 10 height 10
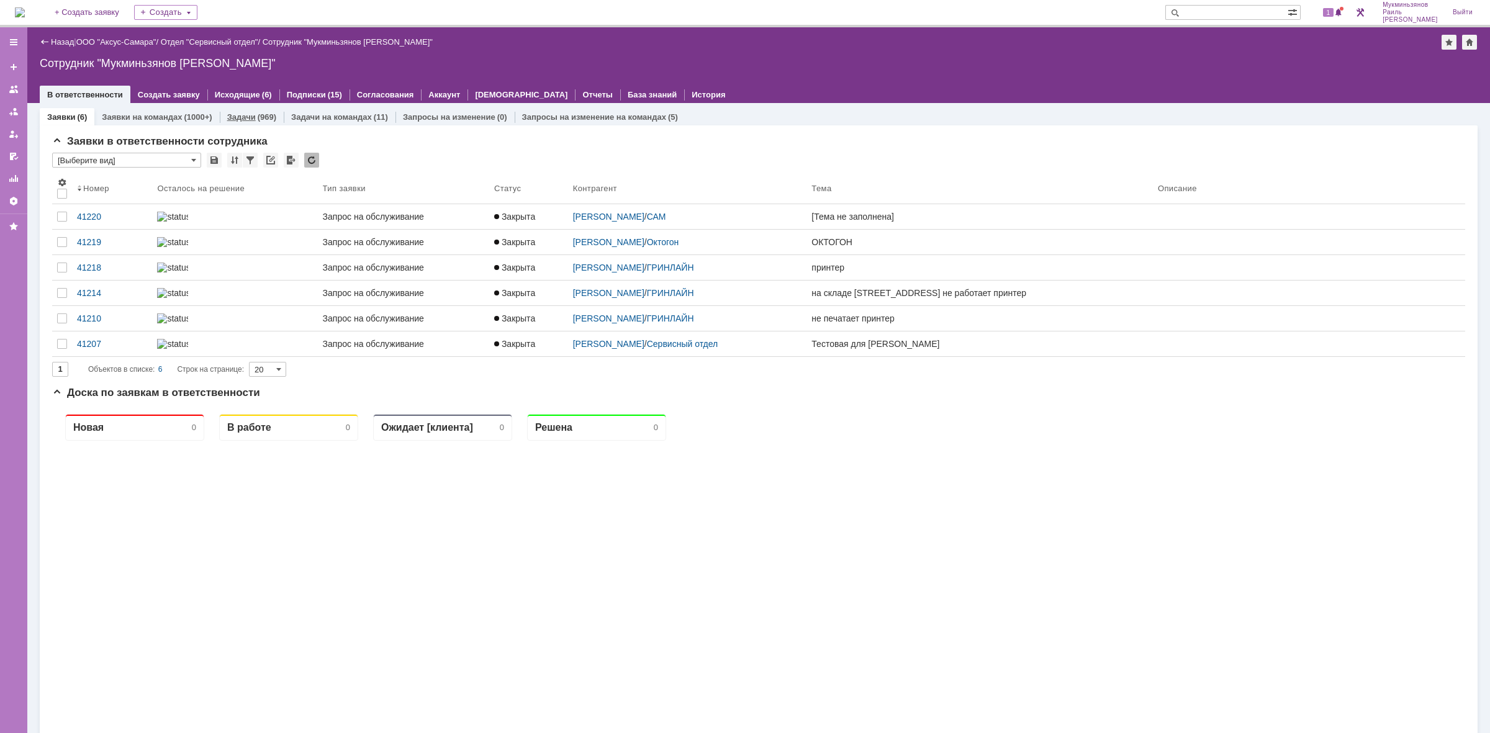
click at [258, 118] on div "(969)" at bounding box center [267, 116] width 19 height 9
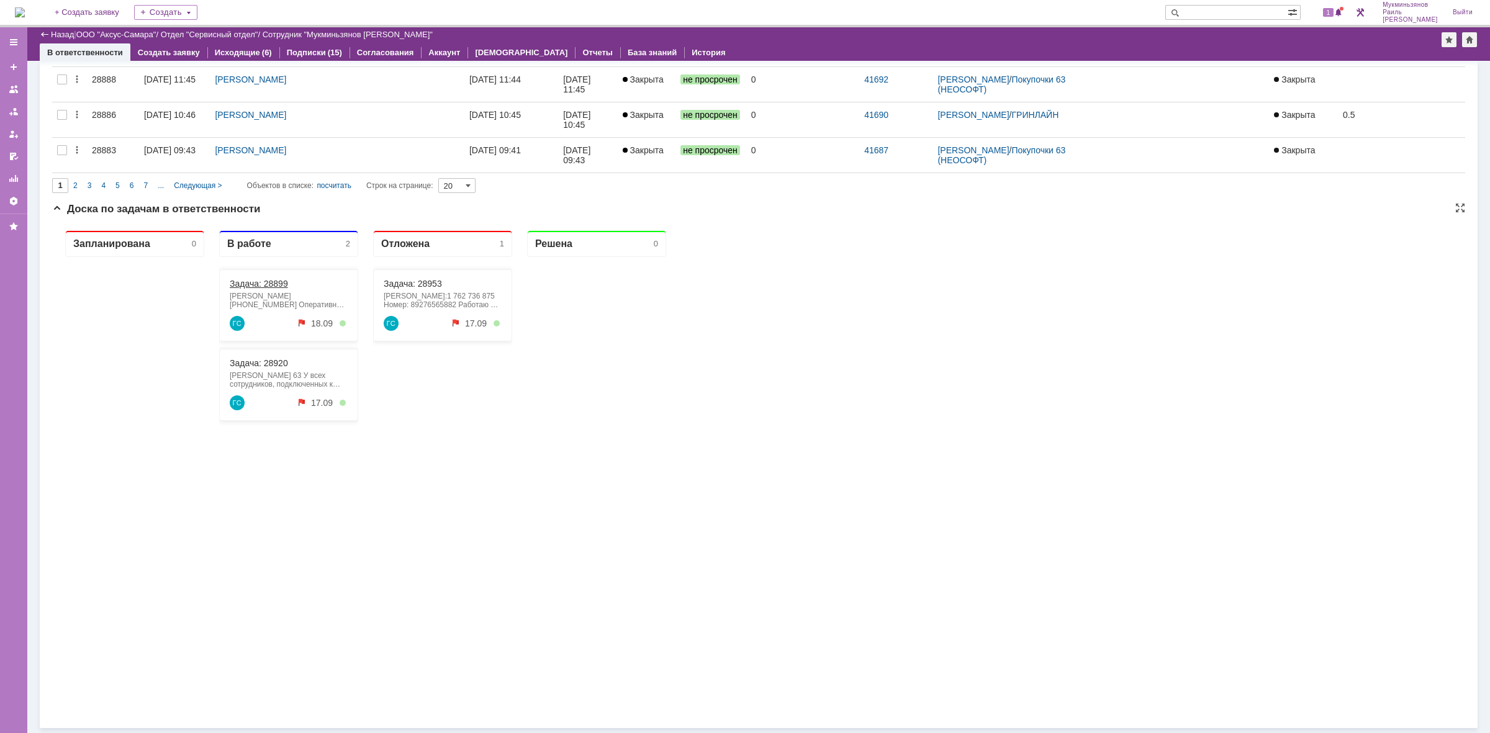
click at [273, 284] on link "Задача: 28899" at bounding box center [259, 284] width 58 height 10
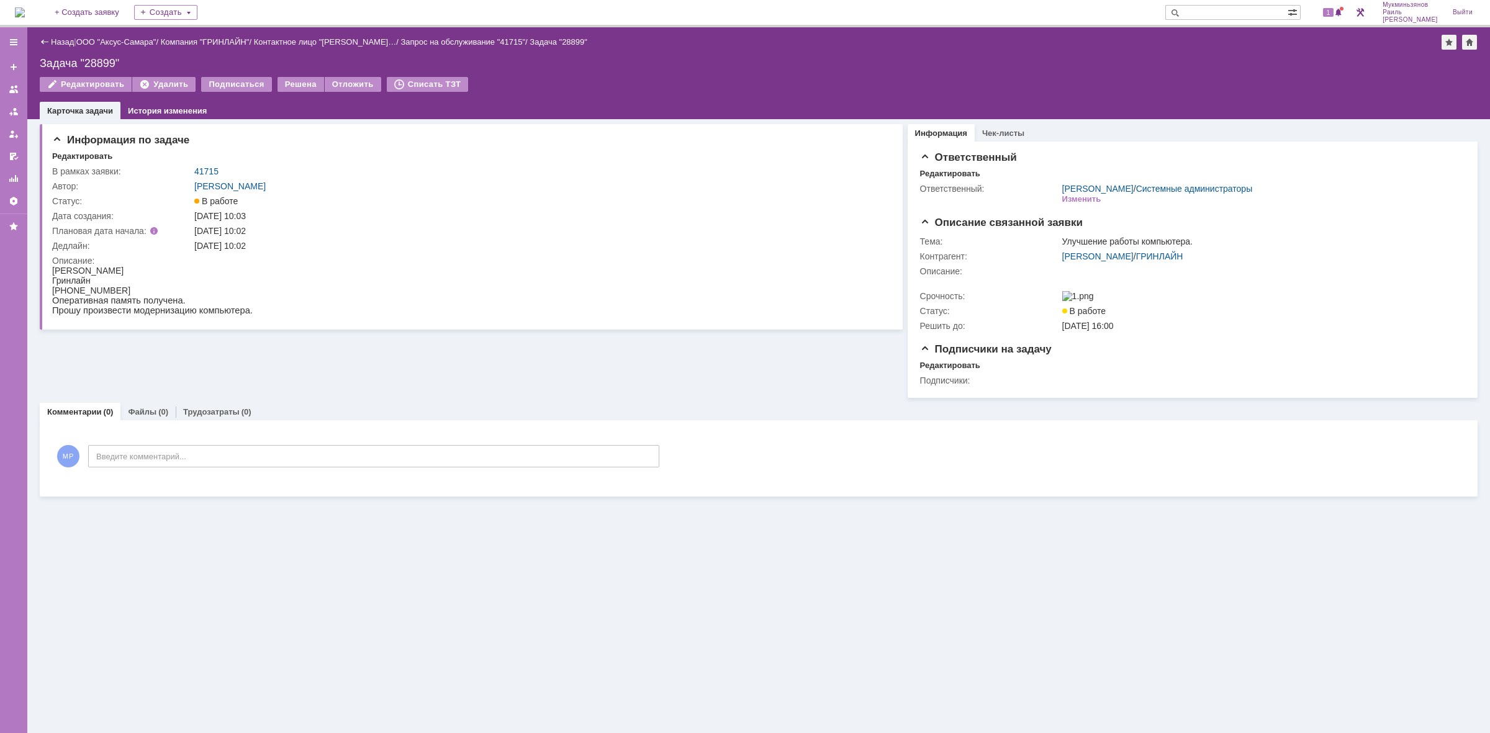
click at [258, 398] on div "Информация по задаче Редактировать В рамках заявки: 41715 Автор: Галстьян Степа…" at bounding box center [471, 258] width 863 height 279
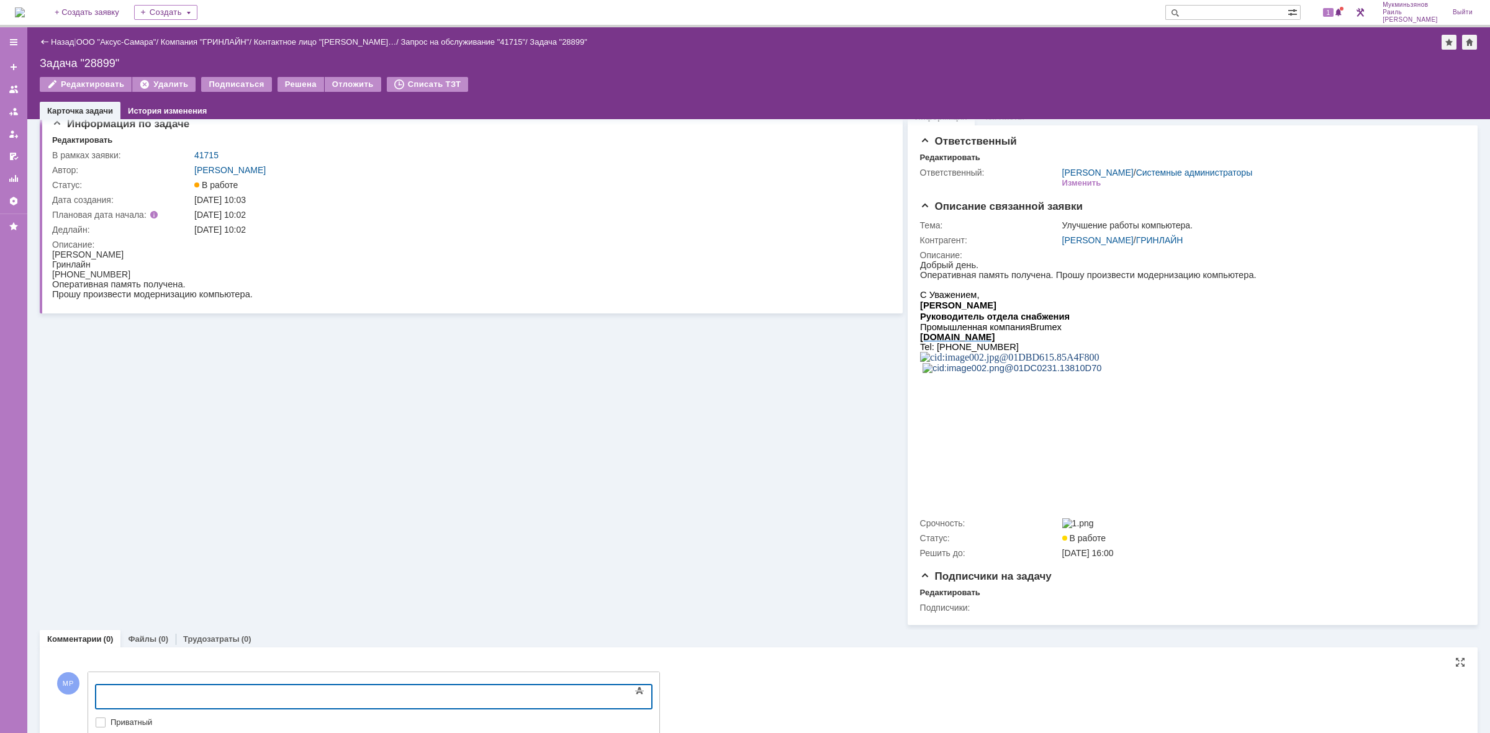
click at [213, 691] on div at bounding box center [197, 695] width 176 height 10
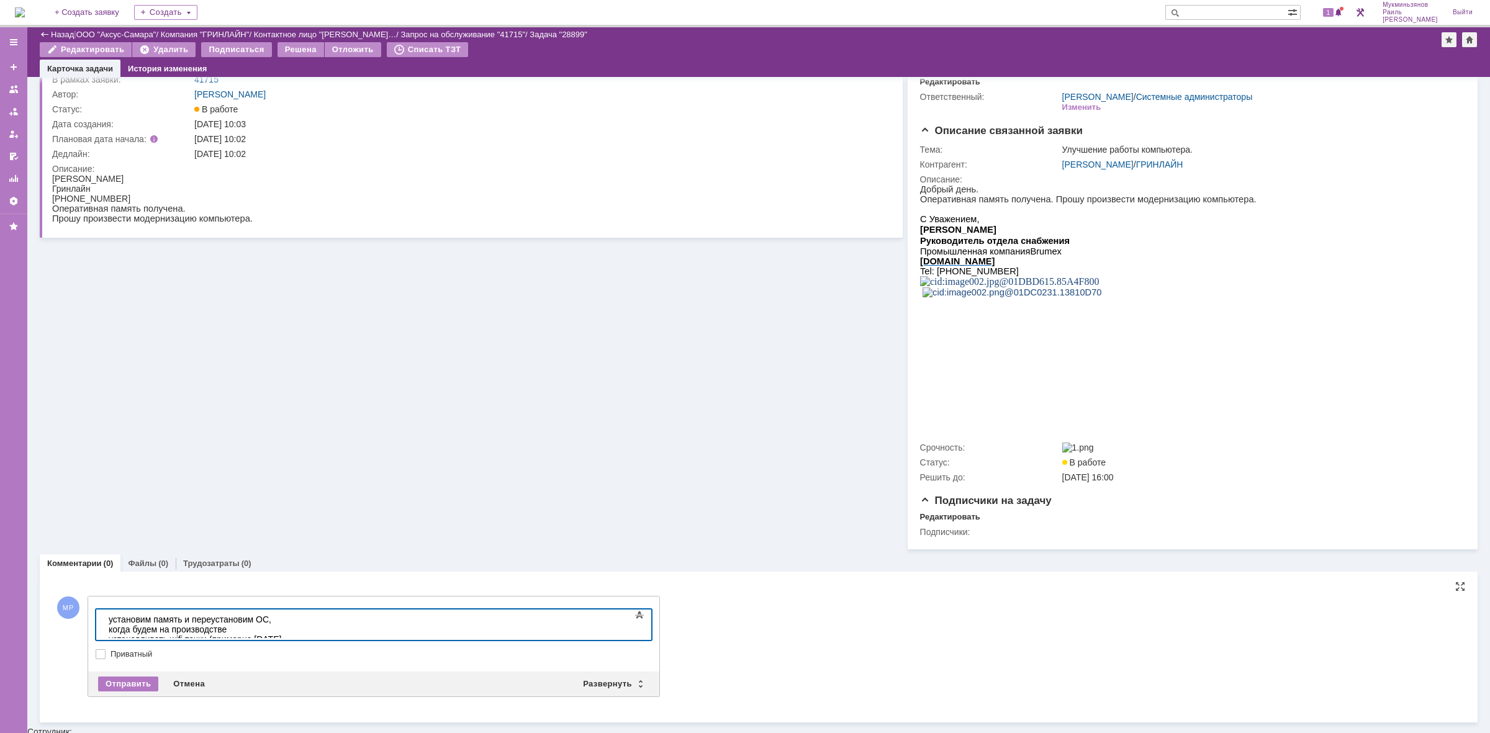
scroll to position [47, 0]
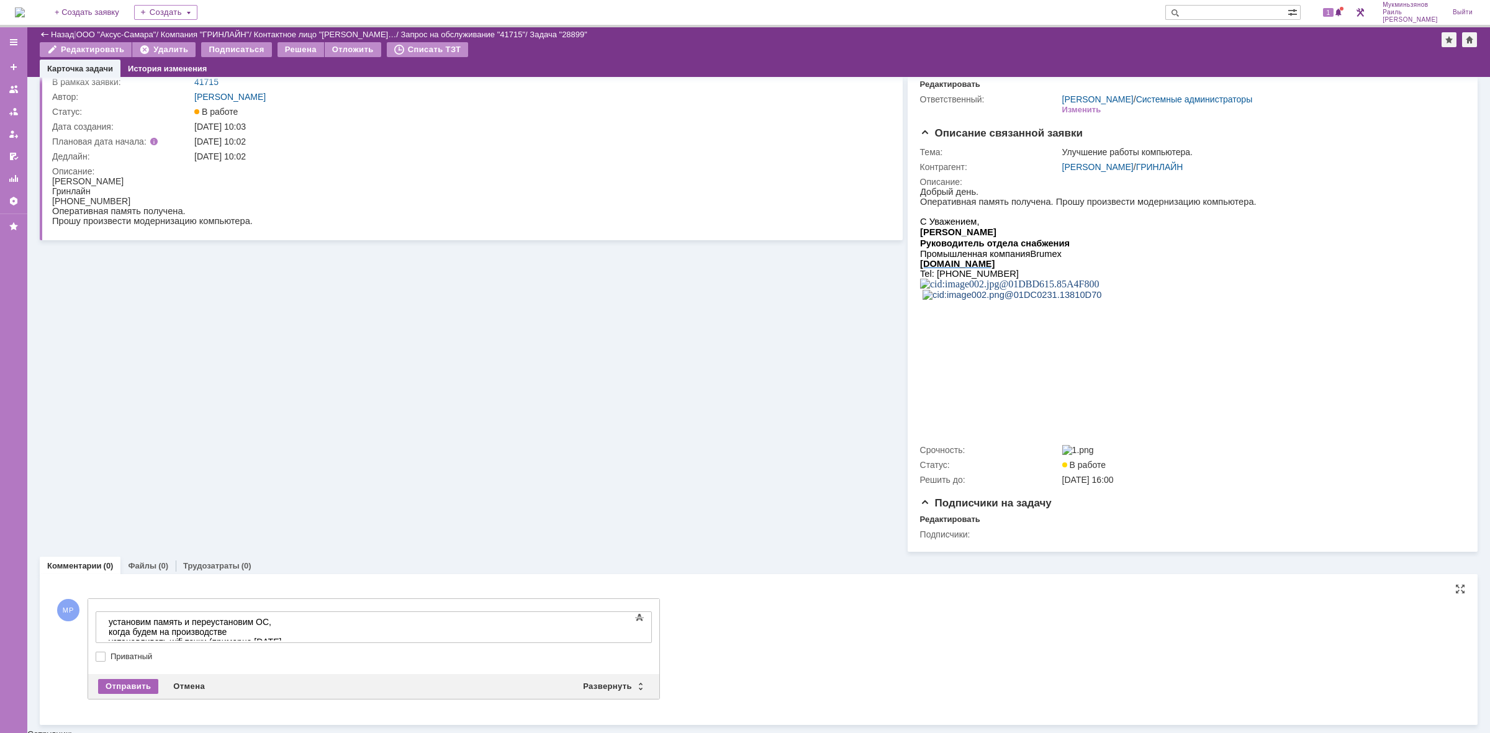
click at [124, 684] on div "Отправить" at bounding box center [128, 686] width 60 height 15
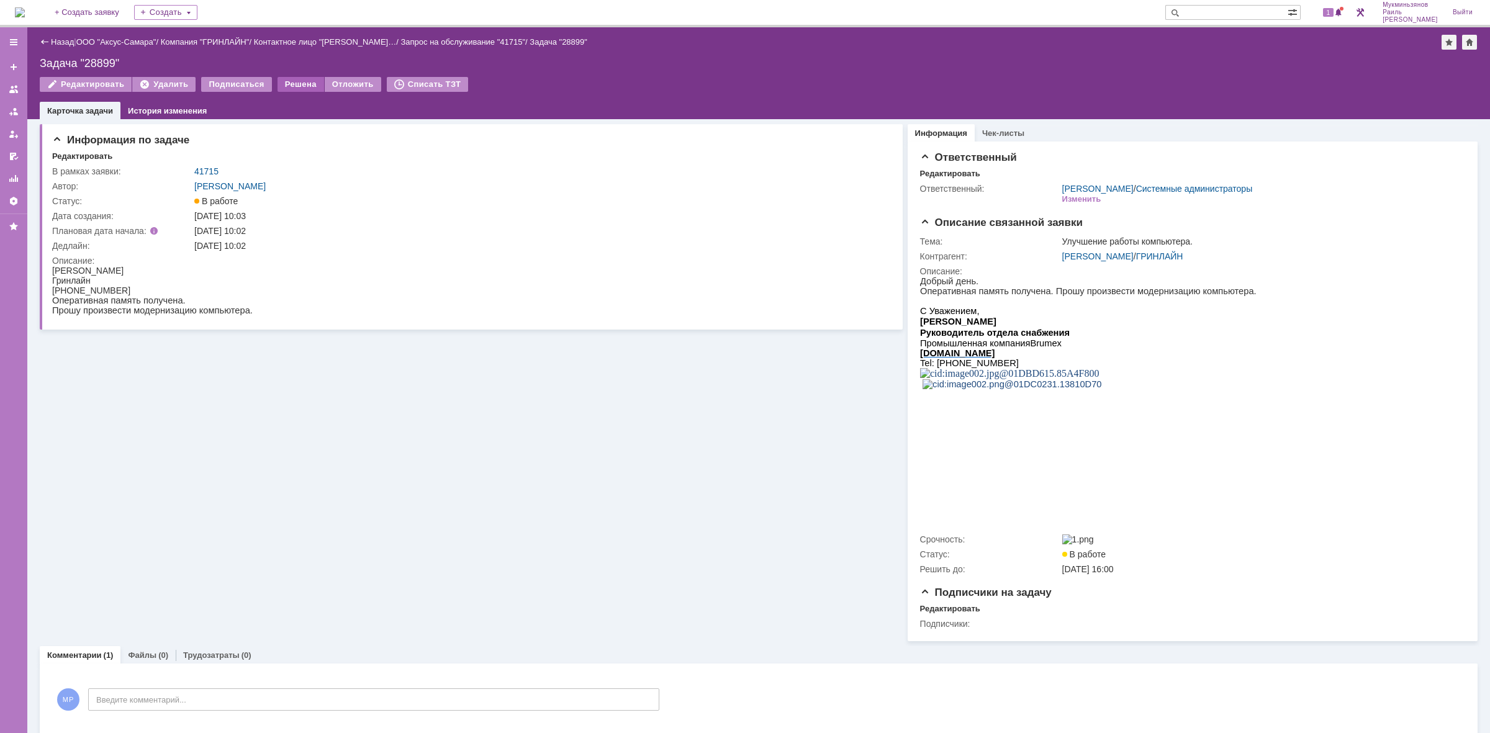
scroll to position [0, 0]
click at [330, 83] on div "Отложить" at bounding box center [353, 84] width 56 height 15
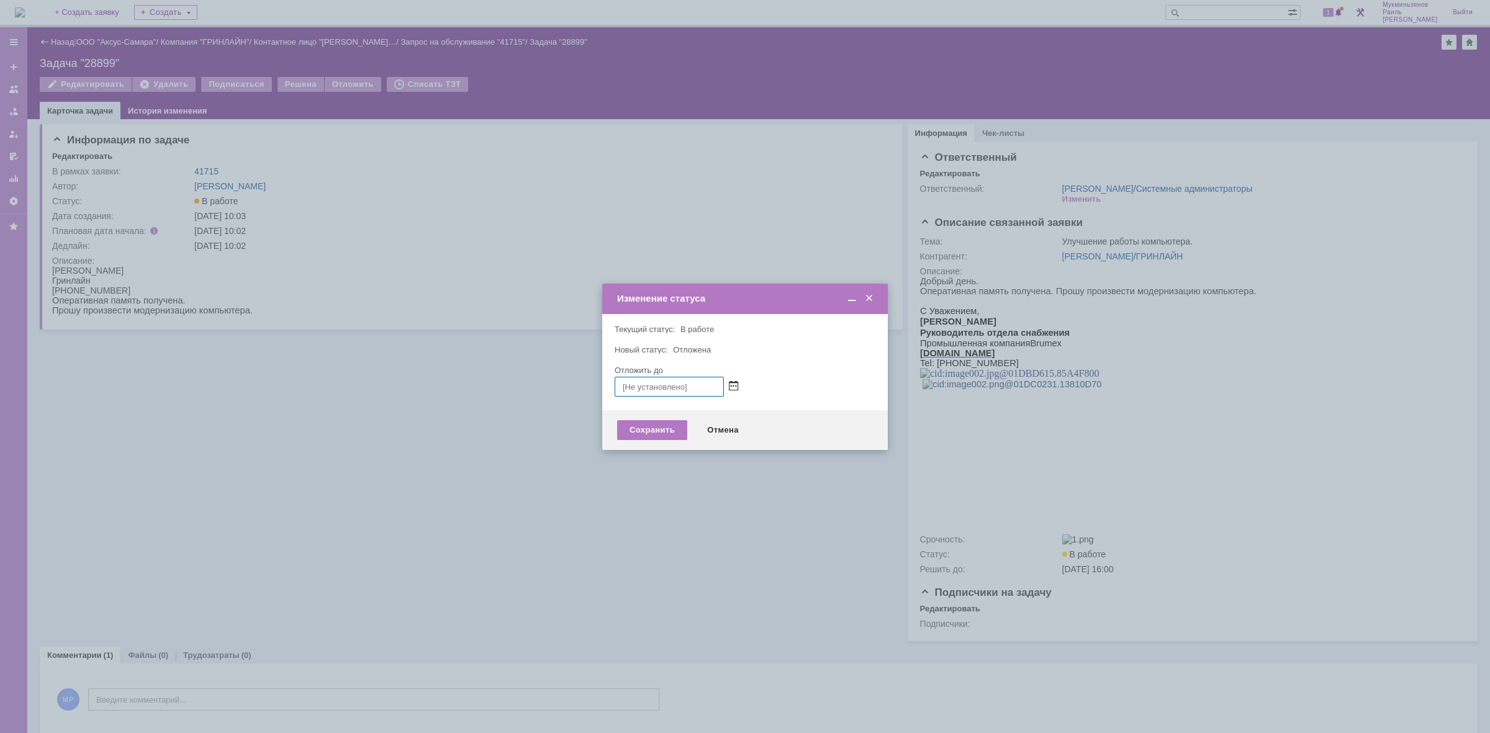
click at [735, 385] on span at bounding box center [733, 387] width 9 height 10
click at [681, 467] on div "18" at bounding box center [684, 471] width 12 height 11
type input "18.09.2025 09:44"
click at [637, 424] on div "Сохранить" at bounding box center [652, 430] width 70 height 20
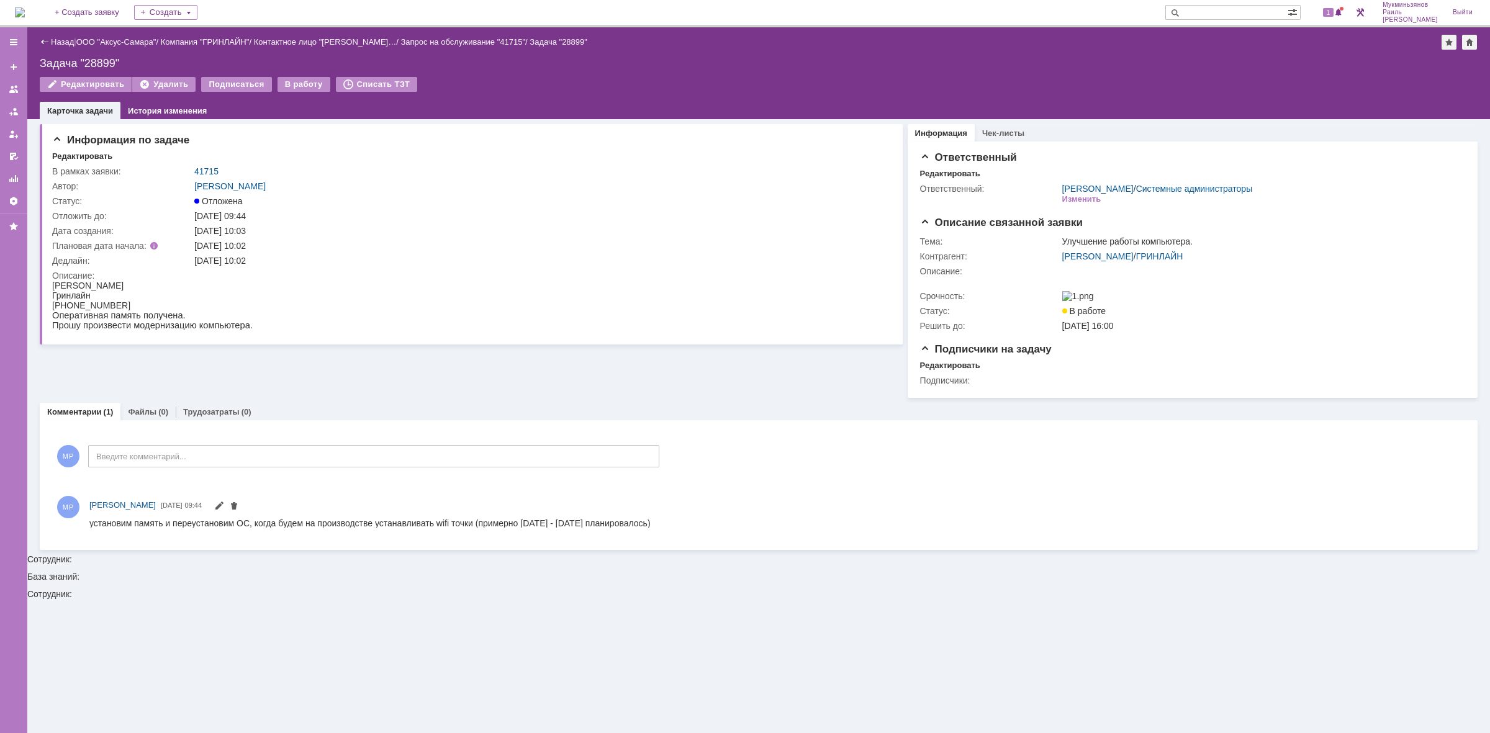
click at [25, 7] on img at bounding box center [20, 12] width 10 height 10
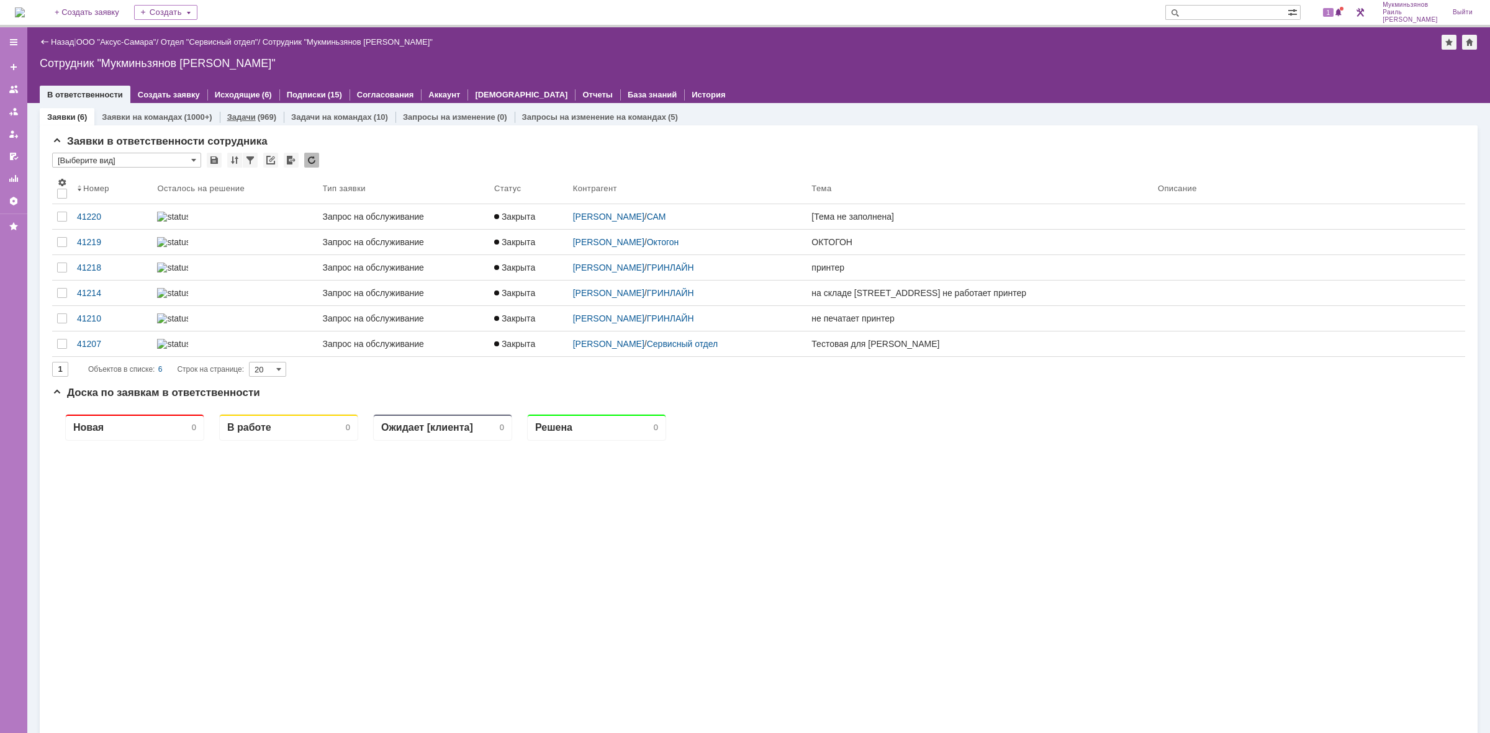
click at [269, 109] on div "Задачи (969)" at bounding box center [252, 117] width 64 height 18
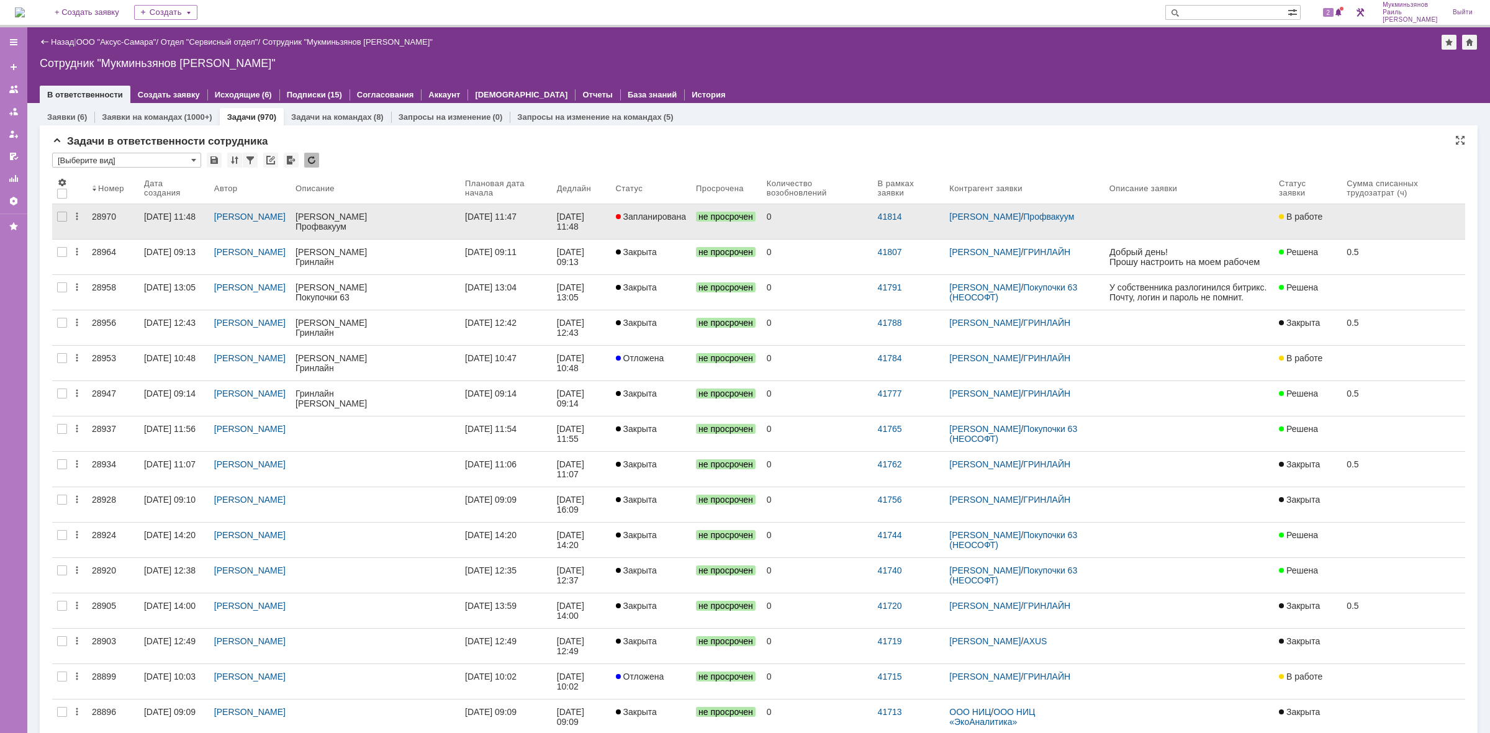
click at [807, 222] on link "0" at bounding box center [817, 221] width 111 height 35
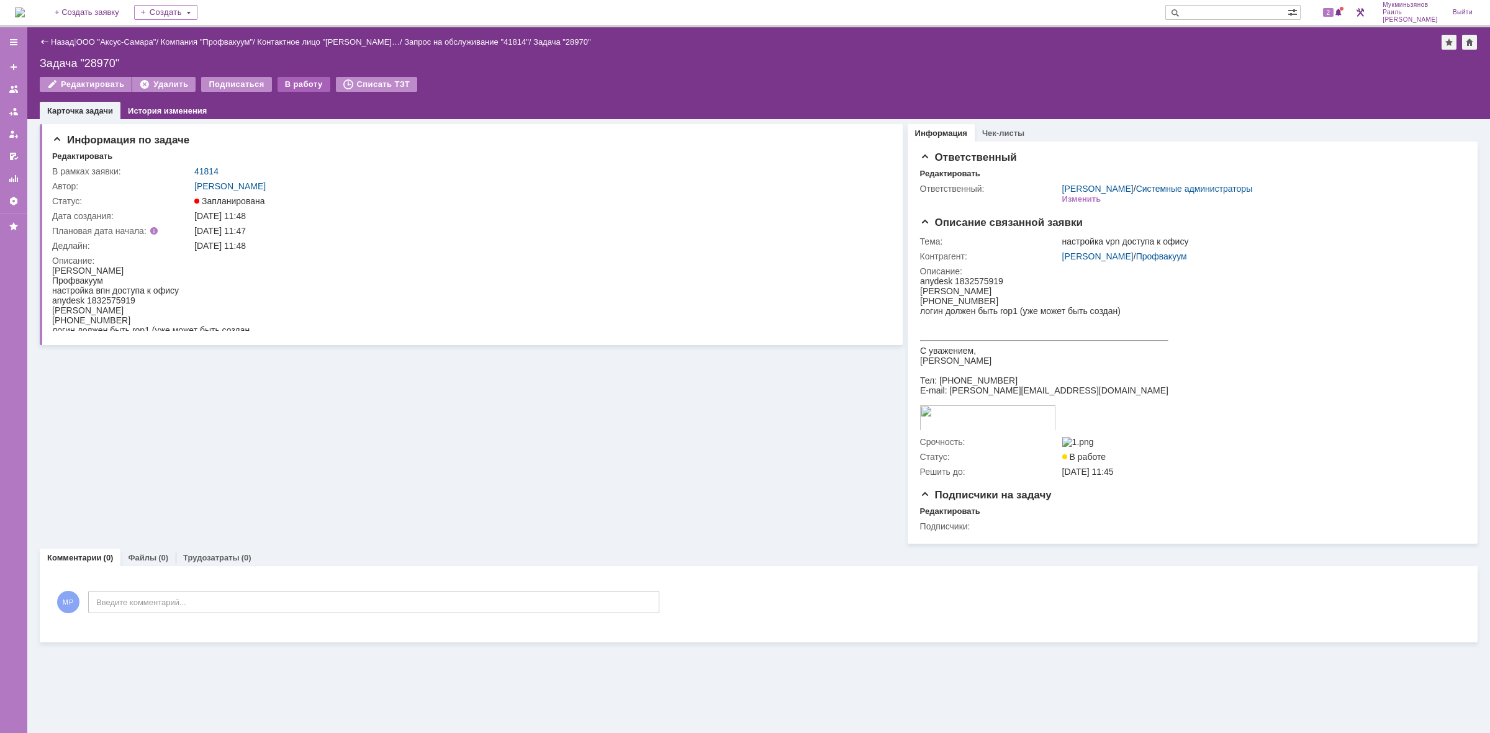
click at [281, 77] on div "В работу" at bounding box center [303, 84] width 53 height 15
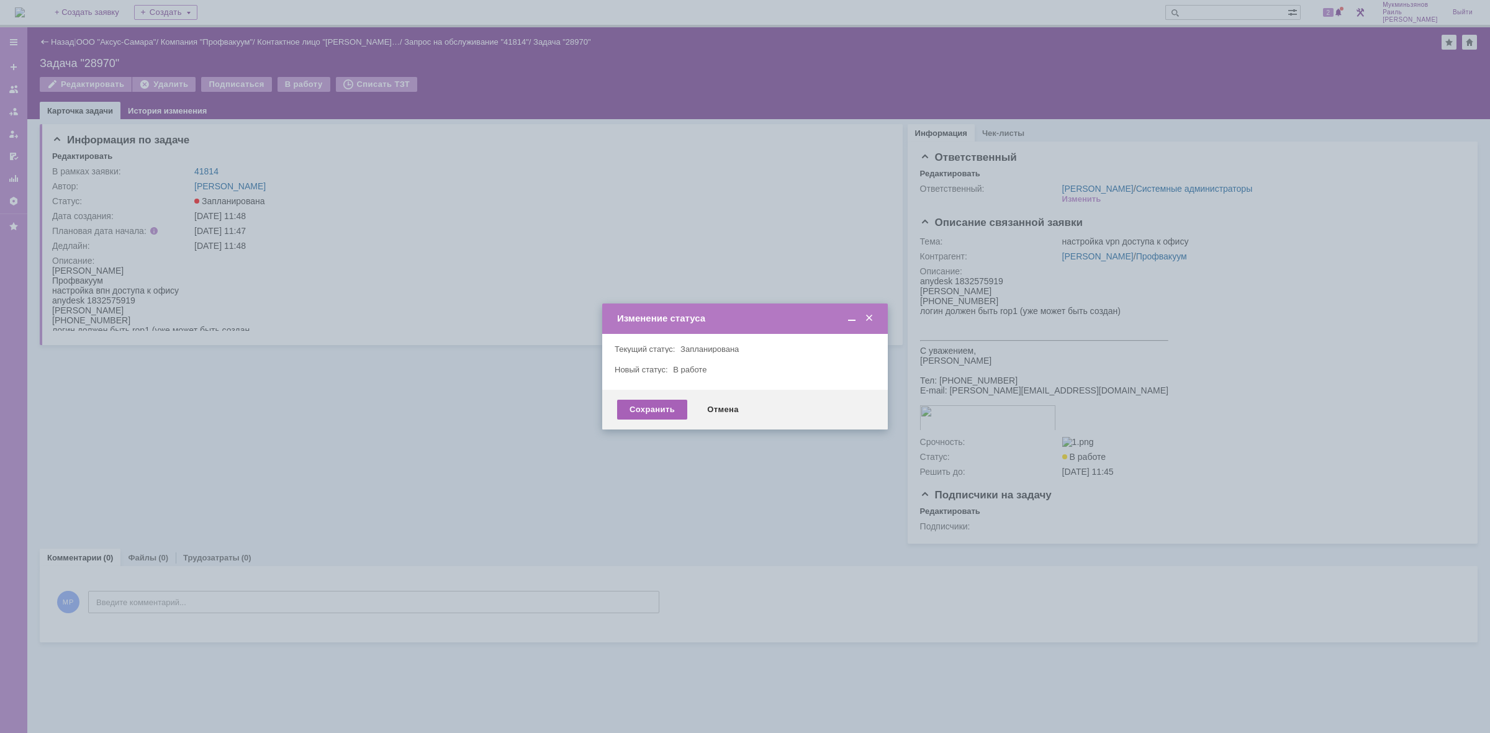
click at [649, 408] on div "Сохранить" at bounding box center [652, 410] width 70 height 20
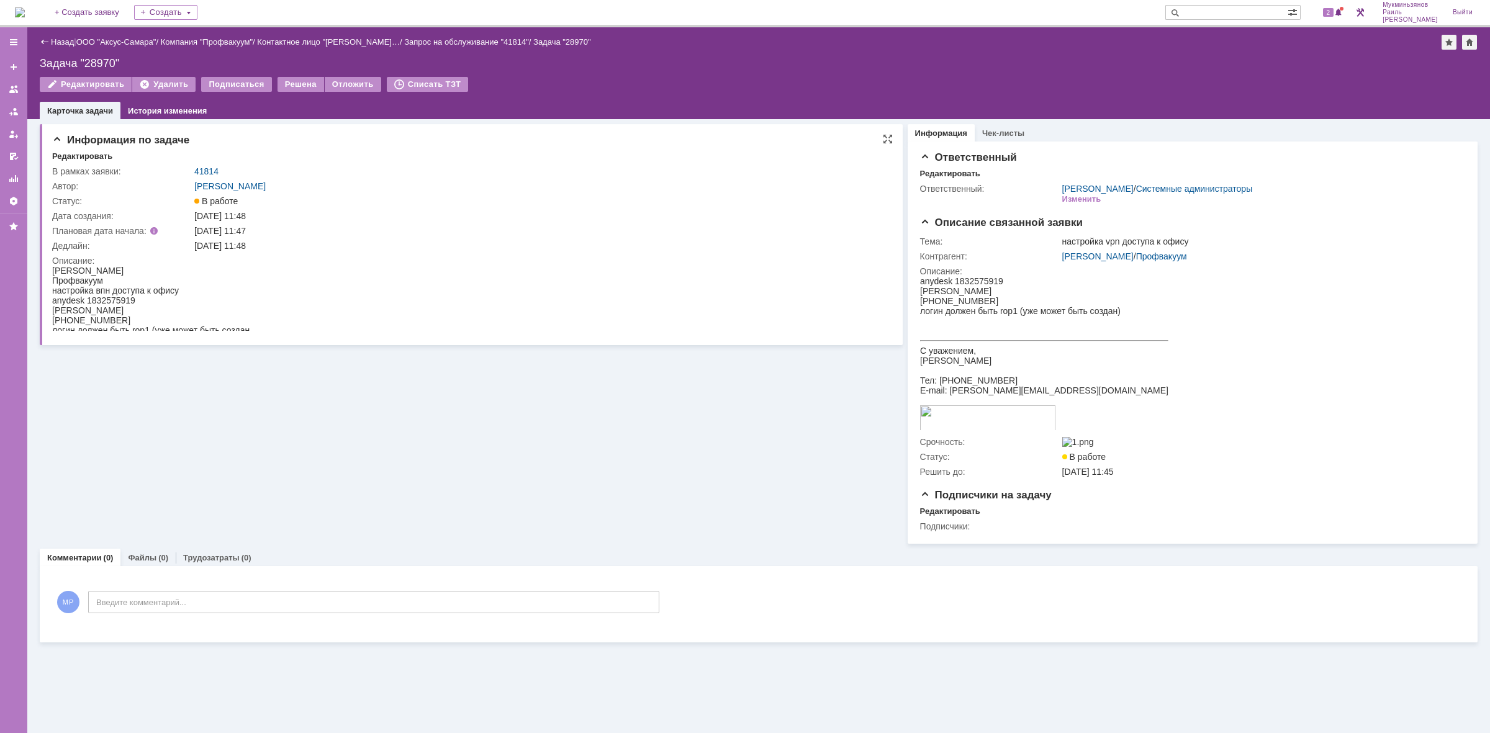
drag, startPoint x: 304, startPoint y: 319, endPoint x: 311, endPoint y: 326, distance: 9.7
click at [304, 319] on html "Евгений Дорофеев Профвакуум настройка впн доступа к офису anydesk 1832575919 Ел…" at bounding box center [467, 301] width 831 height 70
drag, startPoint x: 133, startPoint y: 326, endPoint x: 148, endPoint y: 325, distance: 14.9
click at [143, 326] on div "логин должен быть rop1 (уже может быть создан" at bounding box center [150, 330] width 197 height 10
drag, startPoint x: 149, startPoint y: 325, endPoint x: 133, endPoint y: 326, distance: 16.1
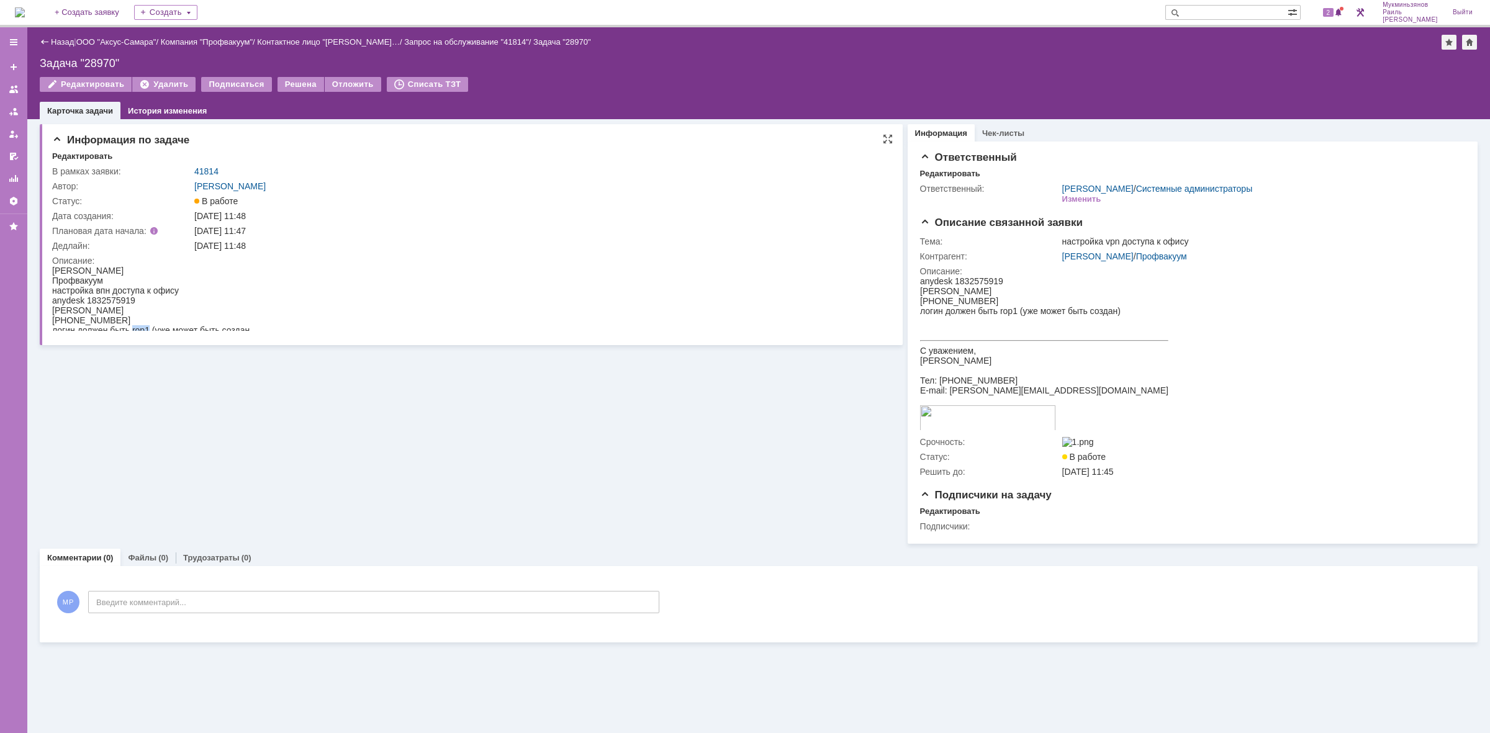
click at [133, 326] on div "логин должен быть rop1 (уже может быть создан" at bounding box center [150, 330] width 197 height 10
copy div "rop1"
click at [25, 17] on img at bounding box center [20, 12] width 10 height 10
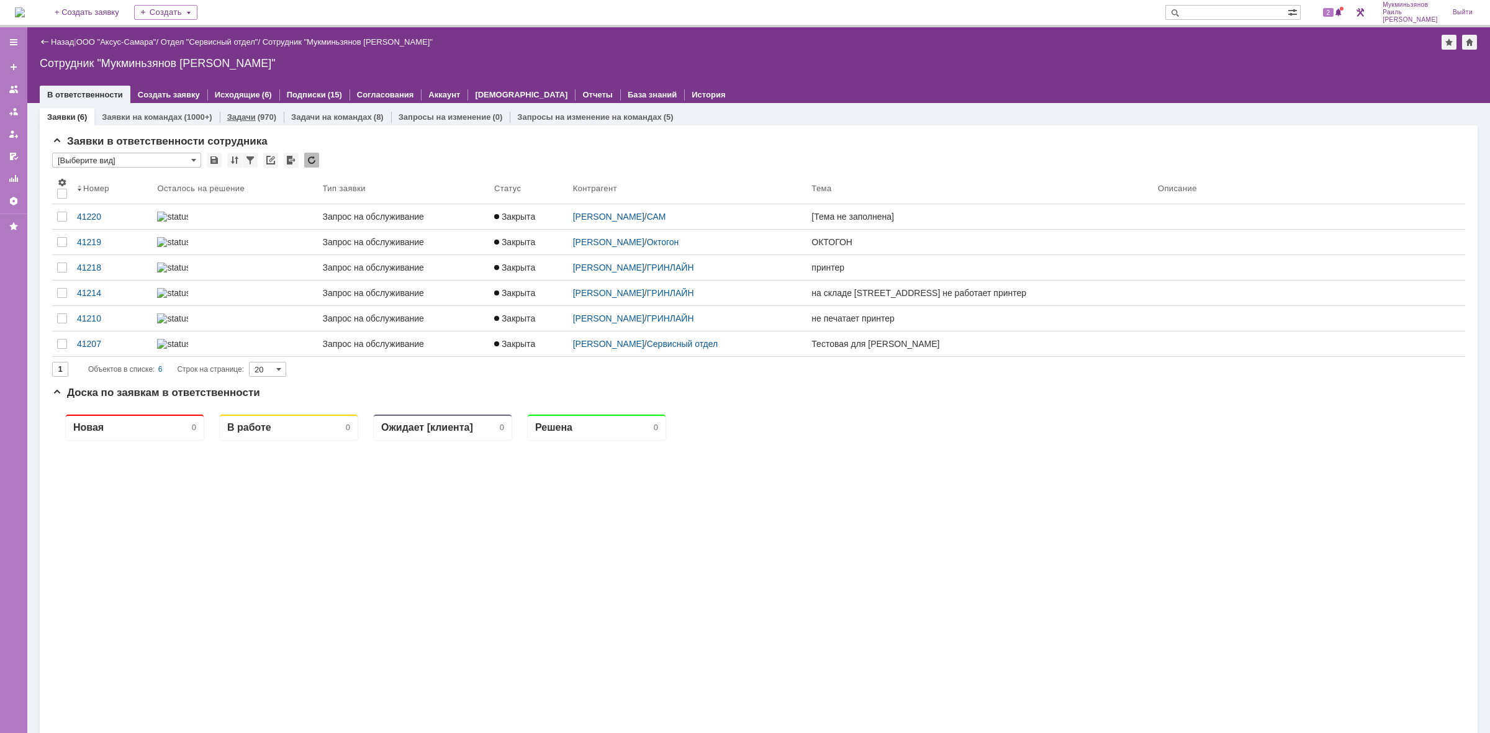
click at [236, 122] on div "Задачи (970)" at bounding box center [252, 117] width 64 height 18
